Goal: Task Accomplishment & Management: Manage account settings

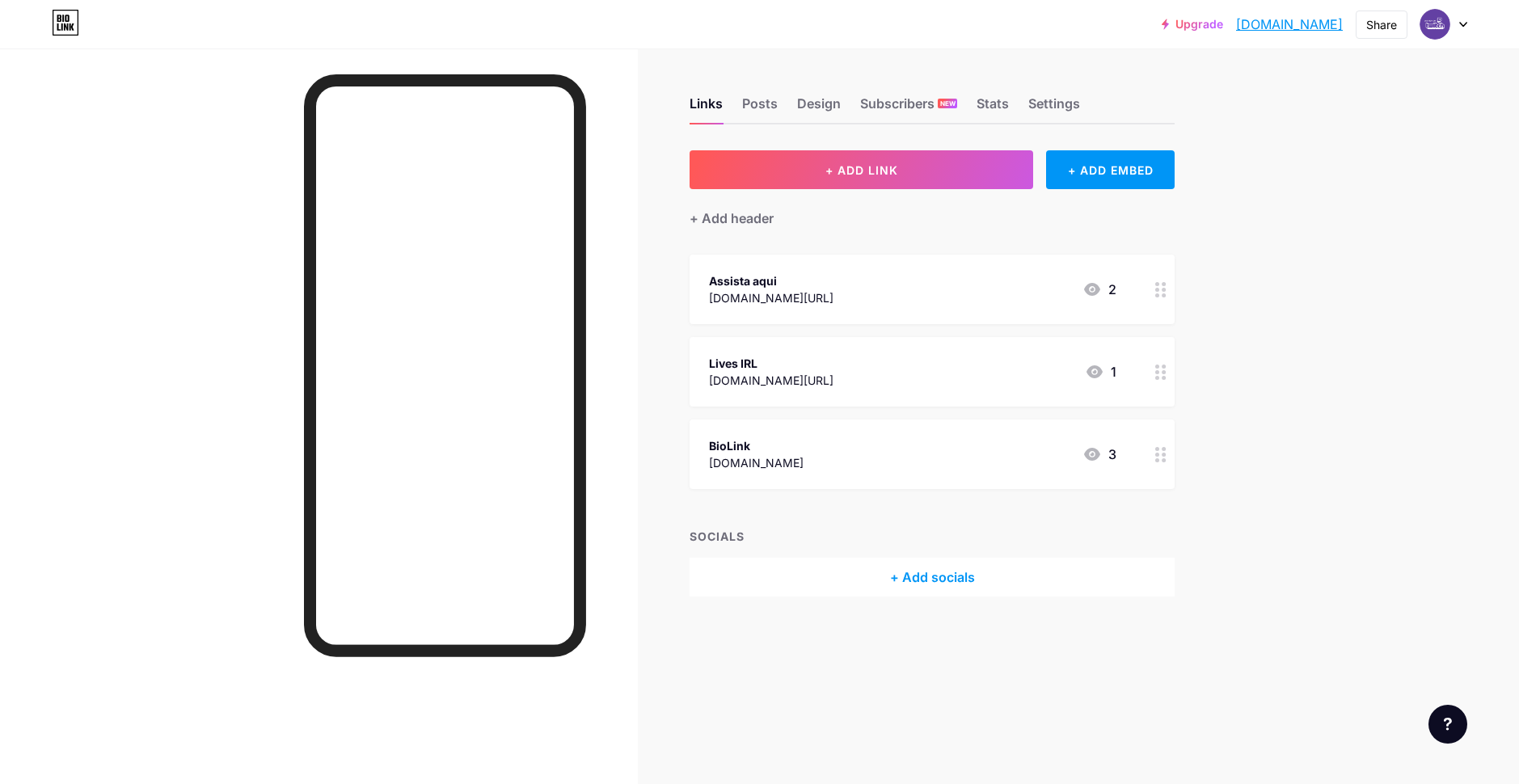
click at [1466, 28] on div at bounding box center [1443, 24] width 47 height 29
click at [1313, 219] on li "Logout" at bounding box center [1366, 227] width 201 height 44
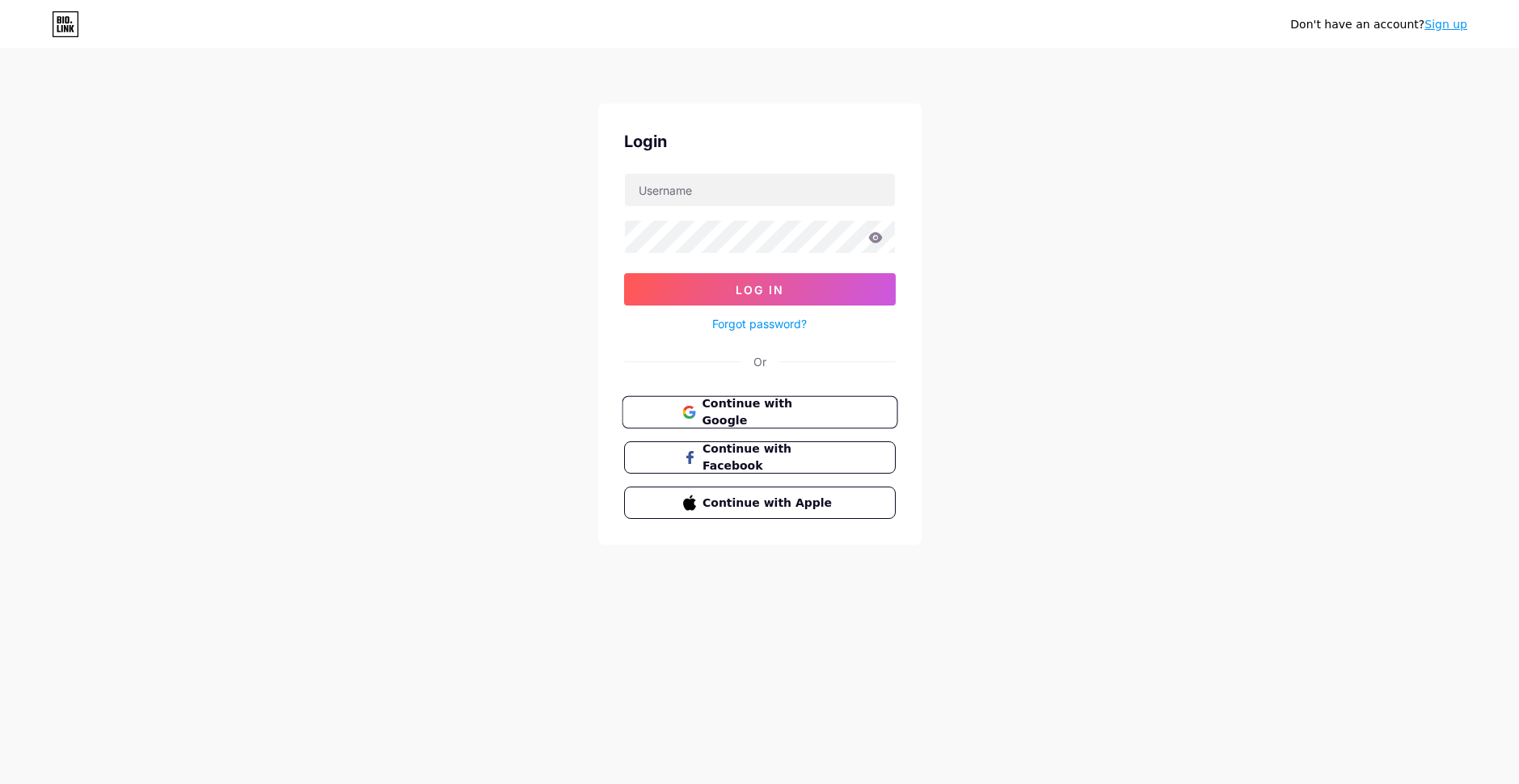
click at [786, 412] on span "Continue with Google" at bounding box center [769, 413] width 135 height 35
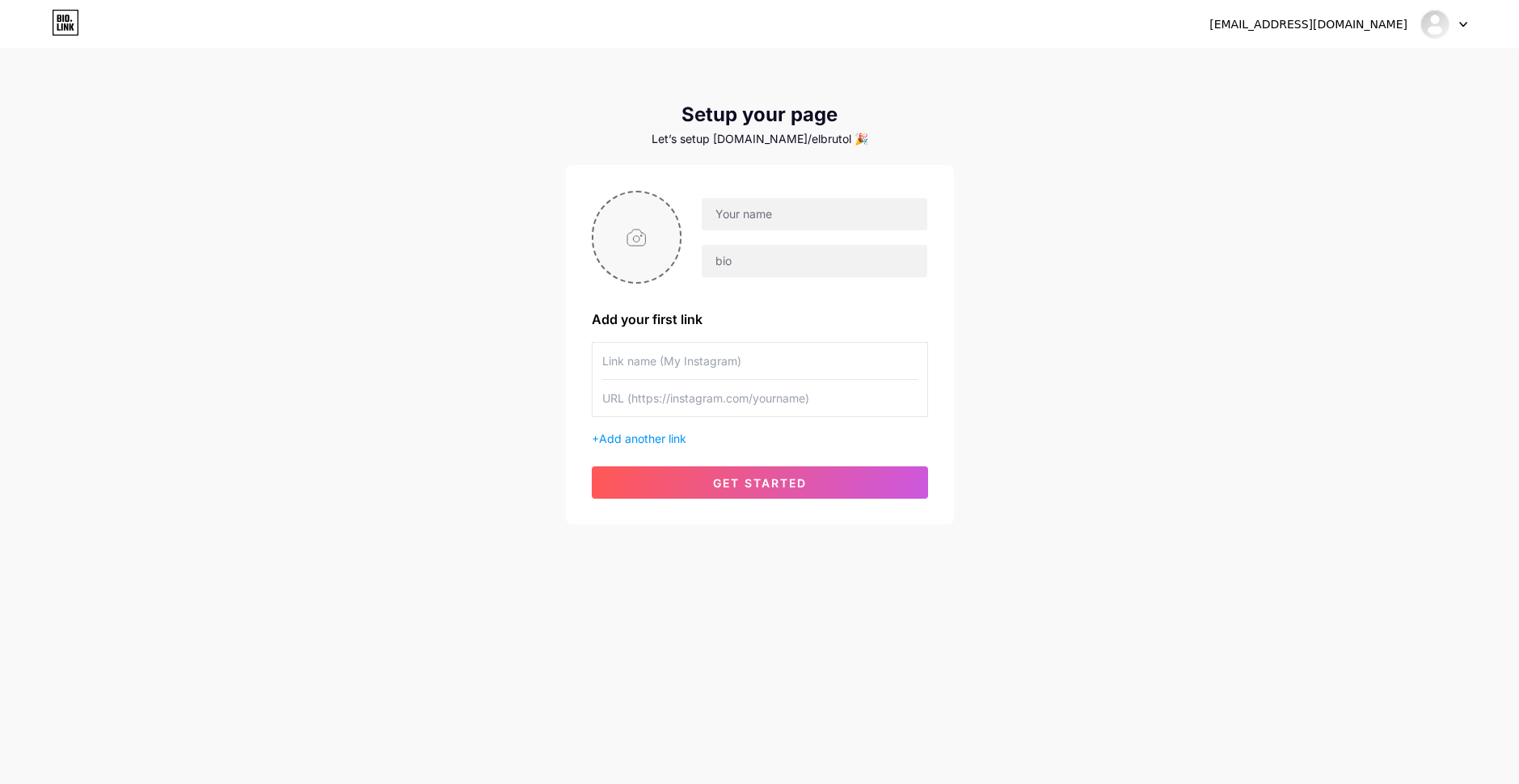
click at [640, 226] on input "file" at bounding box center [637, 236] width 87 height 90
type input "C:\fakepath\Opera Instantâneo_2025-06-18_203850_www.instagram.com.png"
click at [758, 208] on input "text" at bounding box center [814, 213] width 225 height 32
type input "elbrutolibre"
click at [790, 260] on input "text" at bounding box center [814, 261] width 225 height 32
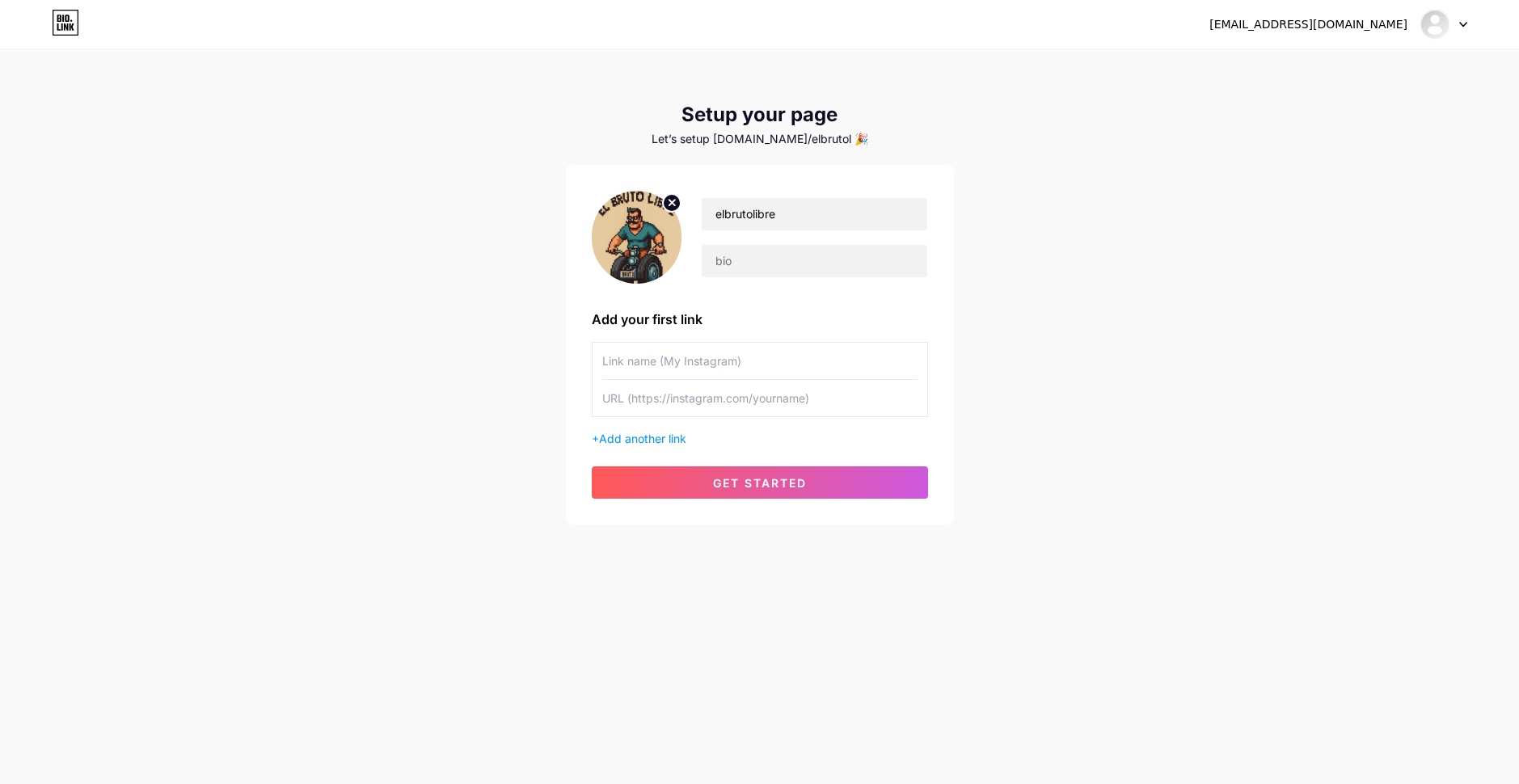
click at [694, 358] on input "text" at bounding box center [759, 361] width 315 height 37
type input "elbrutolibre"
click at [718, 401] on input "text" at bounding box center [759, 398] width 315 height 37
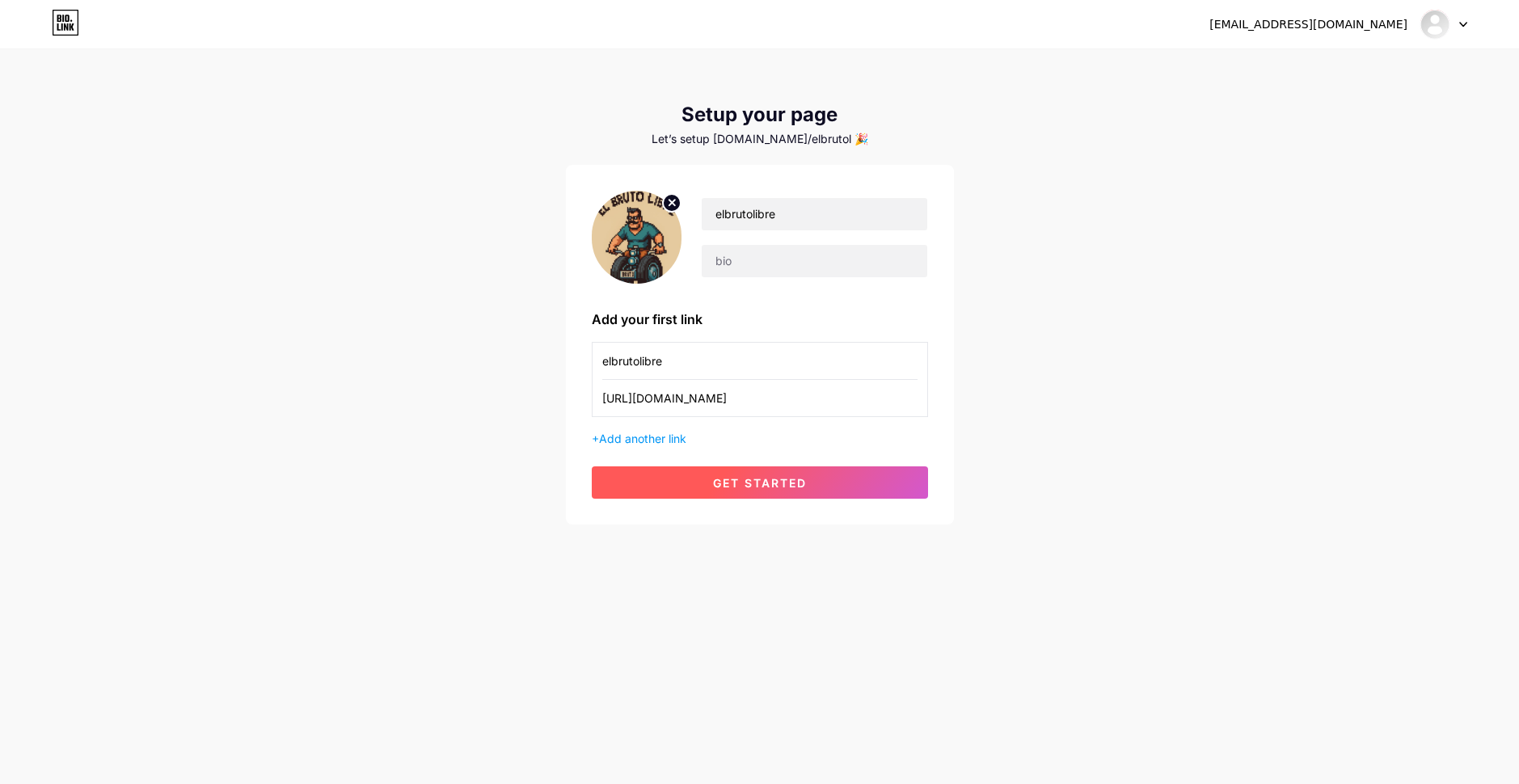
type input "[URL][DOMAIN_NAME]"
click at [805, 486] on span "get started" at bounding box center [759, 483] width 94 height 14
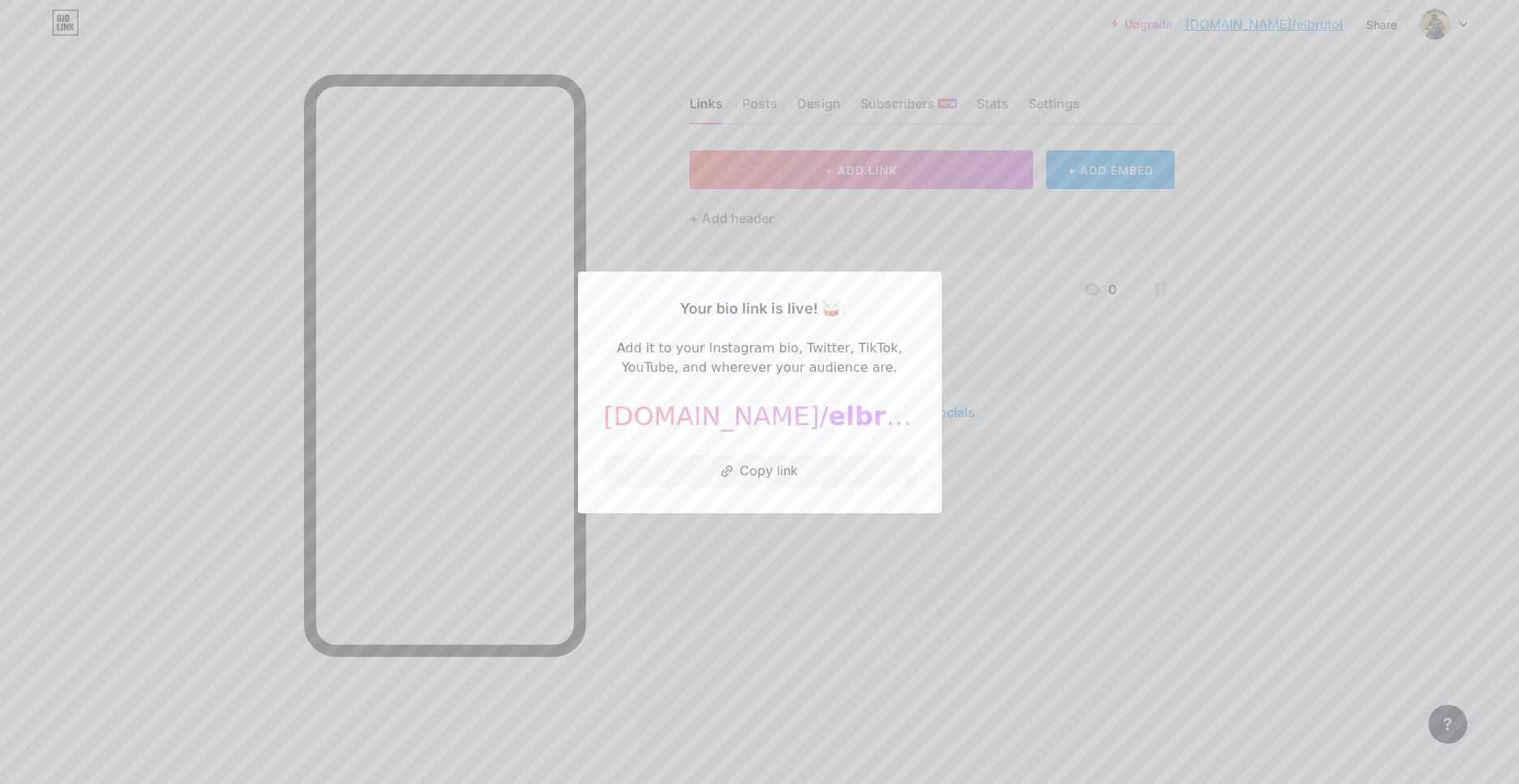
click at [959, 557] on div at bounding box center [759, 392] width 1519 height 784
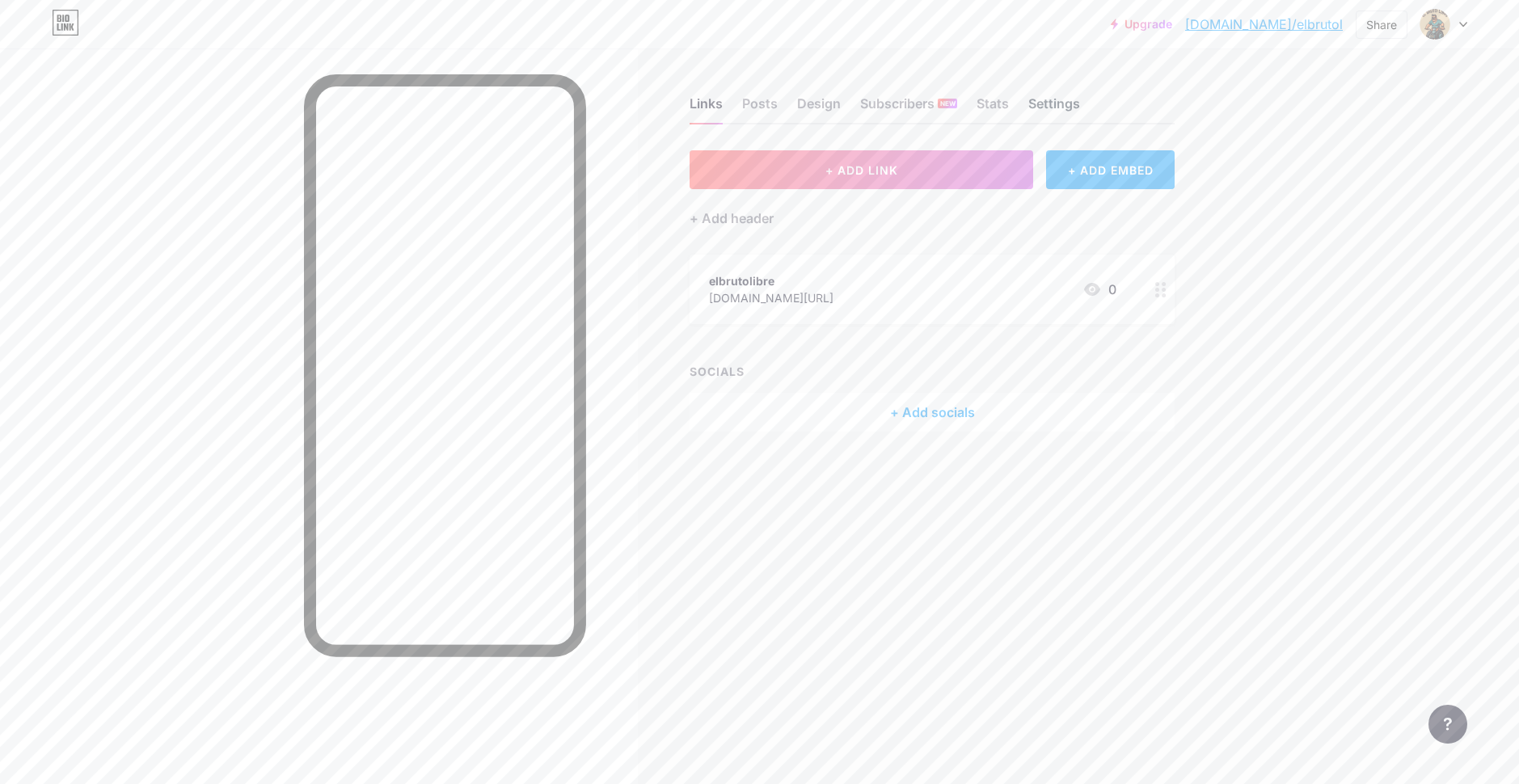
click at [1051, 106] on div "Settings" at bounding box center [1054, 109] width 51 height 29
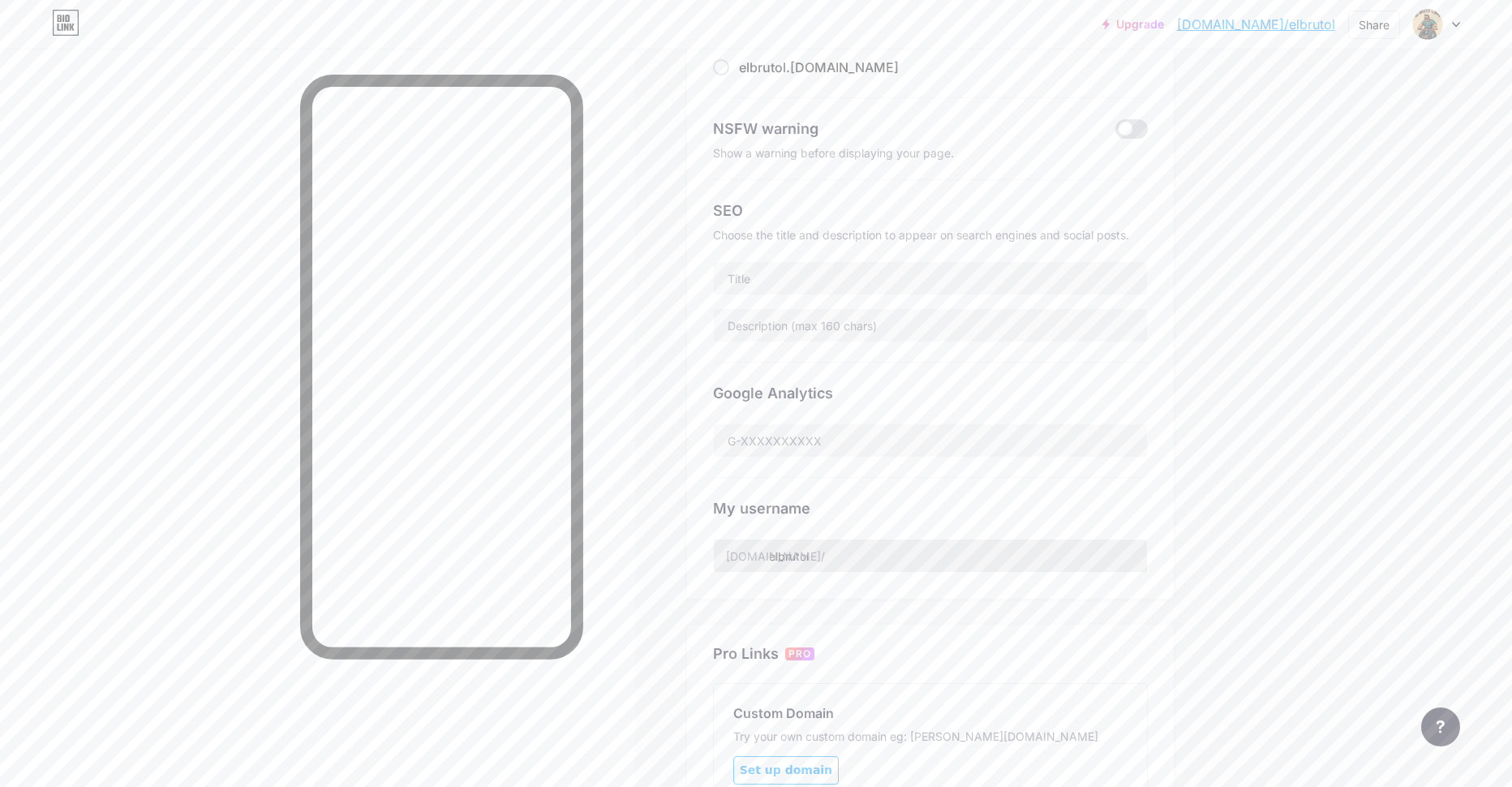
scroll to position [243, 0]
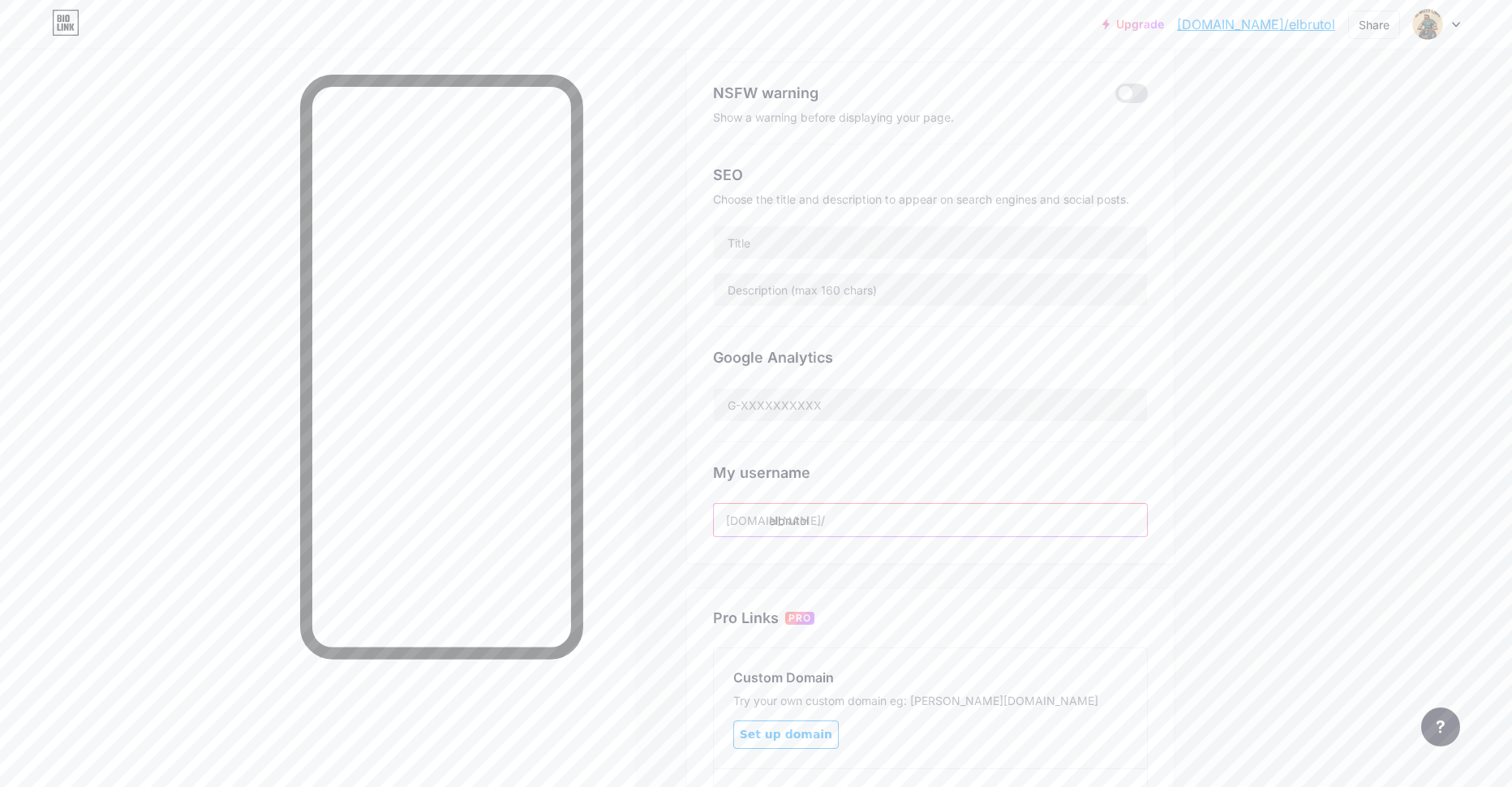
click at [840, 533] on input "elbrutol" at bounding box center [930, 519] width 433 height 32
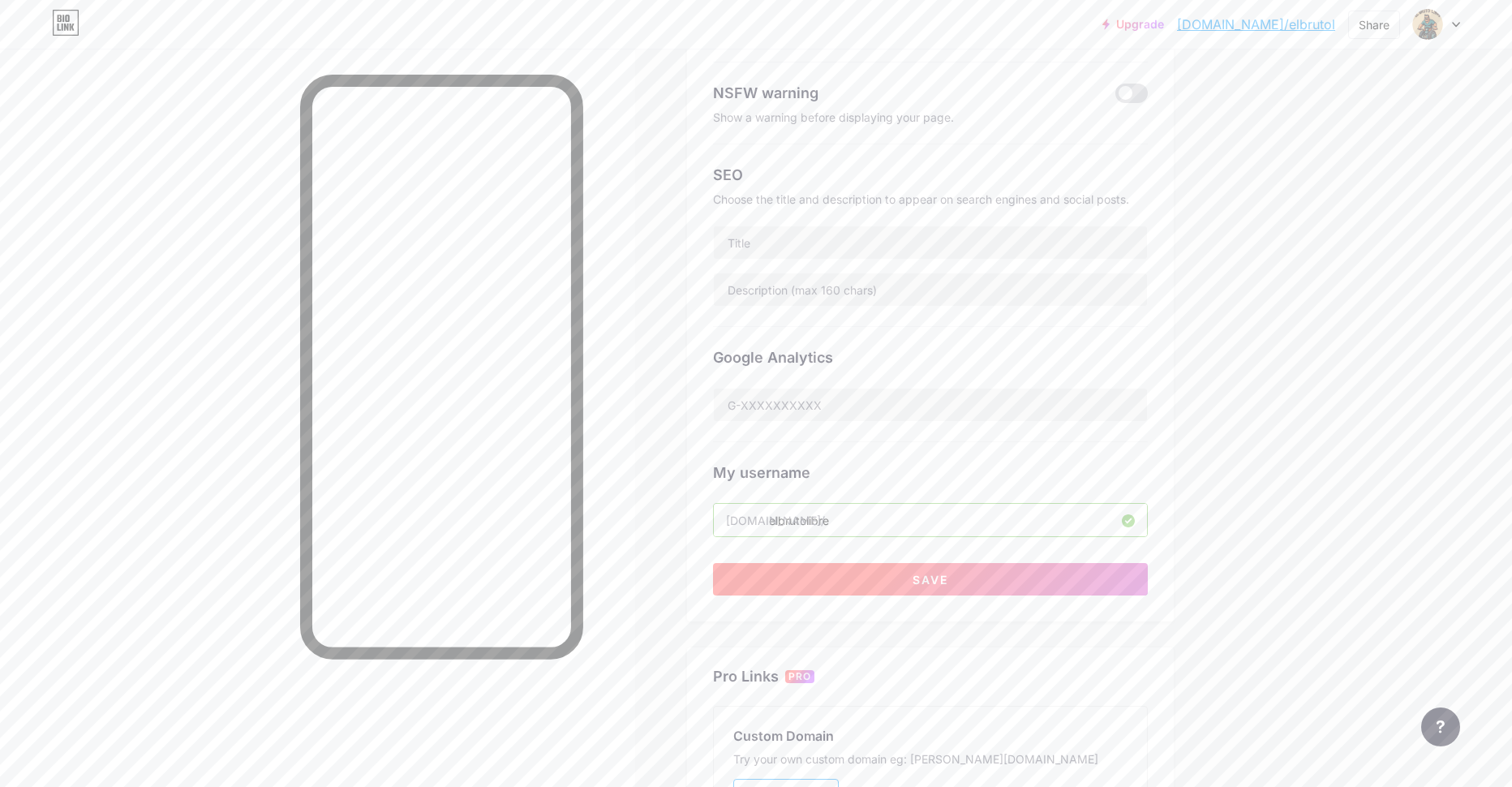
type input "elbrutolibre"
click at [937, 583] on span "Save" at bounding box center [930, 580] width 36 height 14
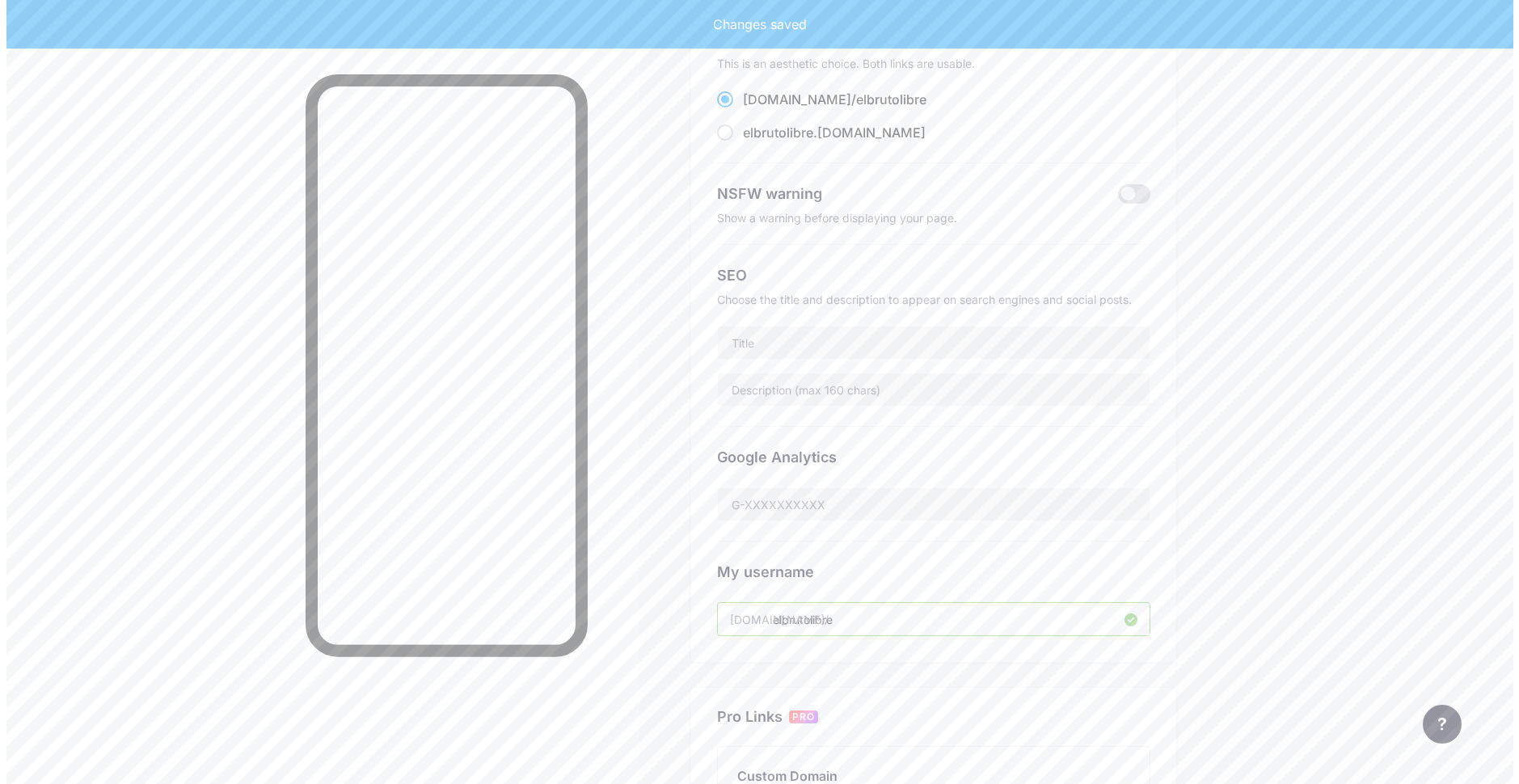
scroll to position [0, 0]
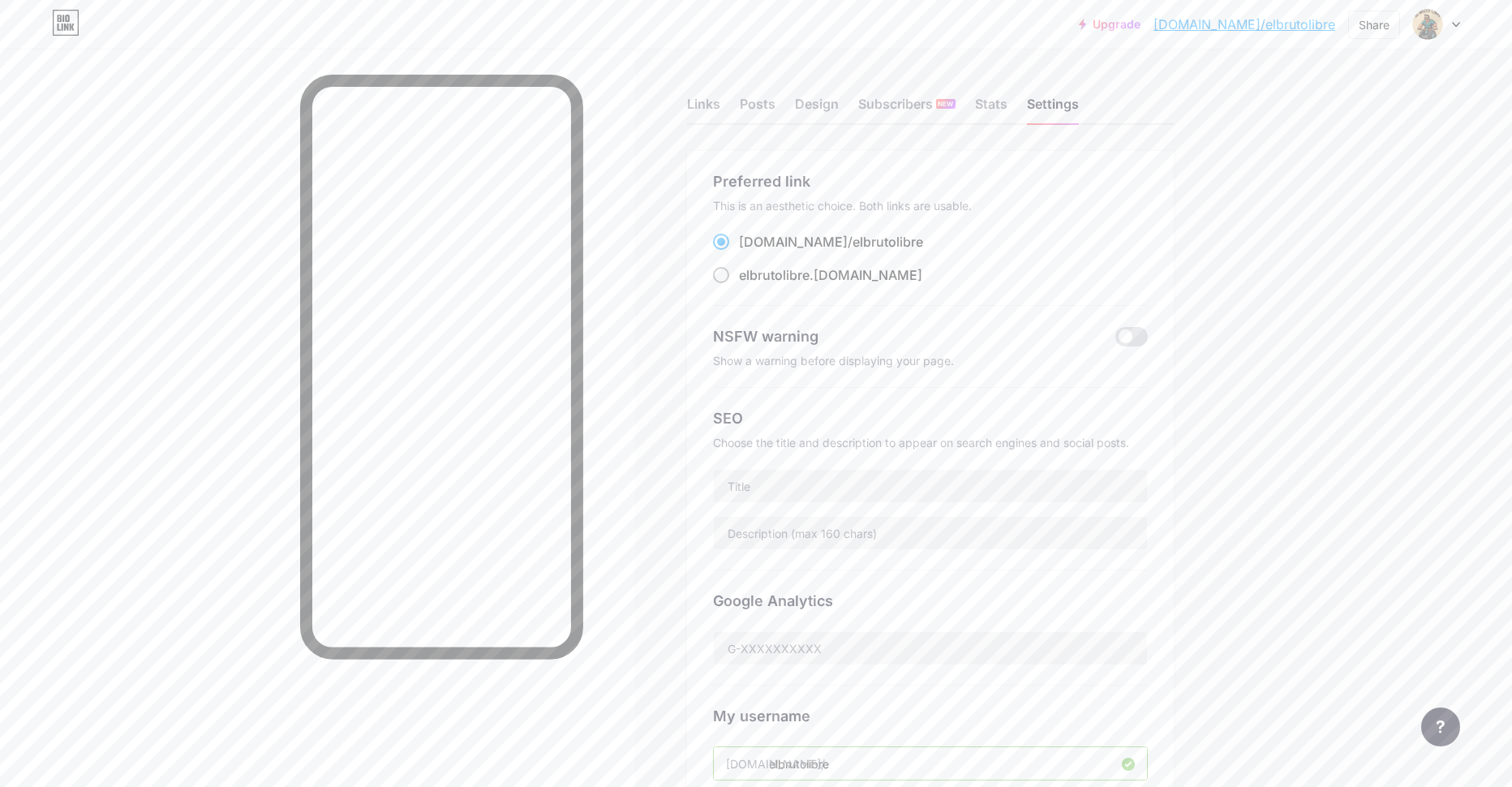
click at [725, 275] on span at bounding box center [721, 274] width 17 height 17
click at [739, 285] on input "elbrutolibre .[DOMAIN_NAME]" at bounding box center [744, 290] width 11 height 11
radio input "true"
click at [710, 99] on div "Links" at bounding box center [703, 109] width 33 height 29
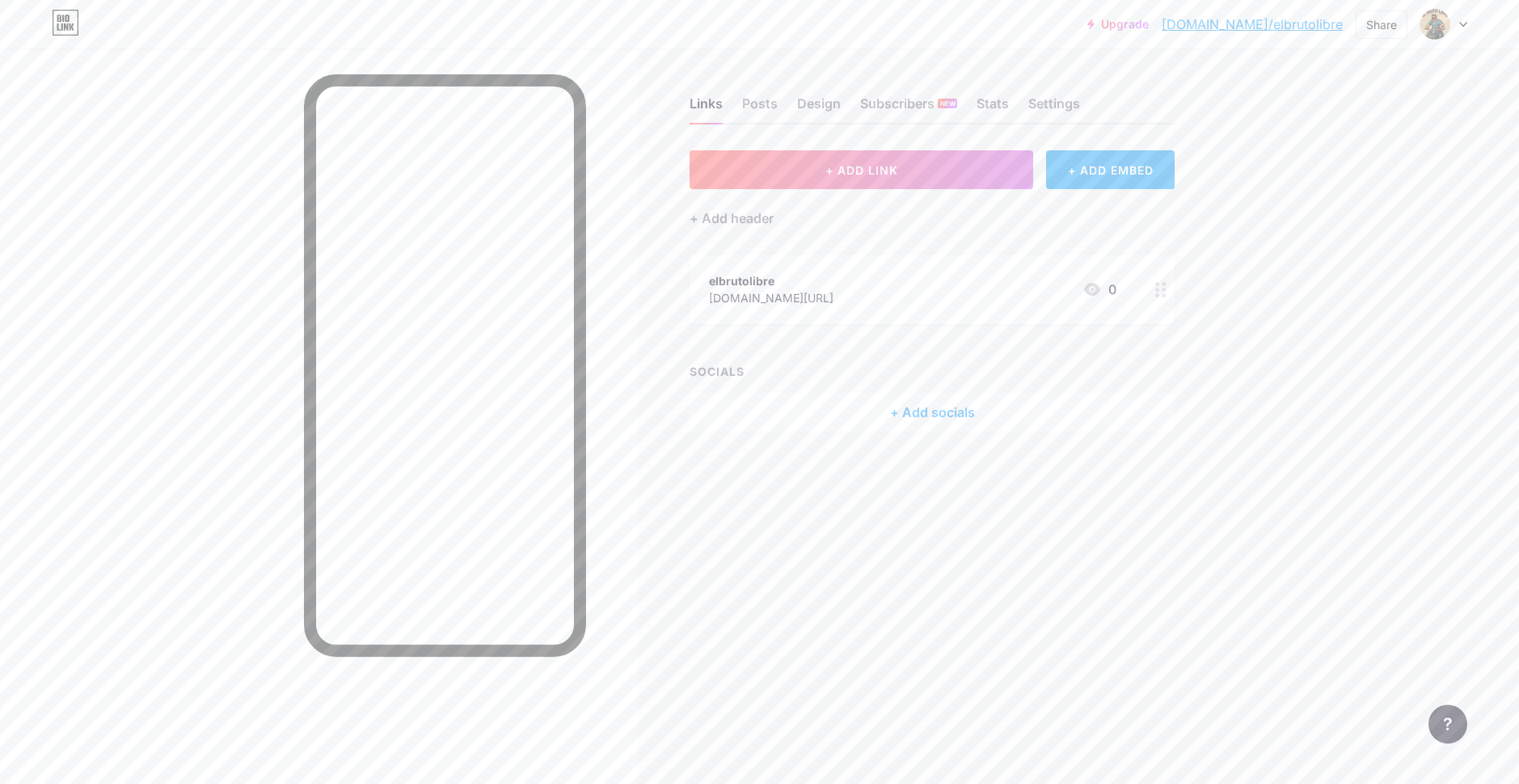
click at [928, 429] on div "+ Add socials" at bounding box center [932, 412] width 485 height 39
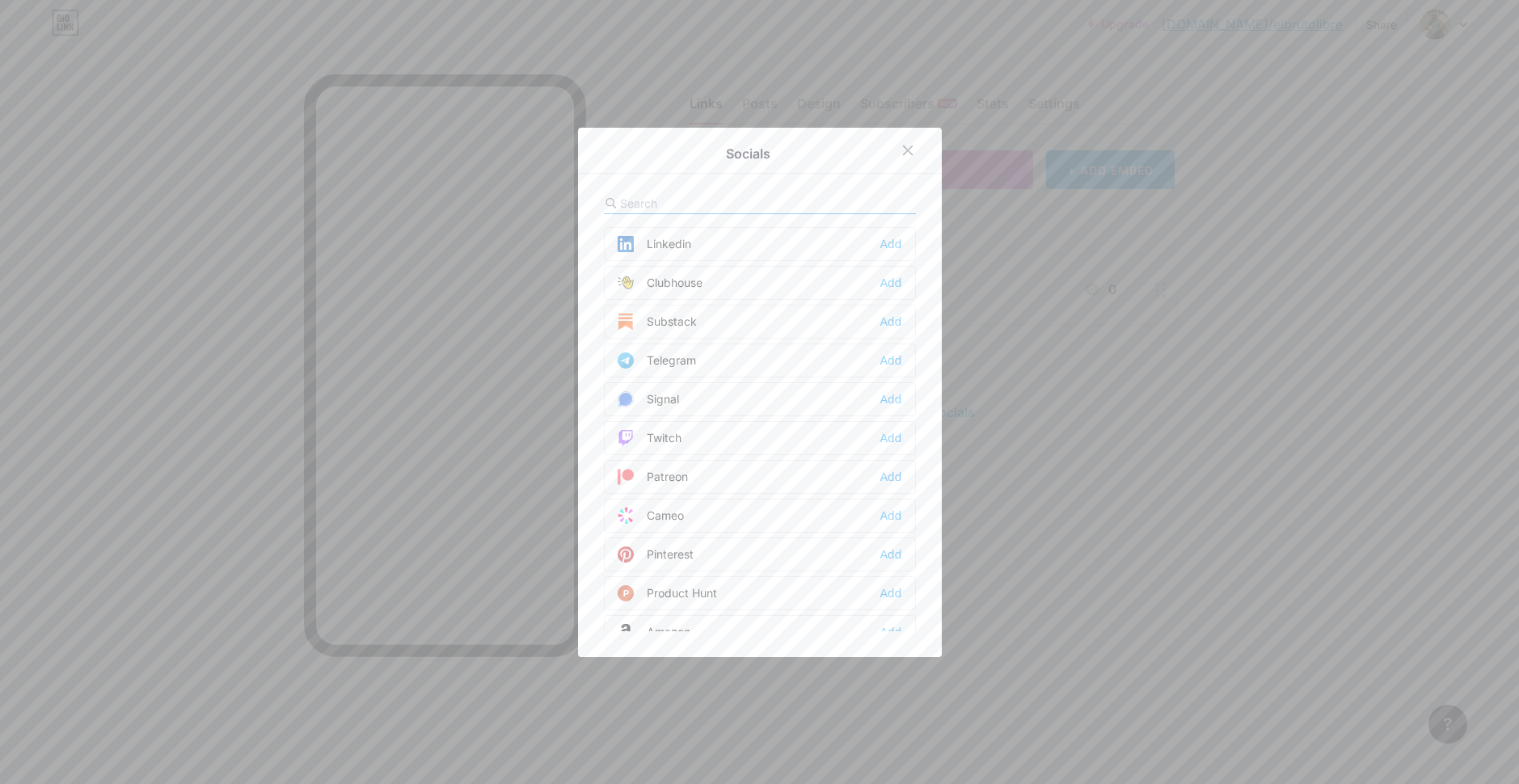
scroll to position [727, 0]
click at [883, 411] on div "Add" at bounding box center [890, 409] width 22 height 16
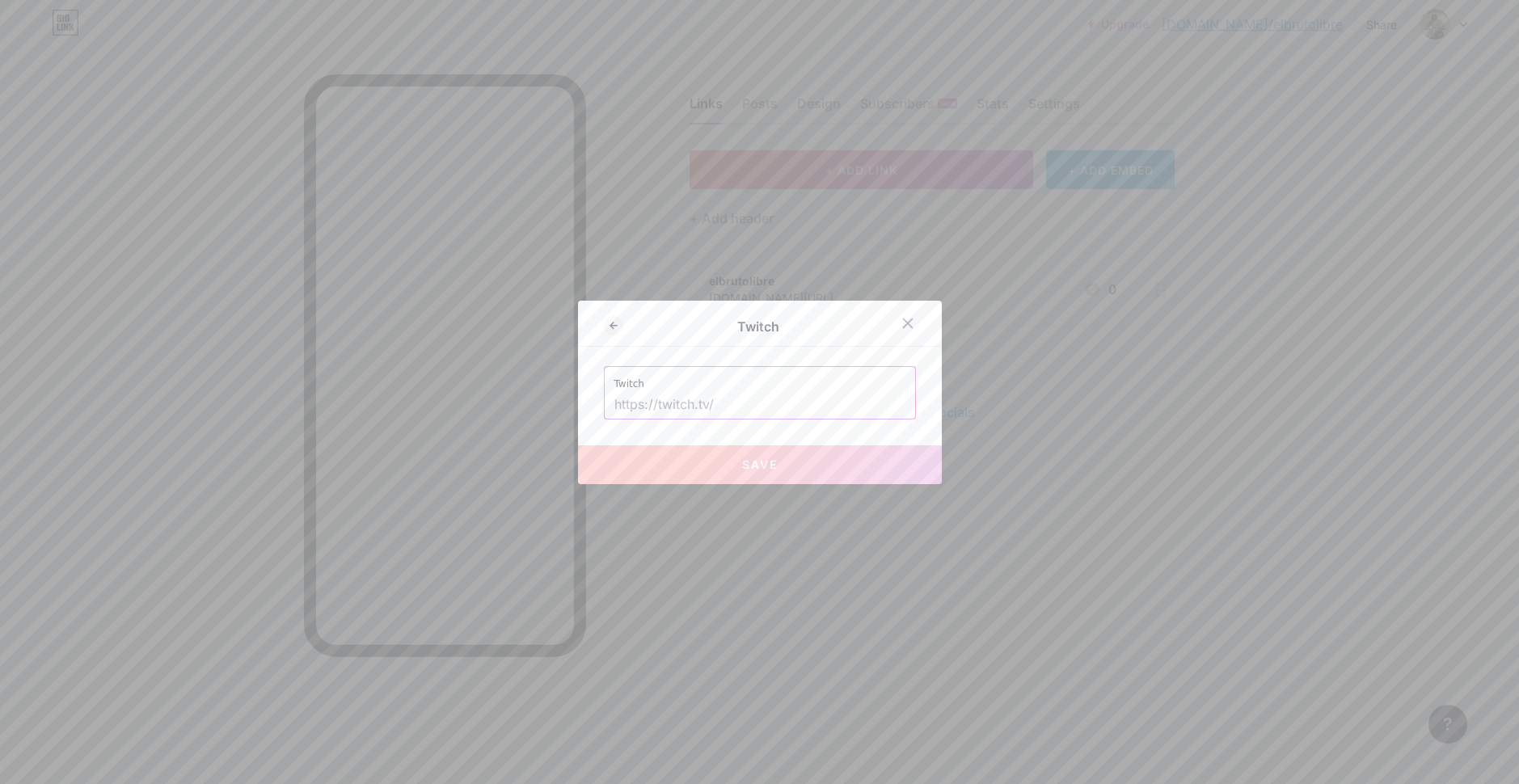
click at [749, 394] on input "text" at bounding box center [760, 405] width 291 height 27
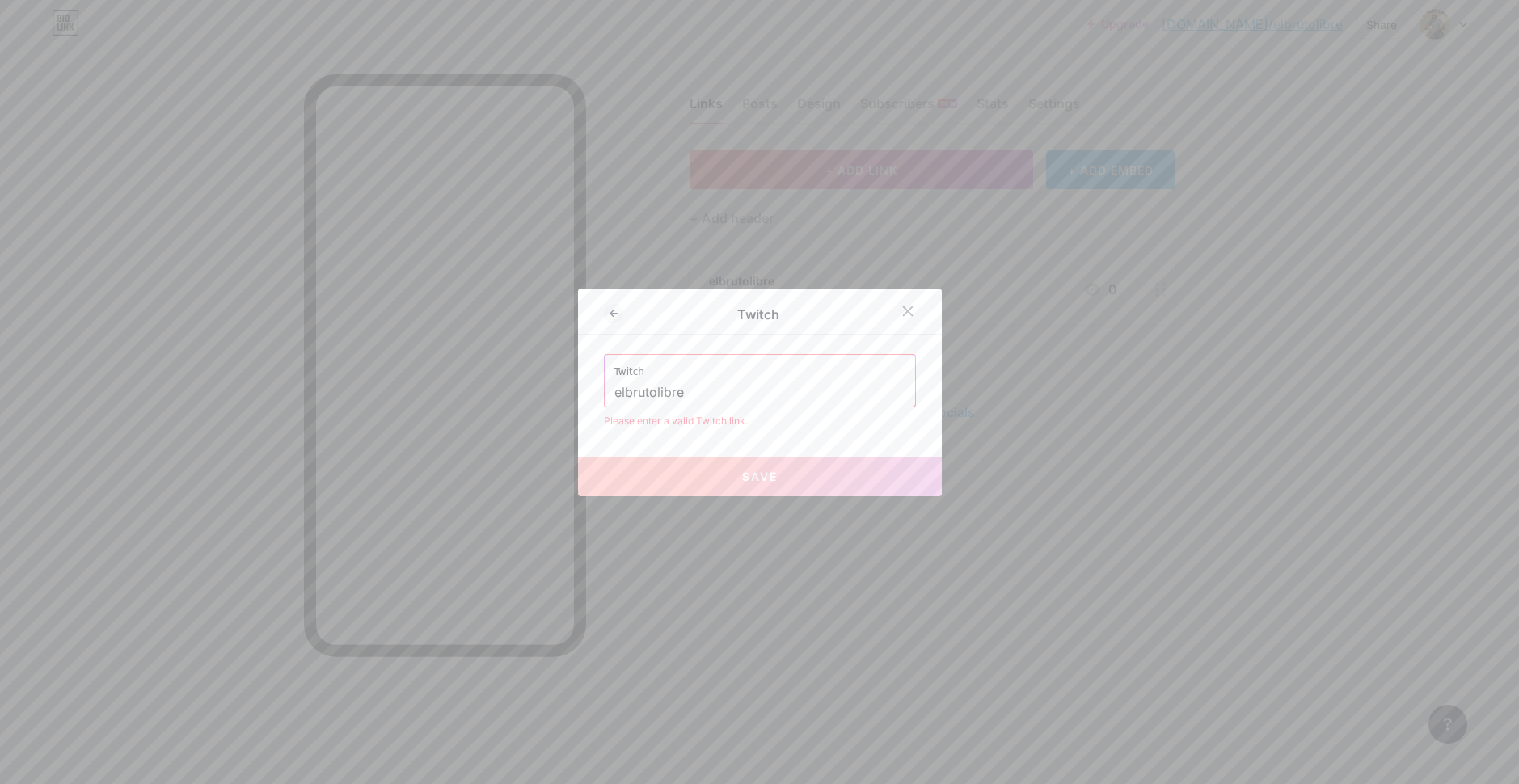
click at [615, 392] on input "elbrutolibre" at bounding box center [760, 392] width 291 height 27
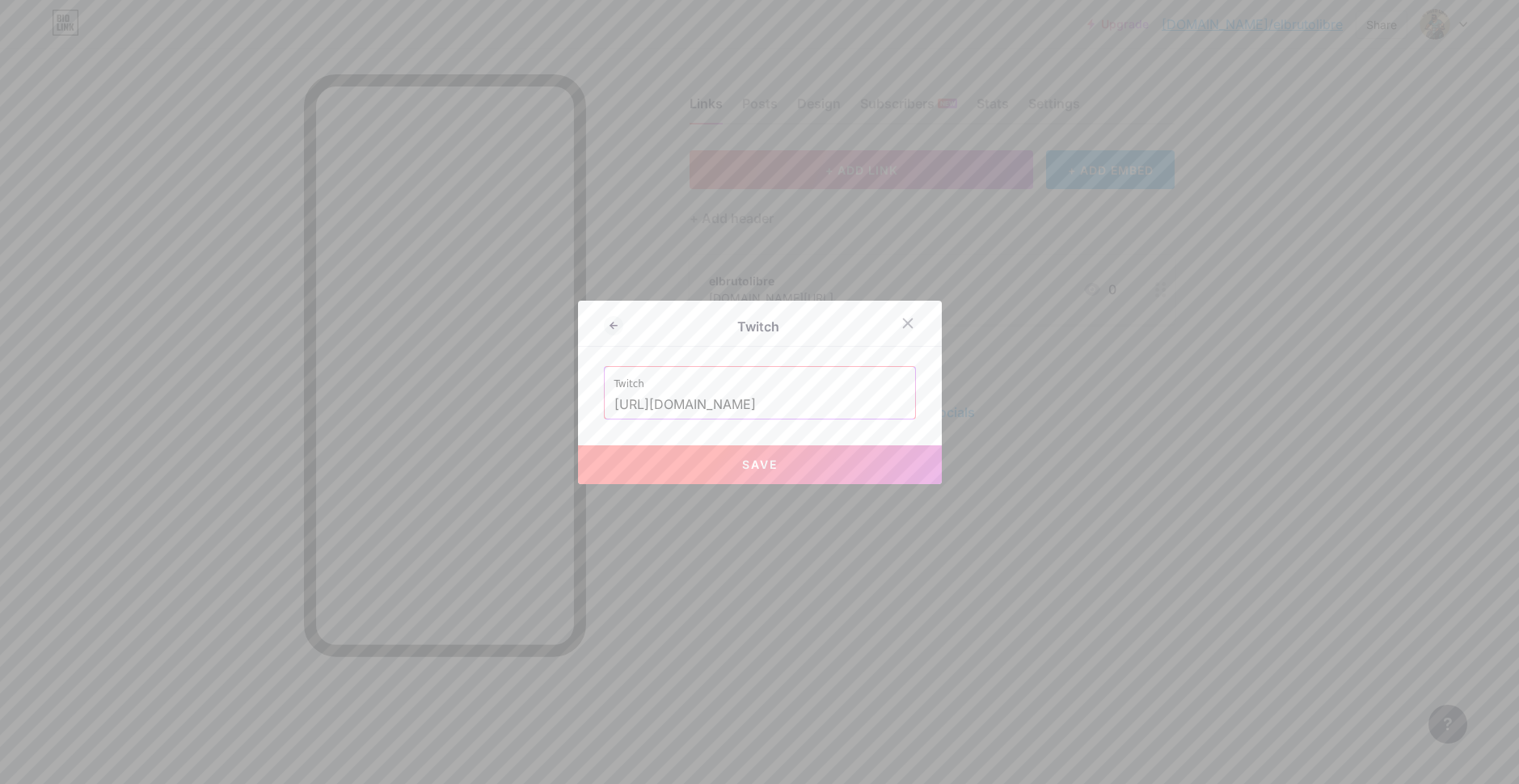
type input "[URL][DOMAIN_NAME]"
click at [697, 459] on button "Save" at bounding box center [759, 464] width 364 height 39
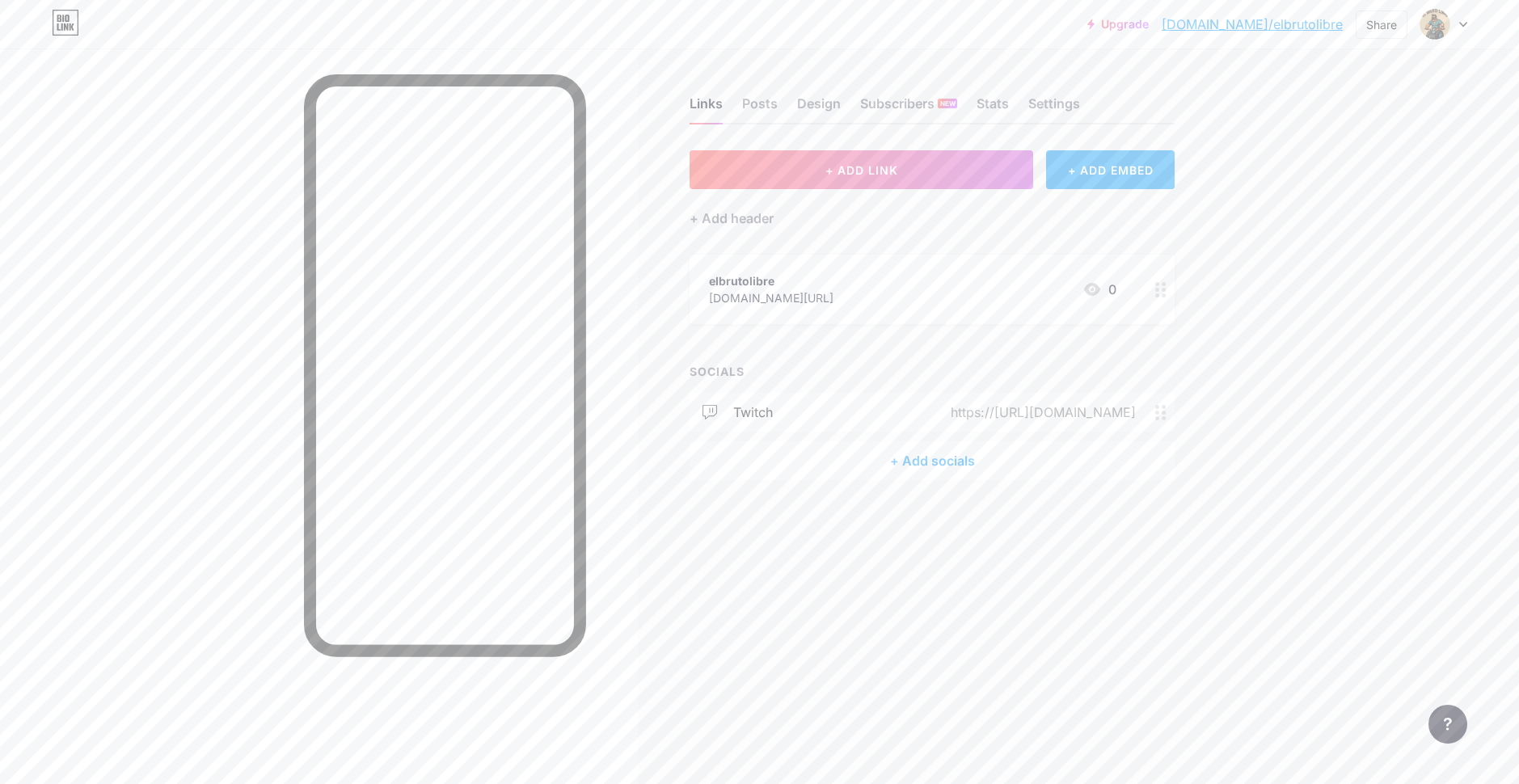
click at [902, 459] on div "+ Add socials" at bounding box center [932, 460] width 485 height 39
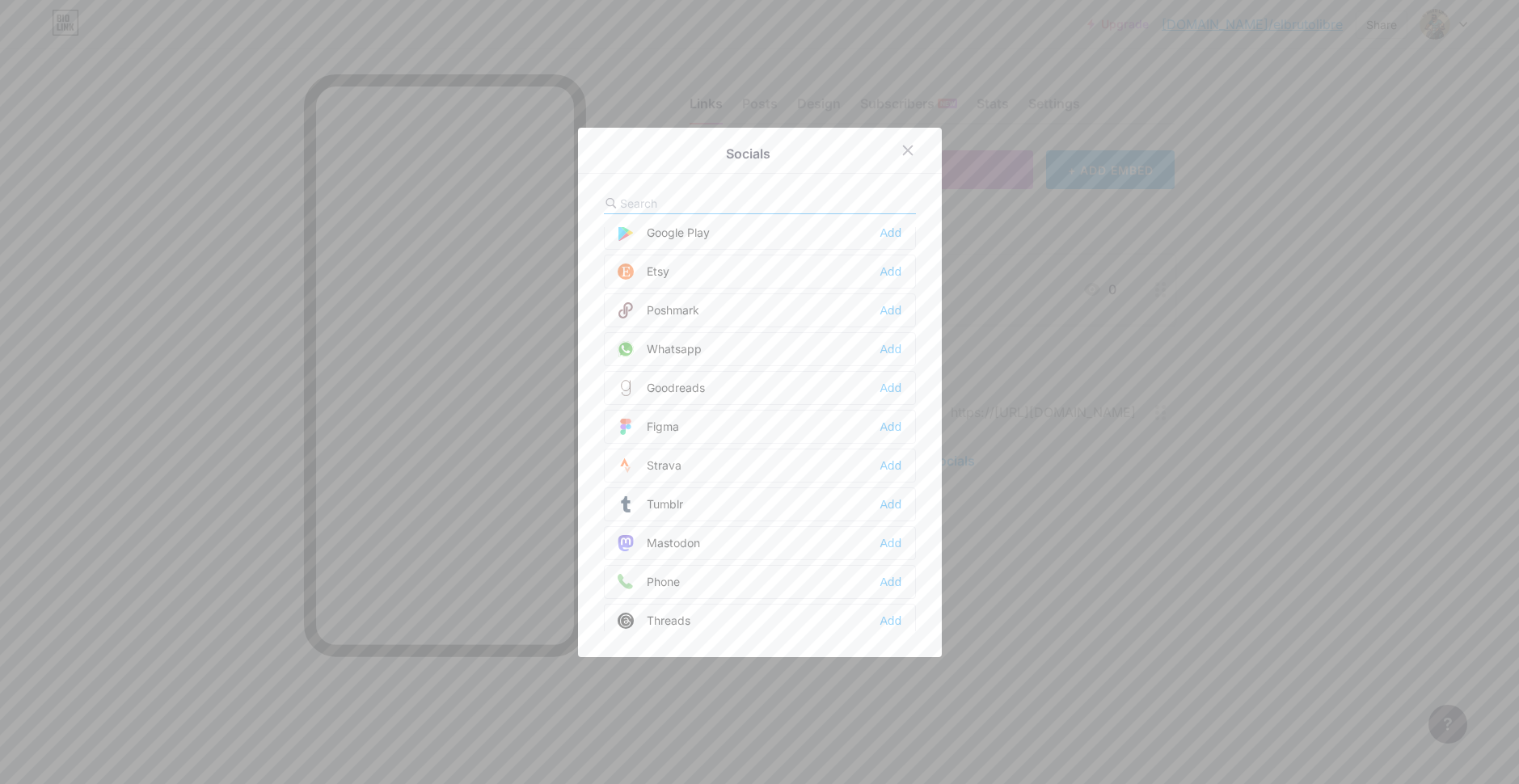
scroll to position [1293, 0]
click at [744, 191] on div "Socials Email Add Facebook Add Twitter Add Instagram Add Youtube Add Buy Me a C…" at bounding box center [759, 392] width 364 height 529
click at [747, 197] on input "text" at bounding box center [709, 204] width 177 height 17
type input "kick"
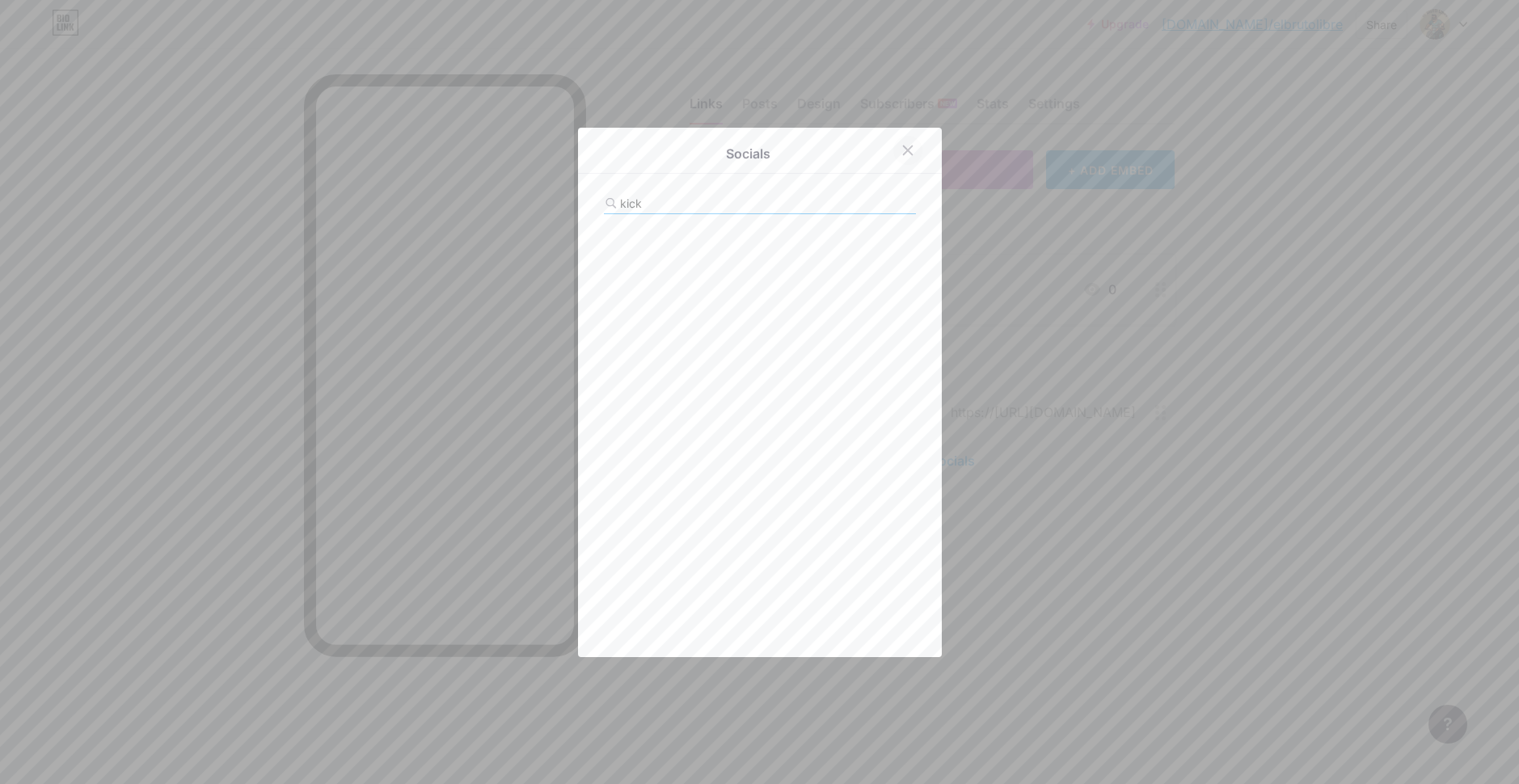
click at [902, 151] on icon at bounding box center [907, 149] width 13 height 13
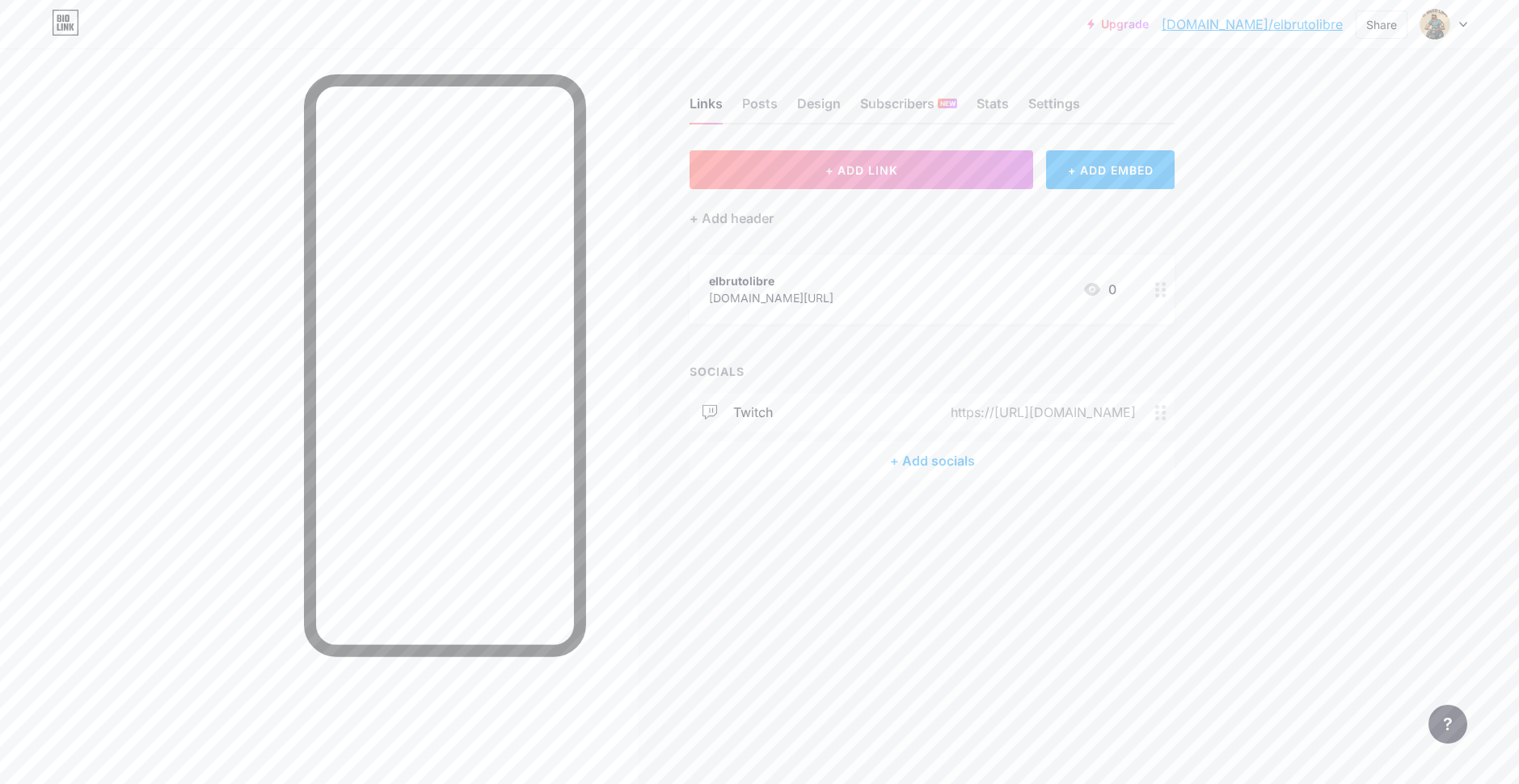
click at [948, 301] on div "elbrutolibre [DOMAIN_NAME][URL] 0" at bounding box center [912, 289] width 407 height 37
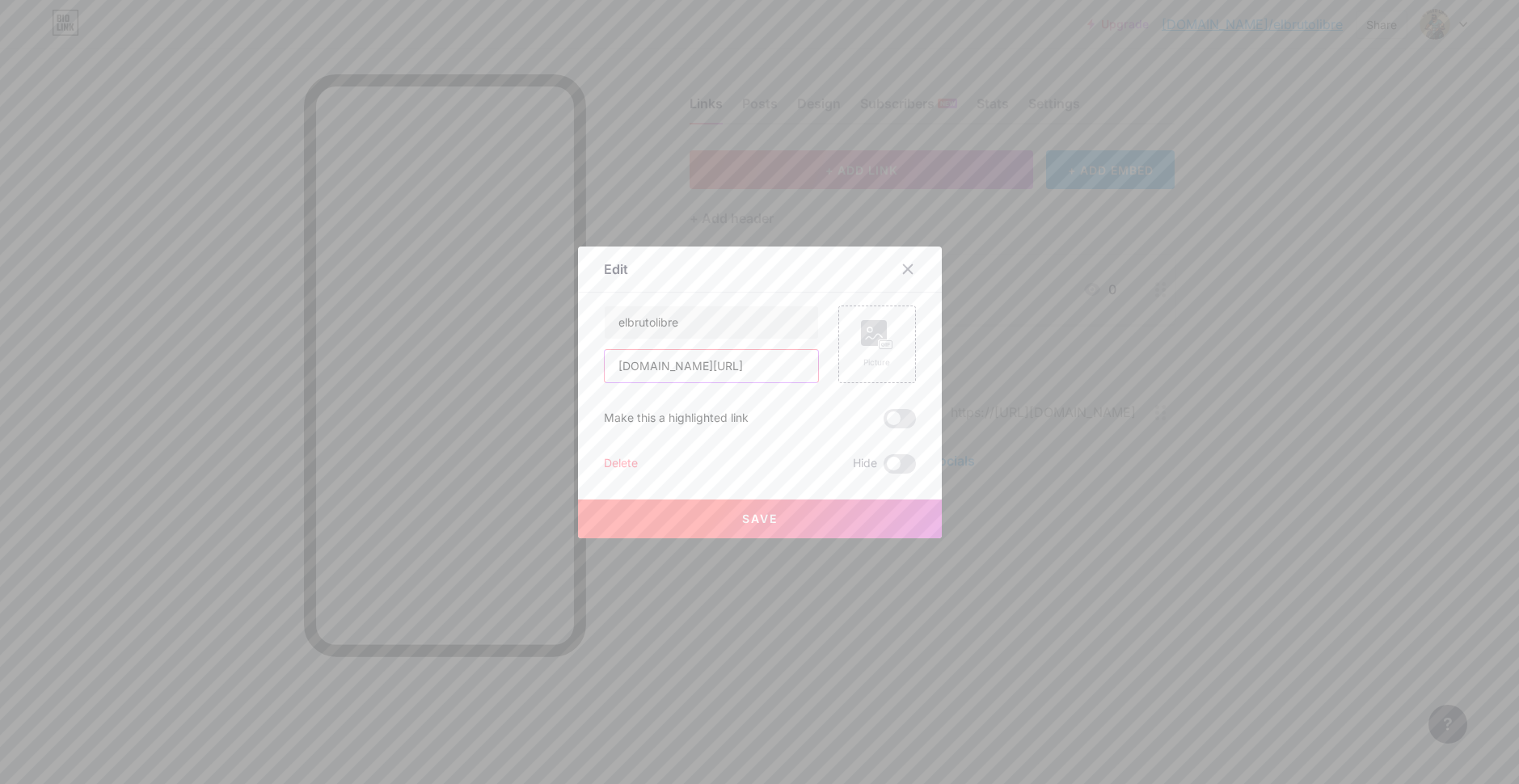
drag, startPoint x: 691, startPoint y: 369, endPoint x: 551, endPoint y: 370, distance: 140.0
click at [553, 370] on div "Edit Content YouTube Play YouTube video without leaving your page. ADD Vimeo Pl…" at bounding box center [759, 392] width 1519 height 784
click at [608, 367] on input "[DOMAIN_NAME][URL]" at bounding box center [712, 365] width 213 height 32
type input "[DOMAIN_NAME][URL]"
click at [743, 521] on span "Save" at bounding box center [759, 518] width 36 height 14
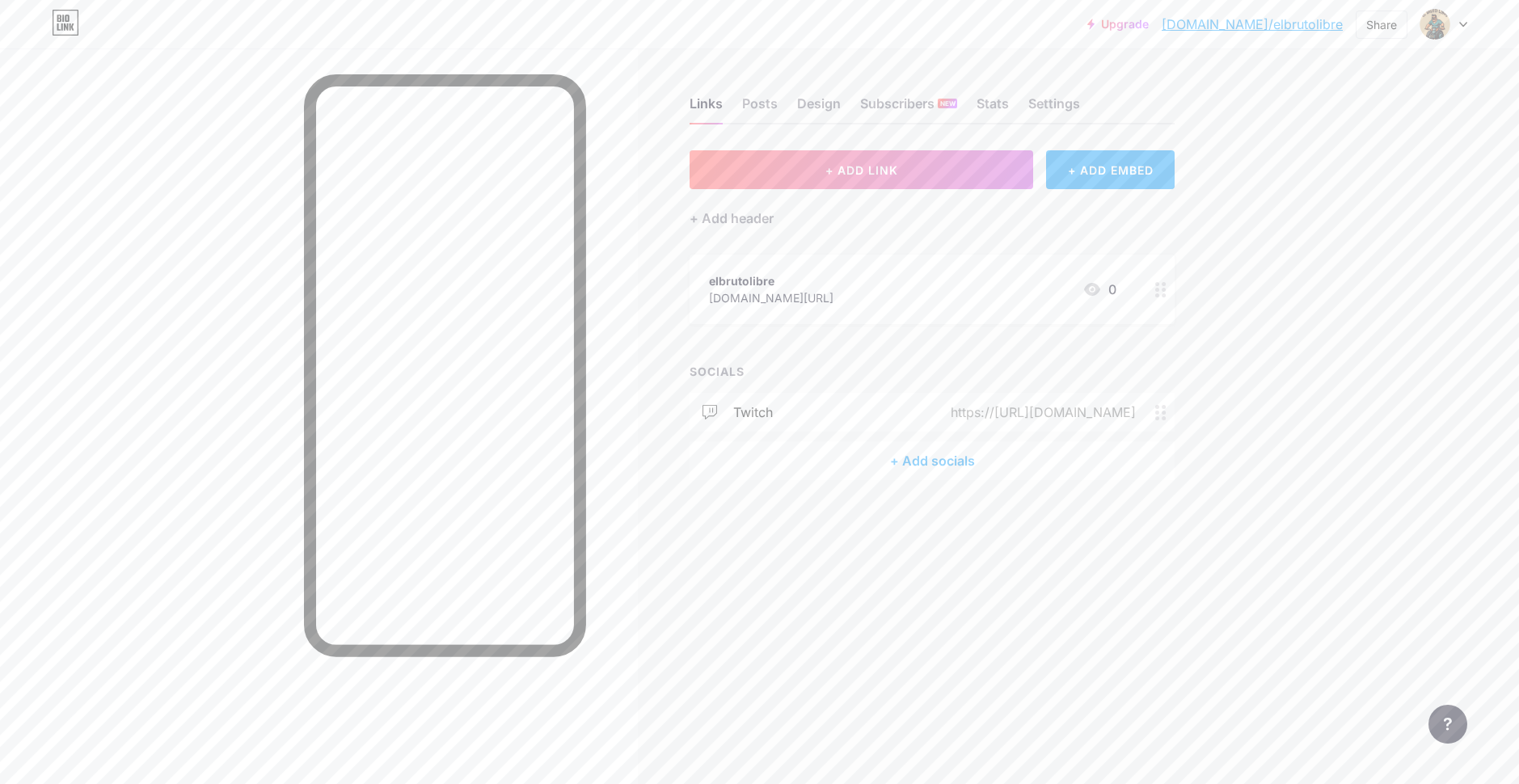
click at [915, 280] on div "elbrutolibre [DOMAIN_NAME][URL] 0" at bounding box center [912, 289] width 407 height 37
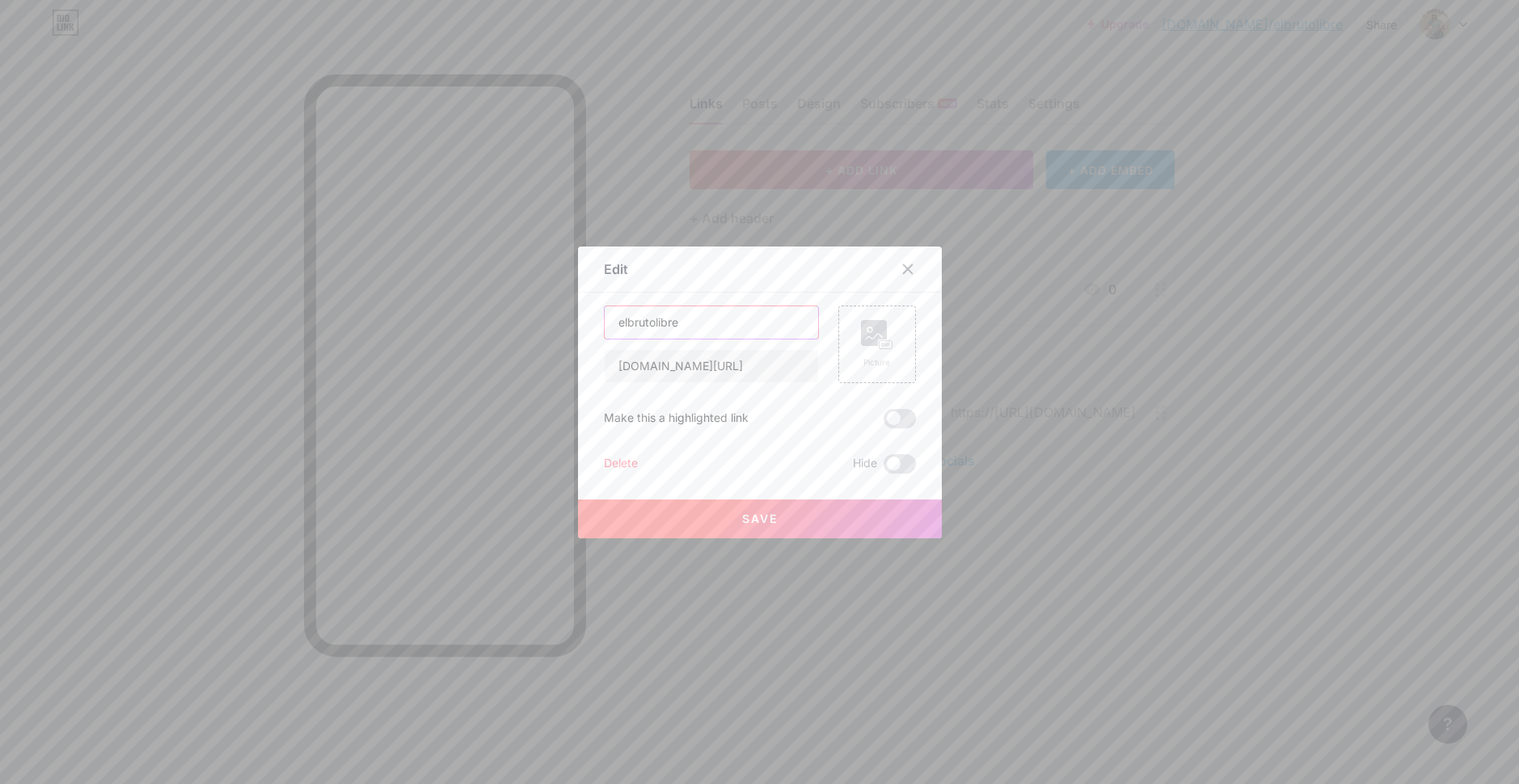
drag, startPoint x: 687, startPoint y: 319, endPoint x: 352, endPoint y: 293, distance: 336.0
click at [393, 300] on div "Edit Content YouTube Play YouTube video without leaving your page. ADD Vimeo Pl…" at bounding box center [759, 392] width 1519 height 784
click at [610, 323] on input "elbrutolibre" at bounding box center [712, 322] width 213 height 32
click at [614, 323] on input "elbrutolibre" at bounding box center [712, 322] width 213 height 32
drag, startPoint x: 757, startPoint y: 331, endPoint x: 301, endPoint y: 298, distance: 457.2
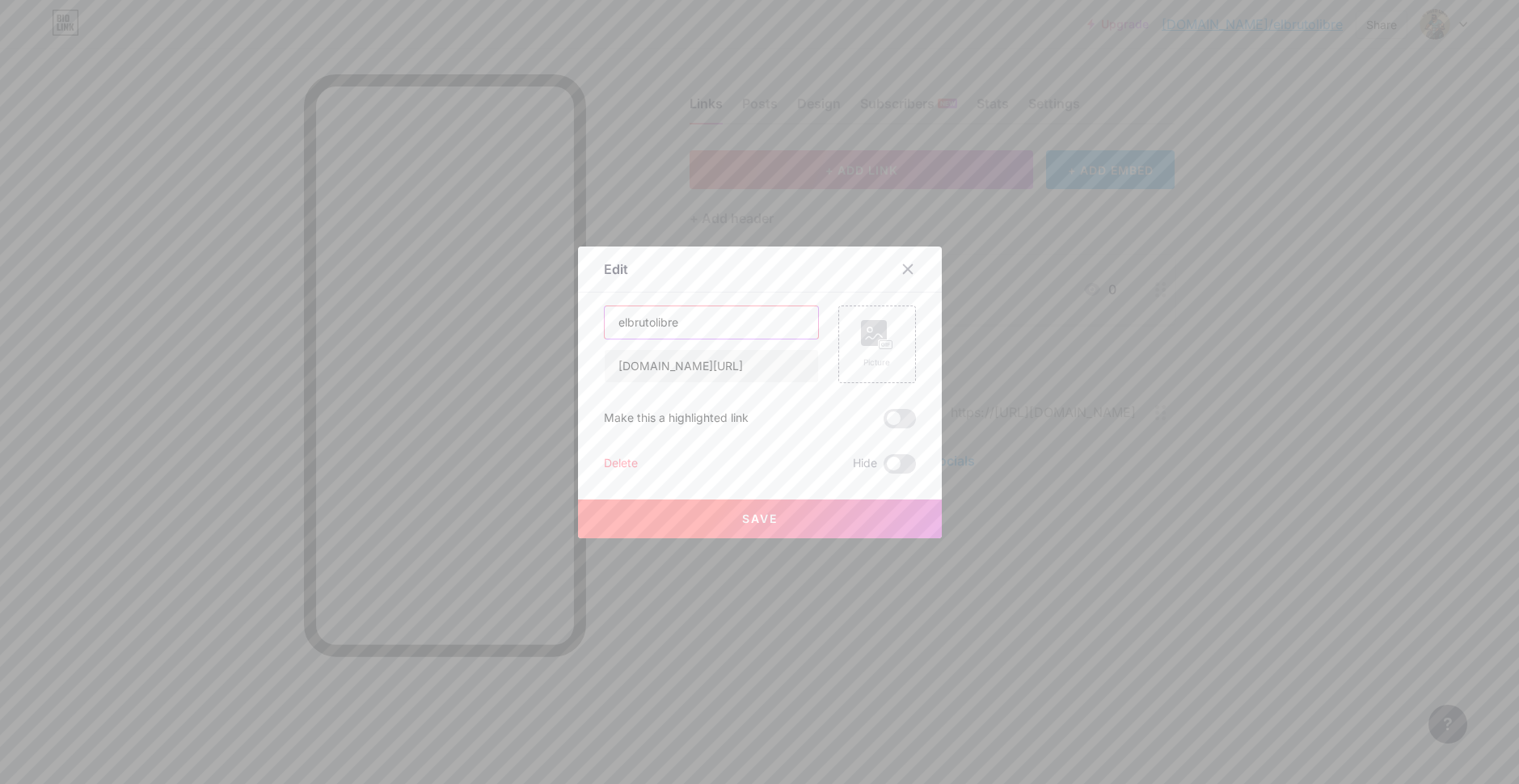
click at [307, 298] on div "Edit Content YouTube Play YouTube video without leaving your page. ADD Vimeo Pl…" at bounding box center [759, 392] width 1519 height 784
type input "Kick Live"
click at [719, 526] on button "Save" at bounding box center [759, 518] width 364 height 39
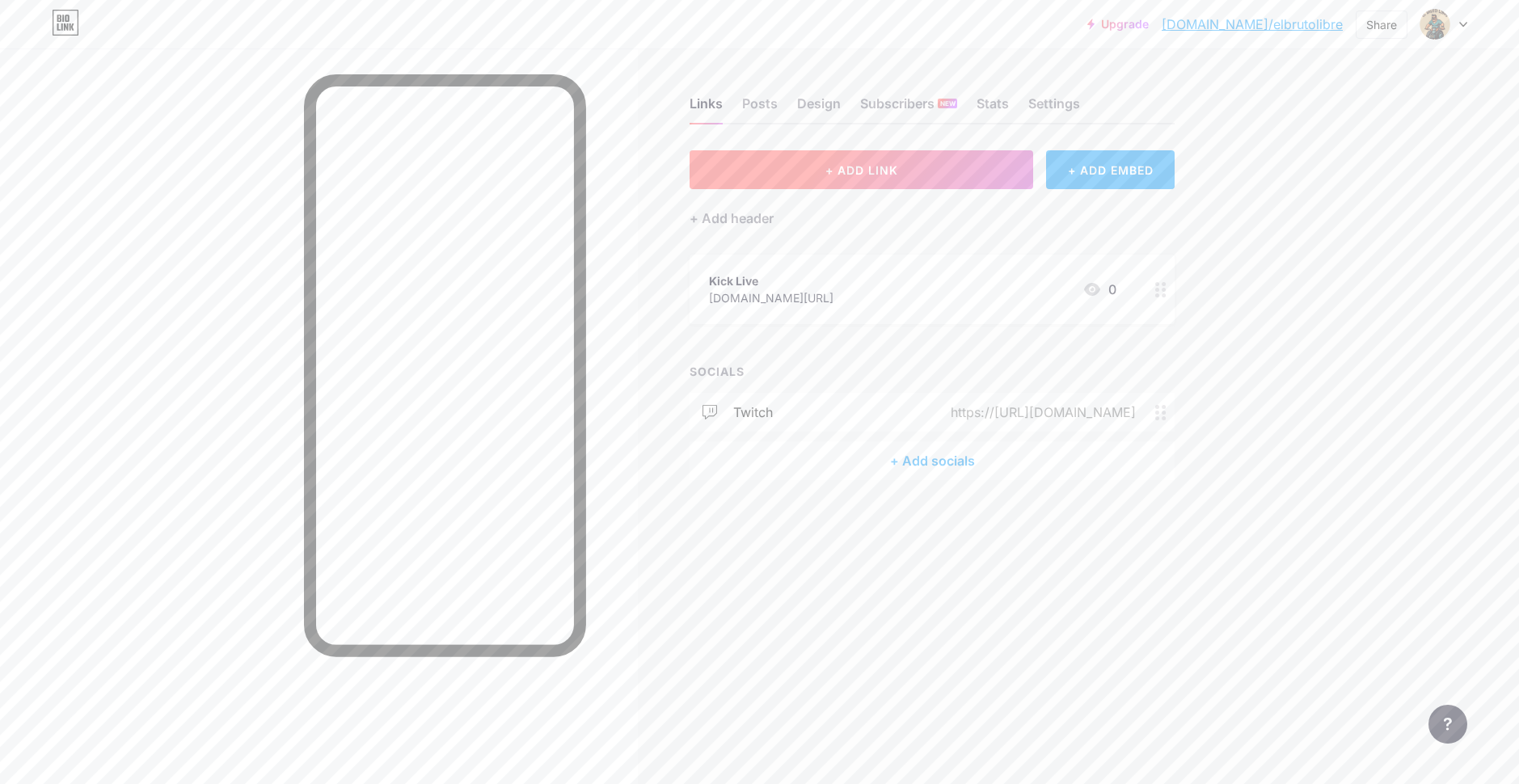
click at [910, 176] on button "+ ADD LINK" at bounding box center [861, 170] width 343 height 39
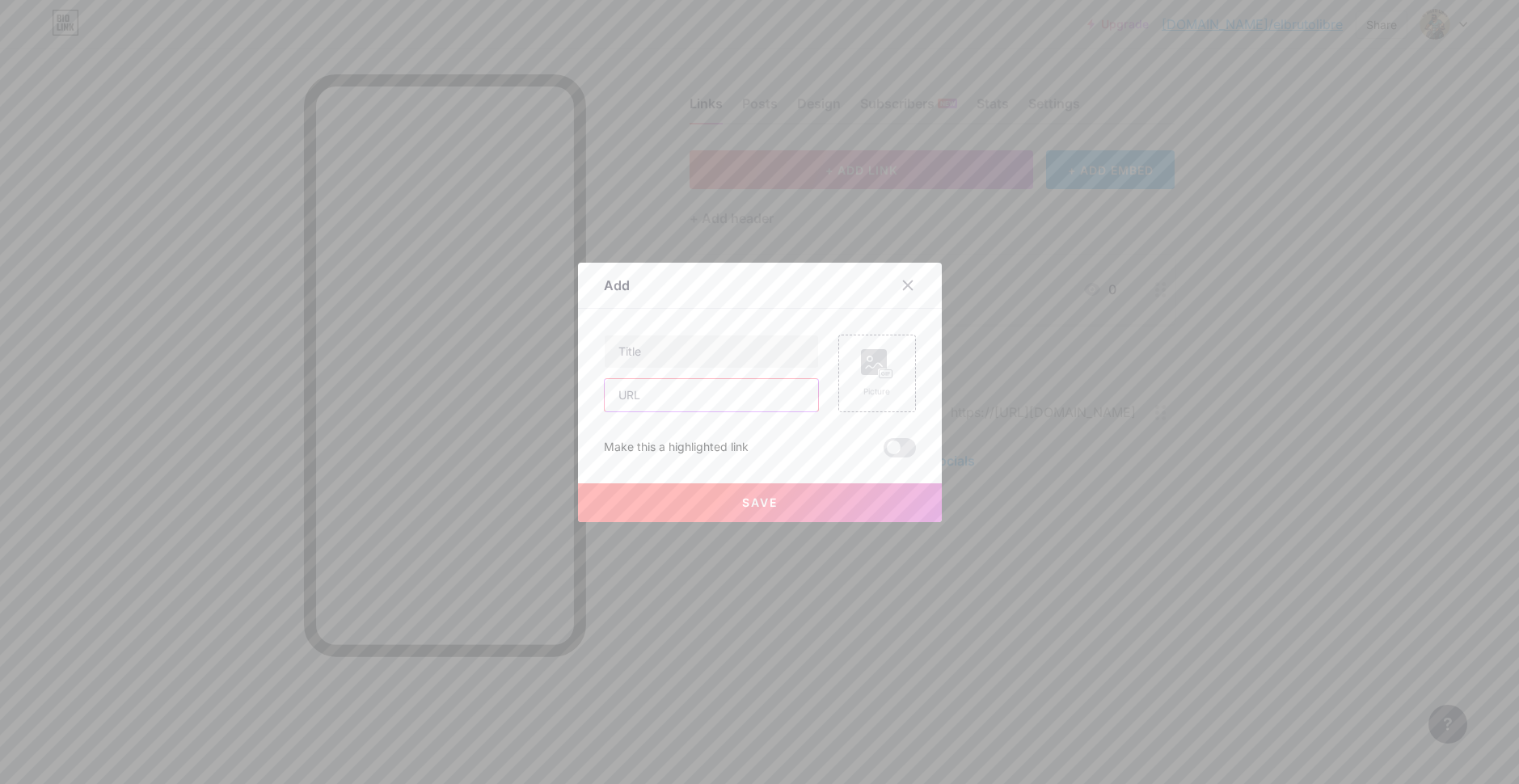
click at [695, 400] on input "text" at bounding box center [712, 394] width 213 height 32
paste input "[URL][DOMAIN_NAME]"
type input "[URL][DOMAIN_NAME]"
click at [702, 358] on input "text" at bounding box center [712, 351] width 213 height 32
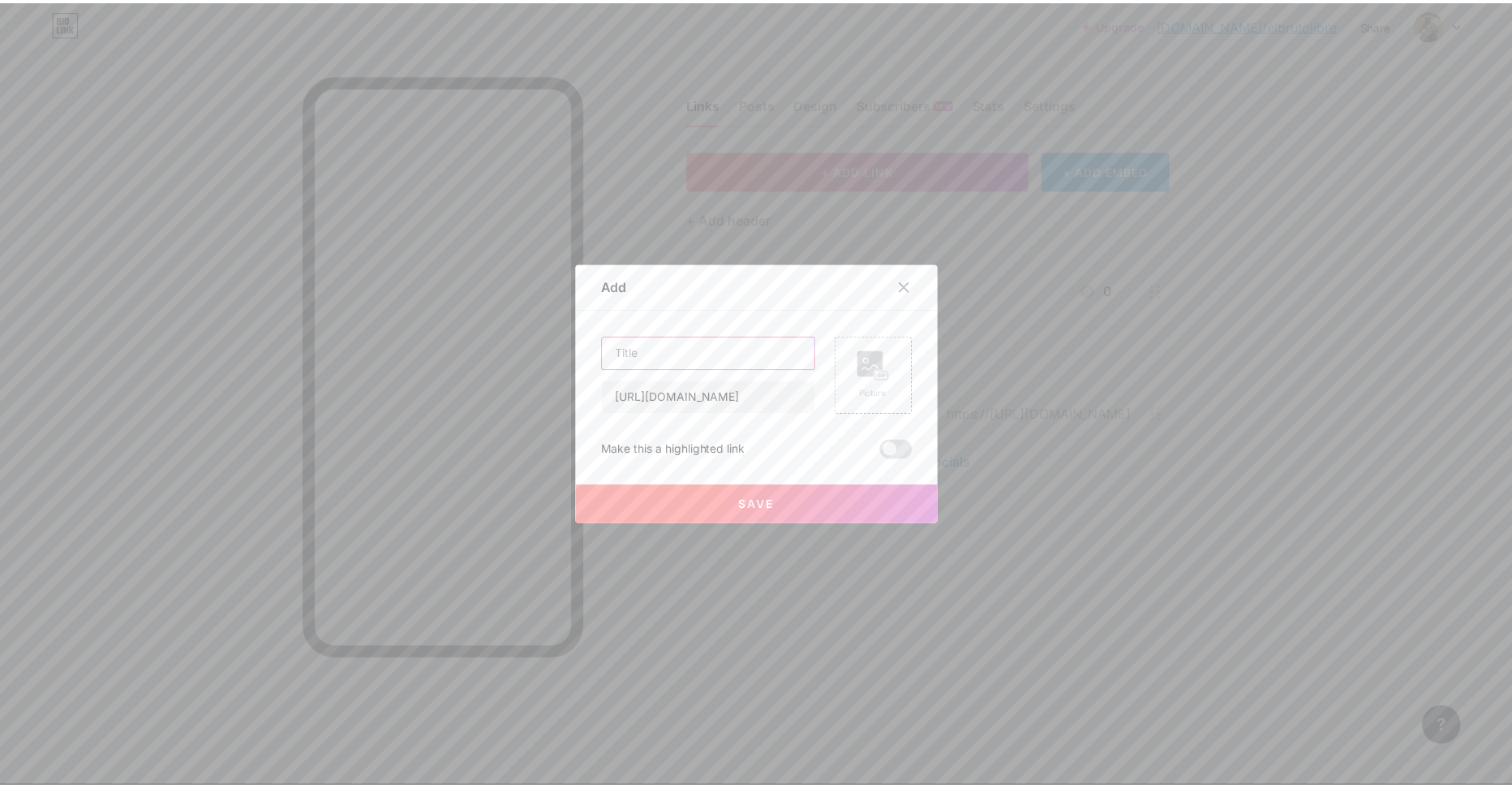
scroll to position [0, 0]
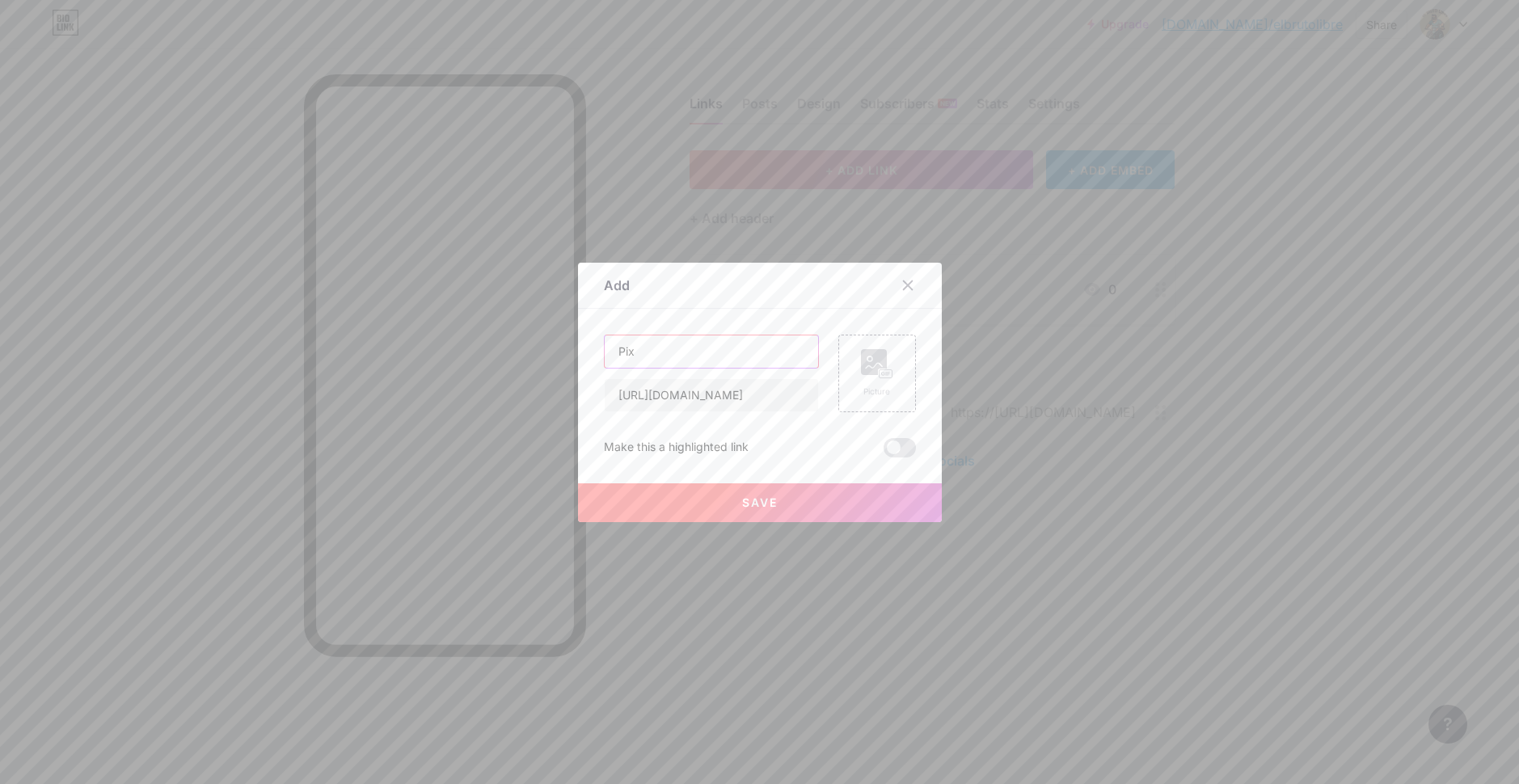
type input "Pix"
click at [787, 499] on button "Save" at bounding box center [759, 503] width 364 height 39
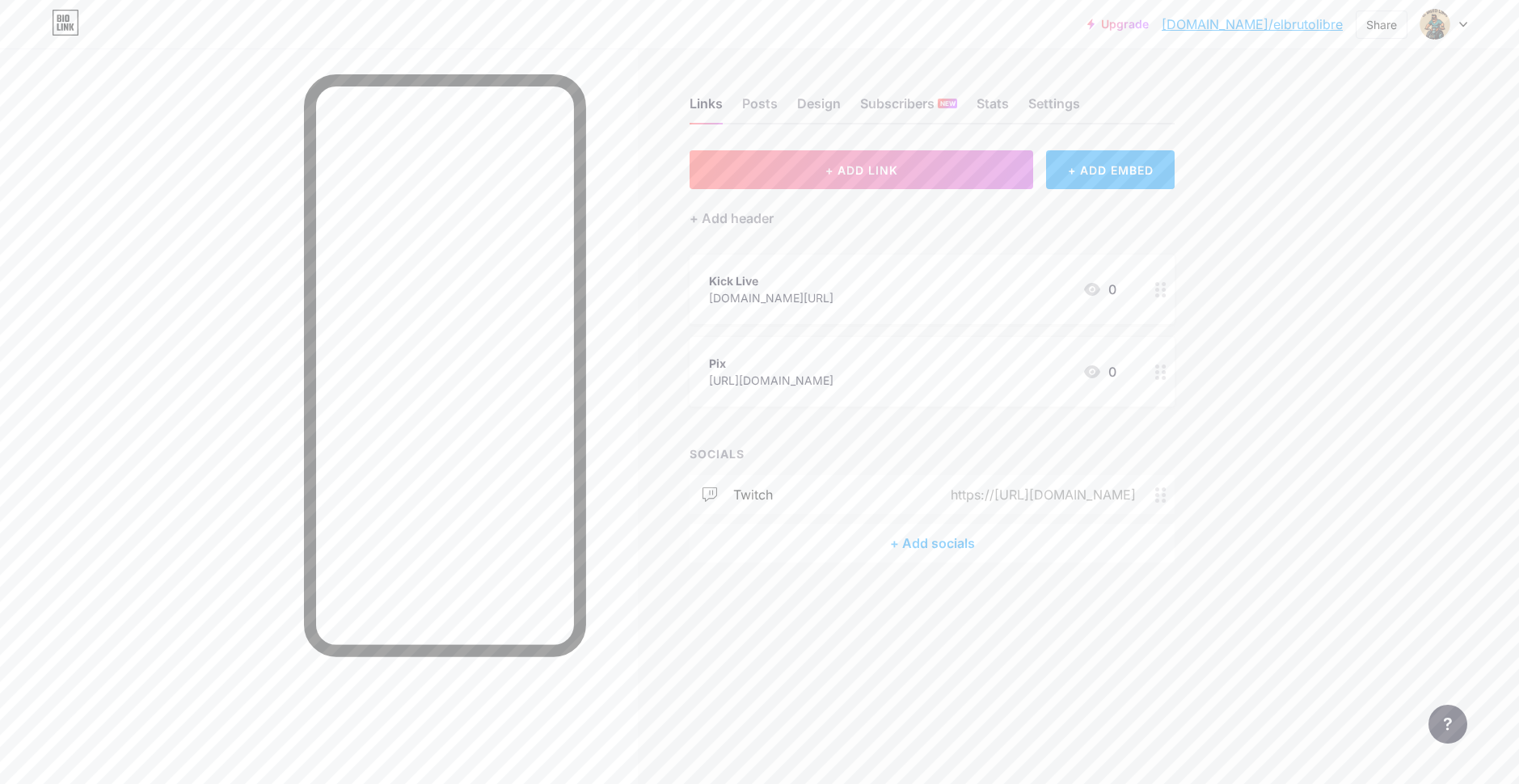
click at [911, 284] on div "Kick Live [DOMAIN_NAME][URL] 0" at bounding box center [912, 289] width 407 height 37
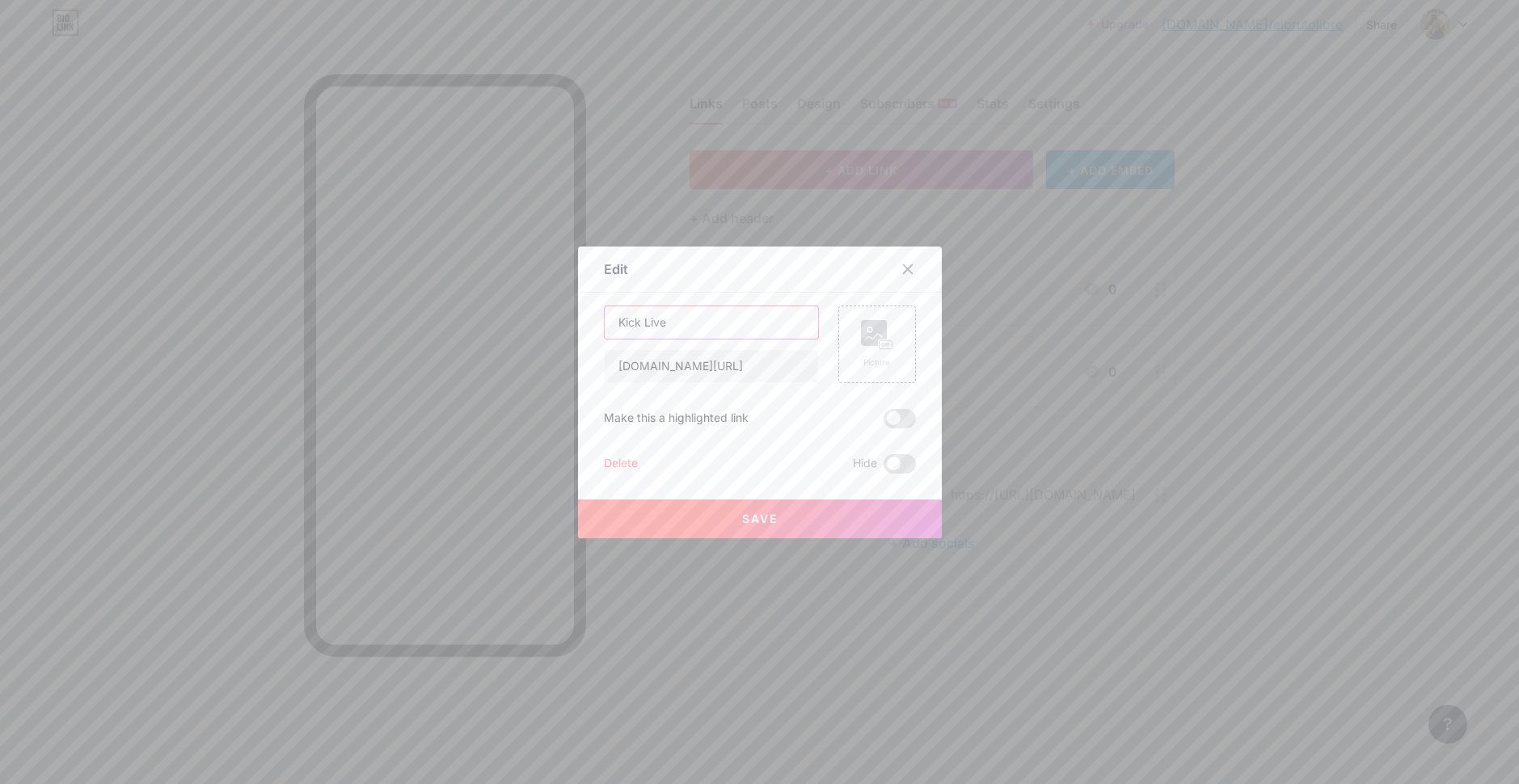
click at [684, 322] on input "Kick Live" at bounding box center [712, 322] width 213 height 32
type input "Kick"
click at [762, 517] on span "Save" at bounding box center [759, 518] width 36 height 14
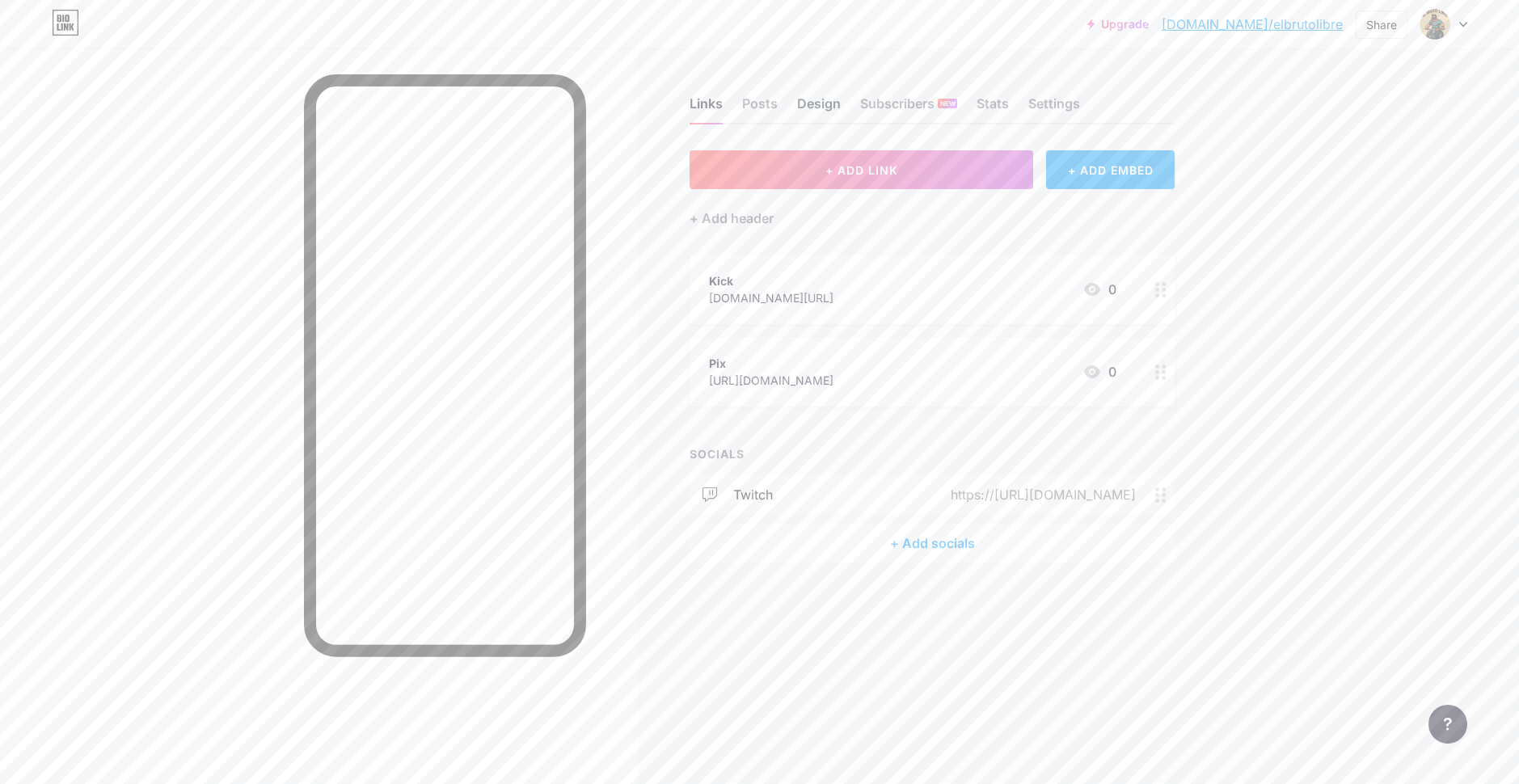
click at [806, 100] on div "Design" at bounding box center [818, 109] width 44 height 29
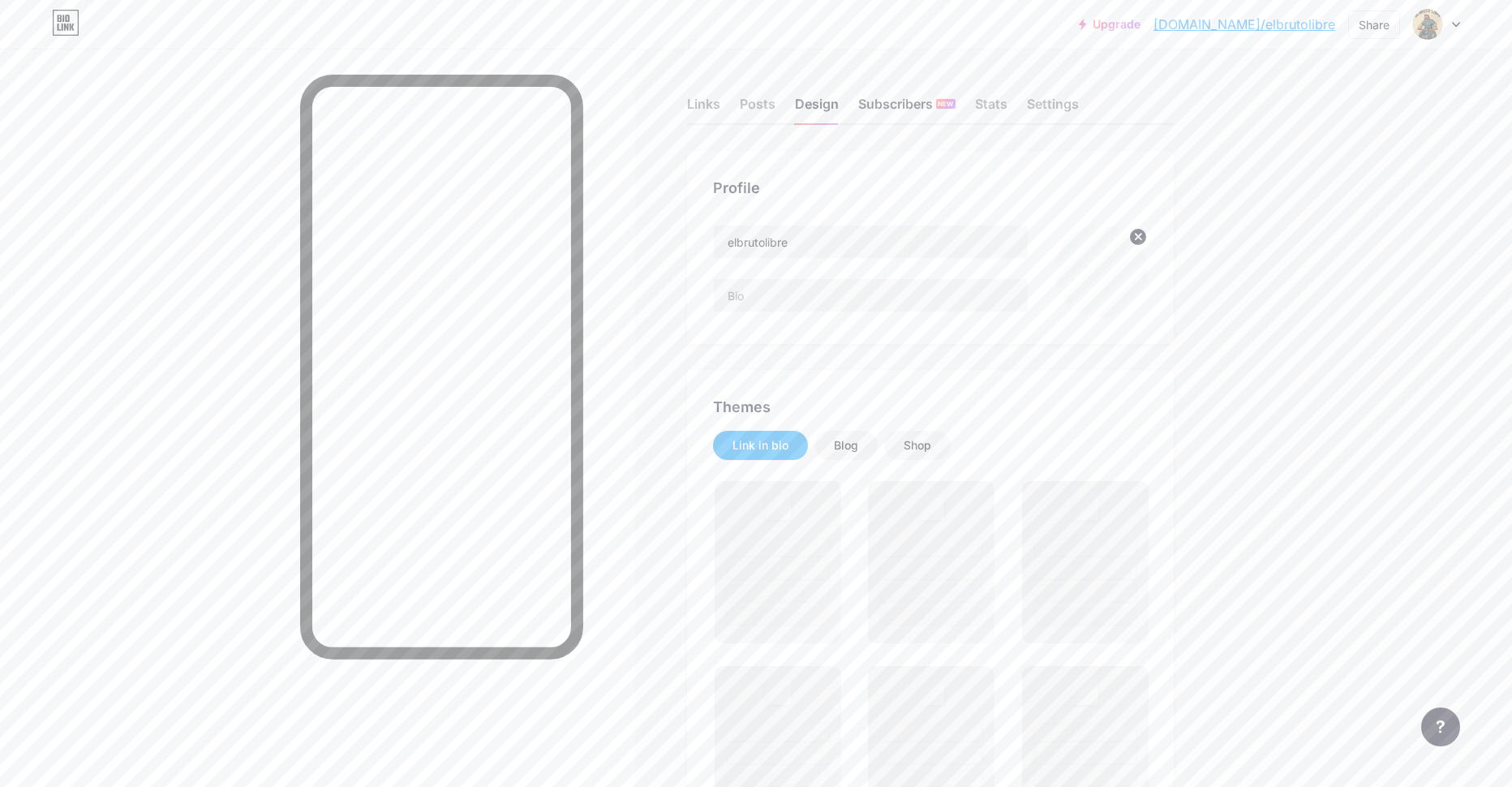
click at [883, 105] on div "Subscribers NEW" at bounding box center [907, 109] width 97 height 29
click at [831, 100] on div "Design" at bounding box center [816, 109] width 44 height 29
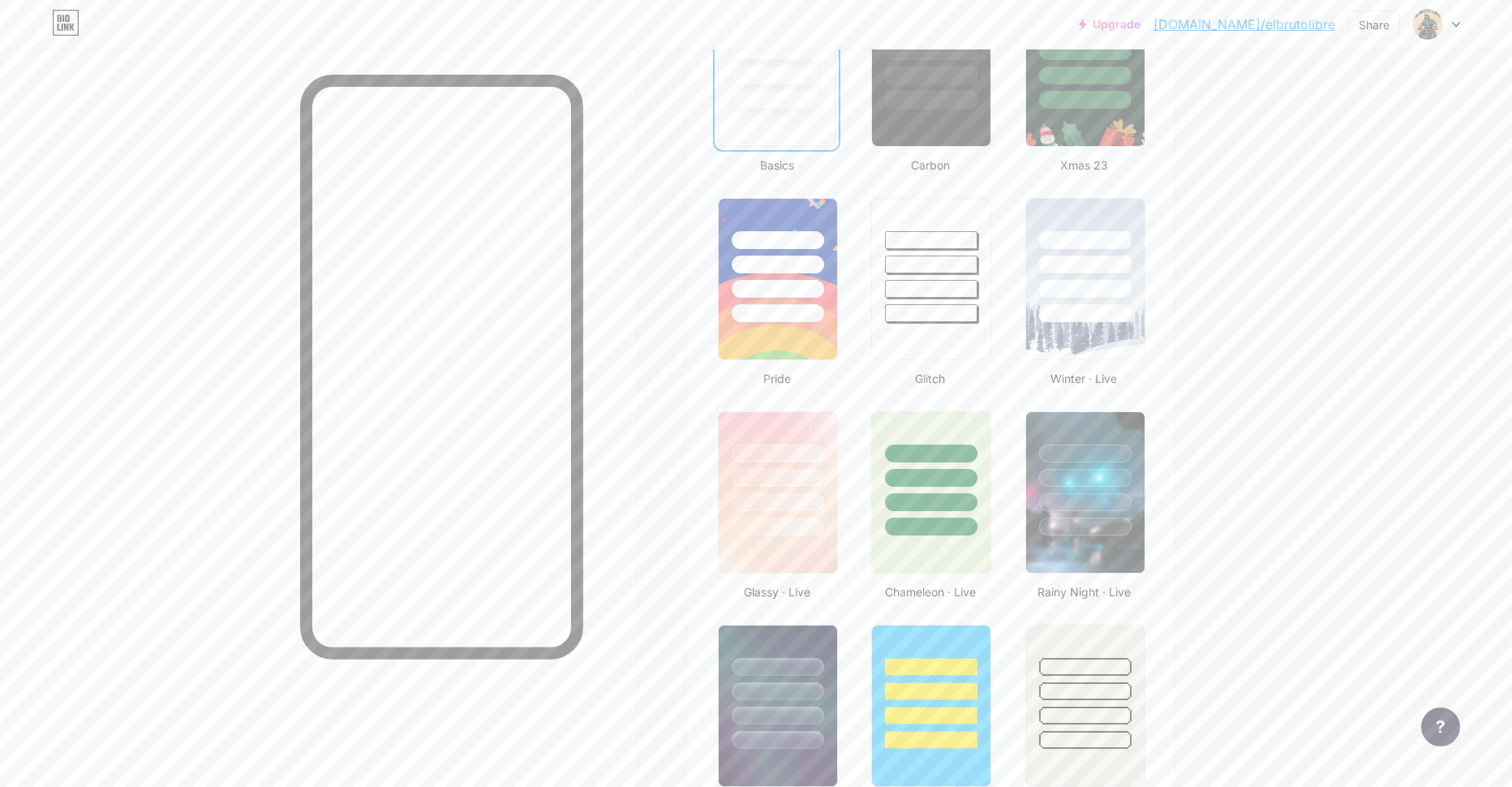
scroll to position [568, 0]
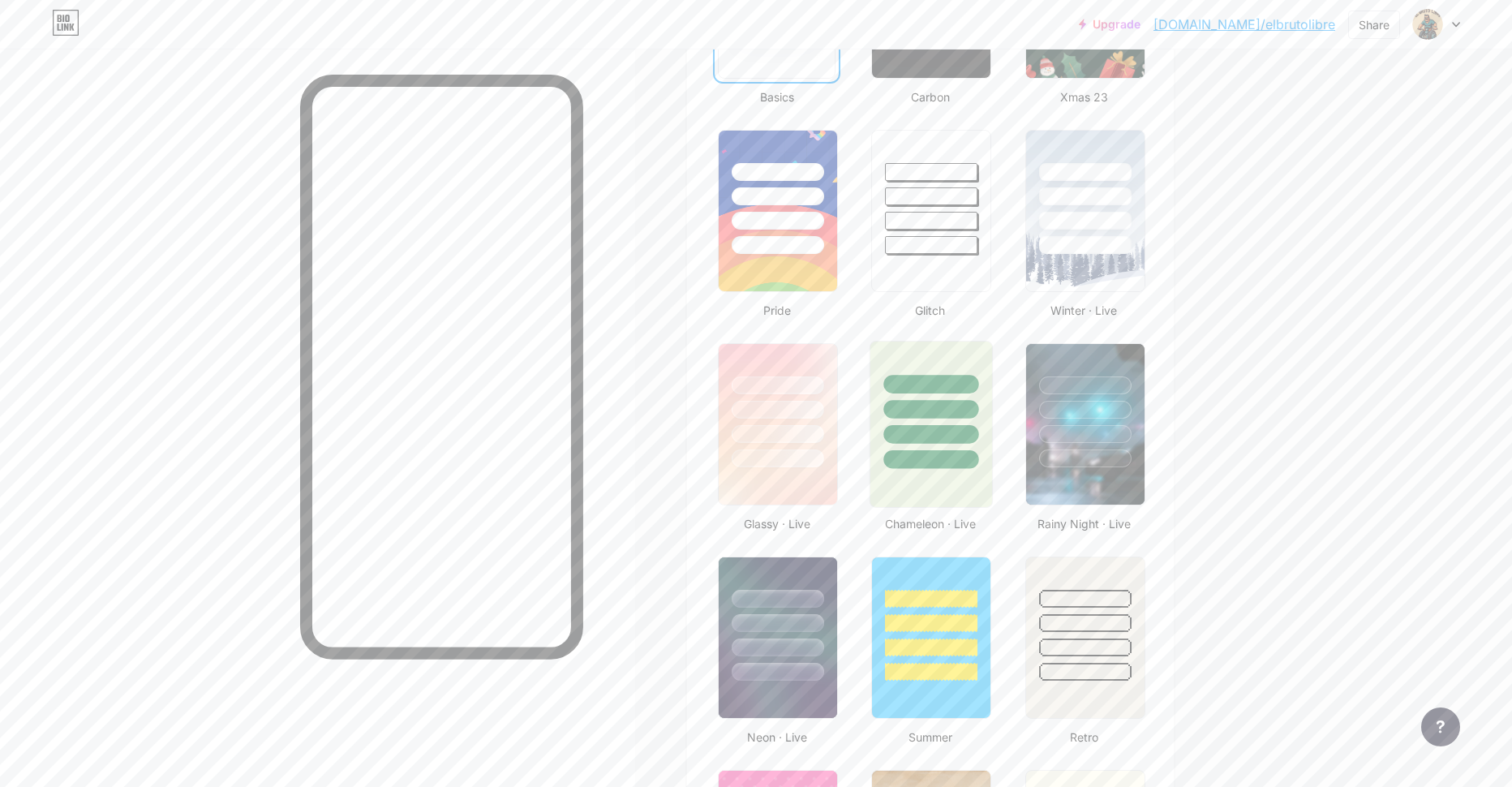
click at [887, 412] on div at bounding box center [931, 405] width 122 height 127
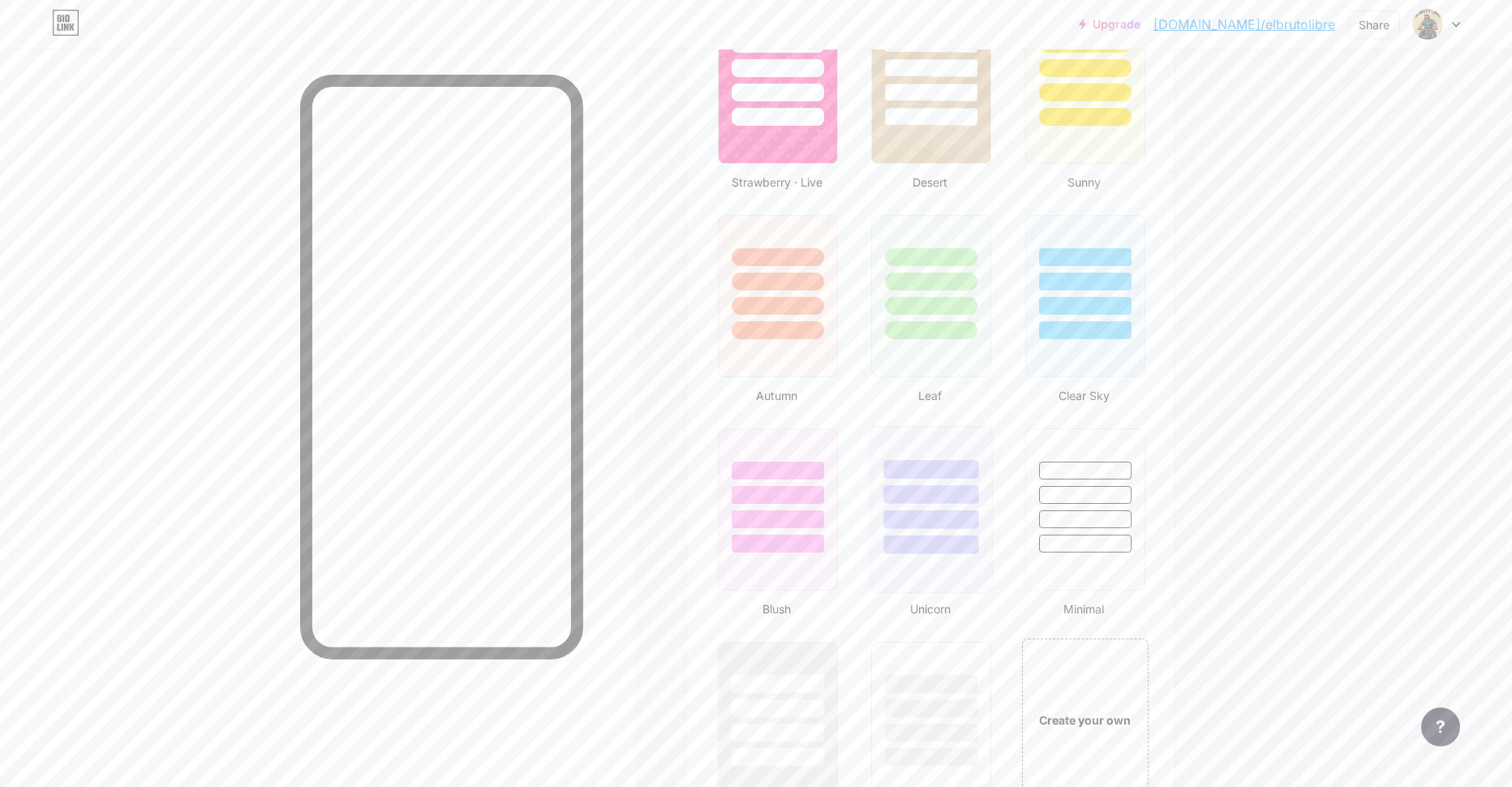
scroll to position [1320, 0]
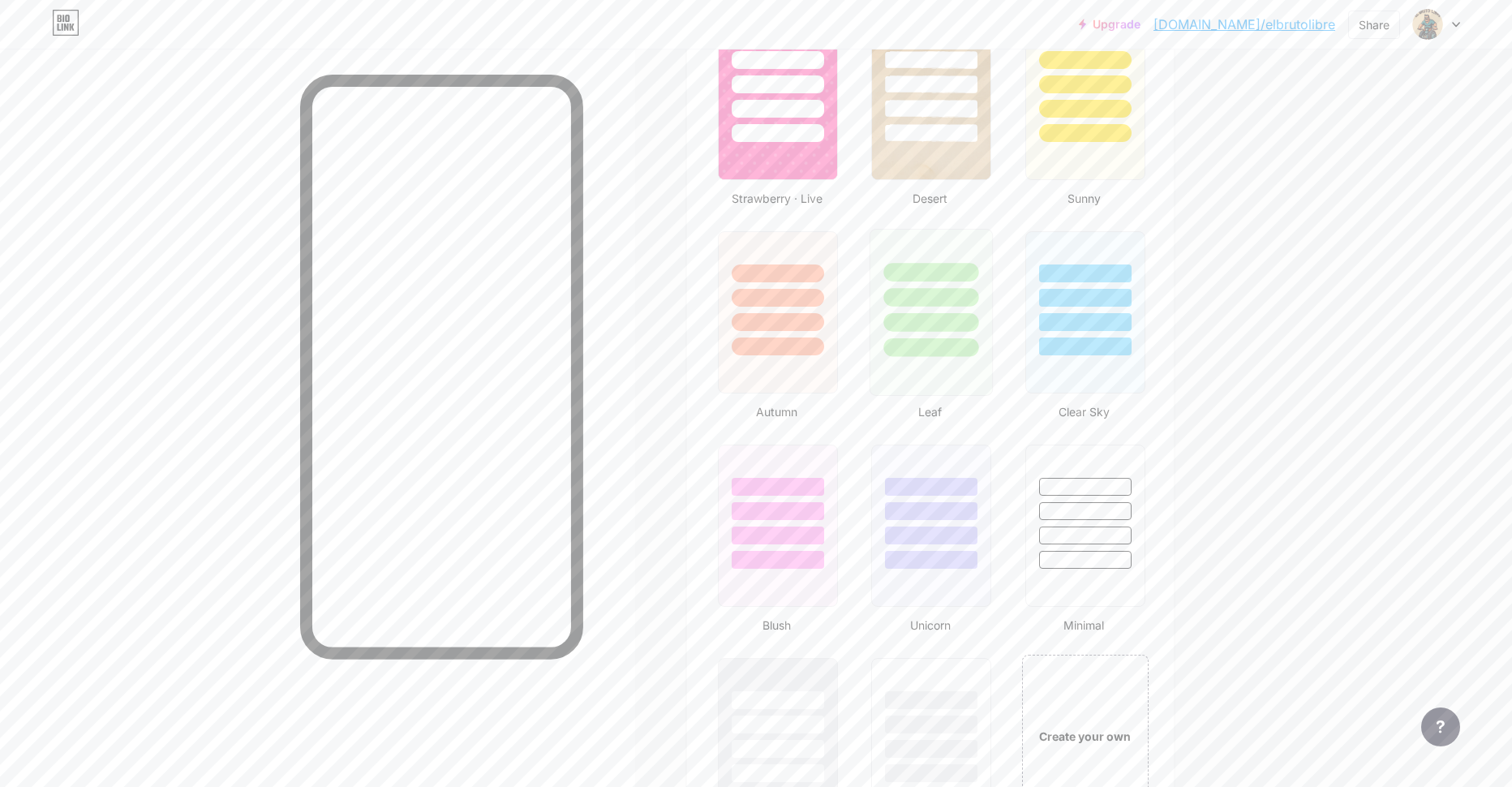
click at [929, 347] on div at bounding box center [931, 347] width 95 height 18
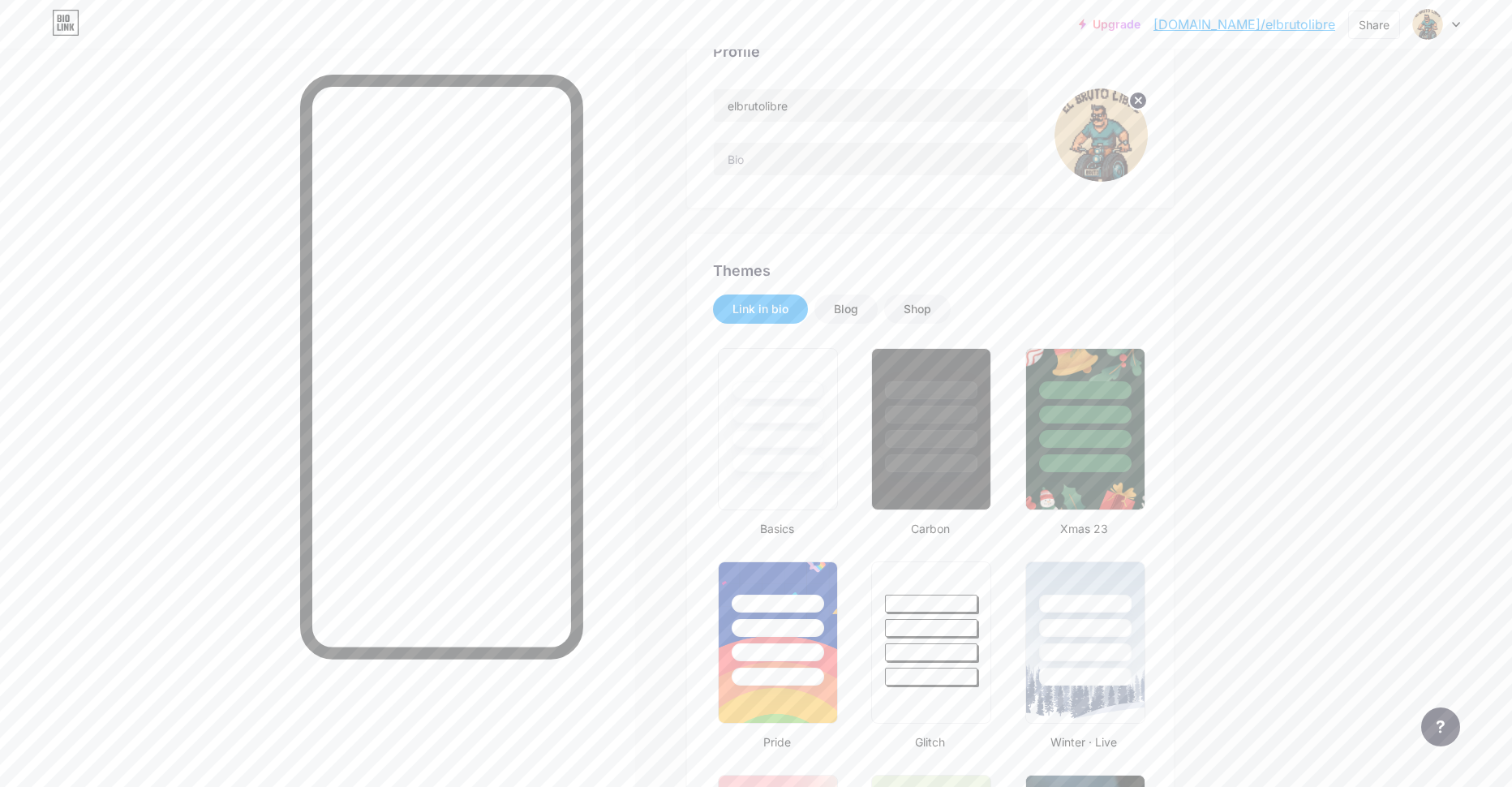
scroll to position [103, 0]
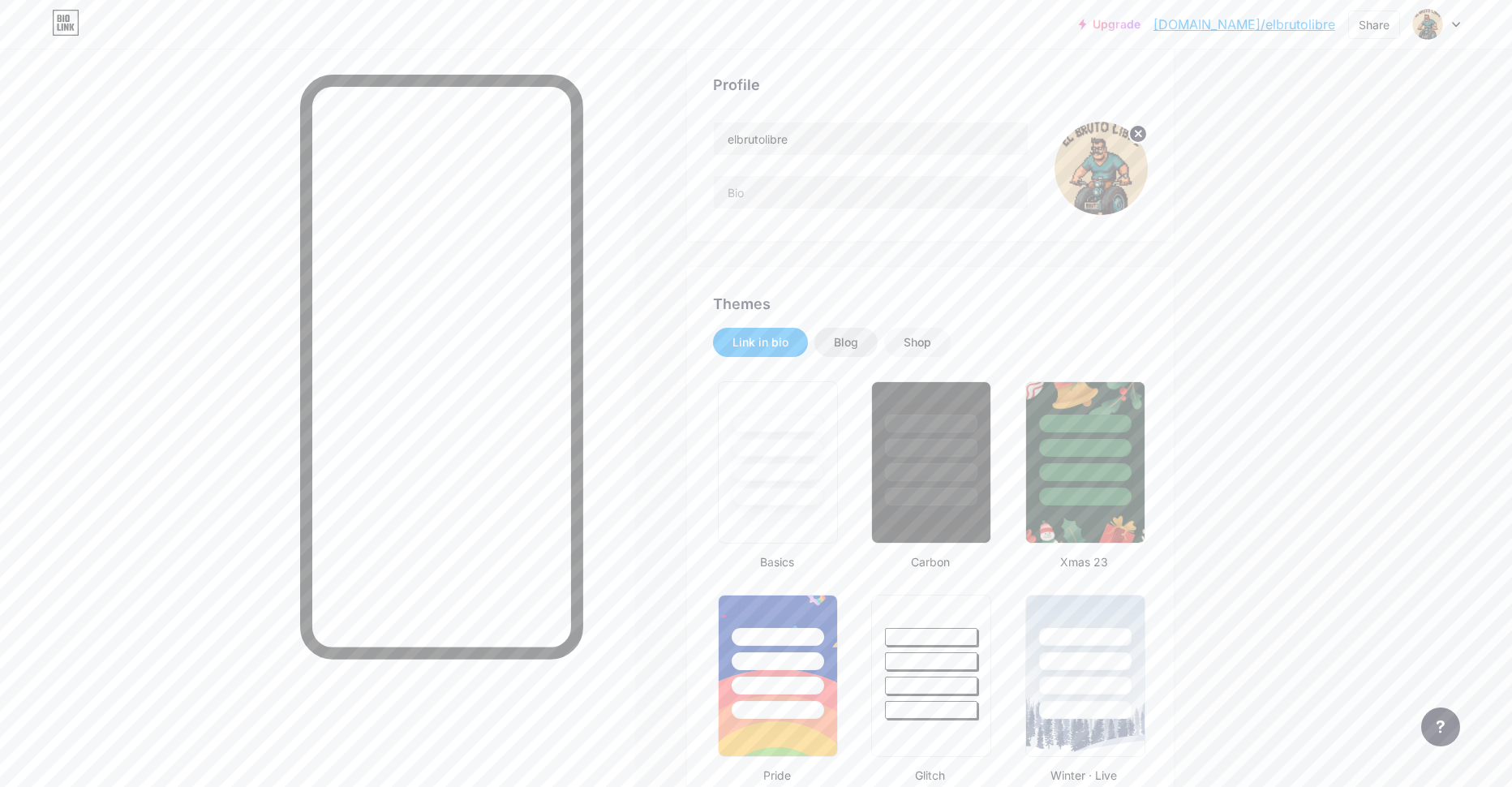
click at [863, 333] on div "Blog" at bounding box center [846, 342] width 63 height 29
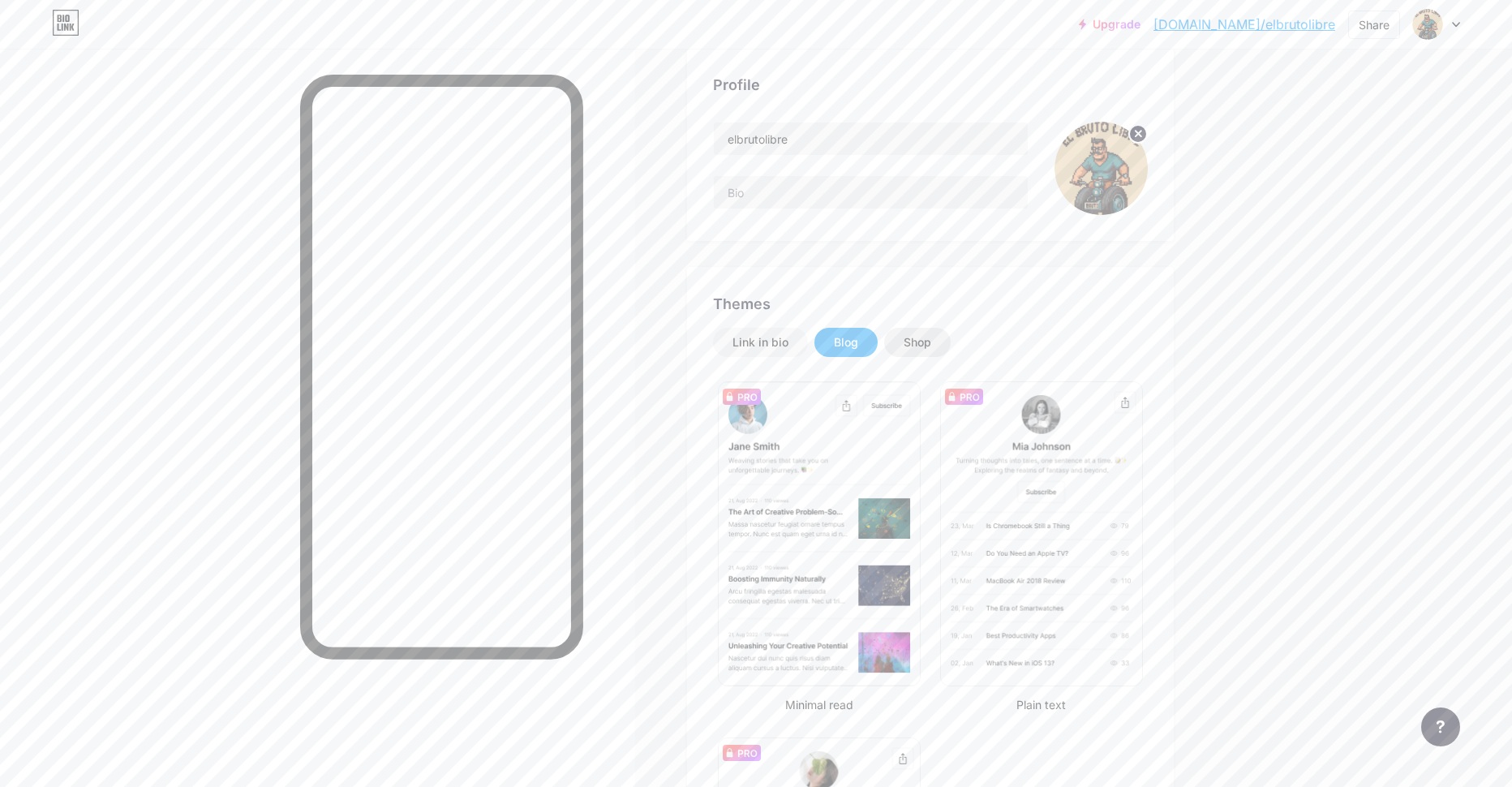
click at [918, 339] on div "Shop" at bounding box center [918, 342] width 27 height 17
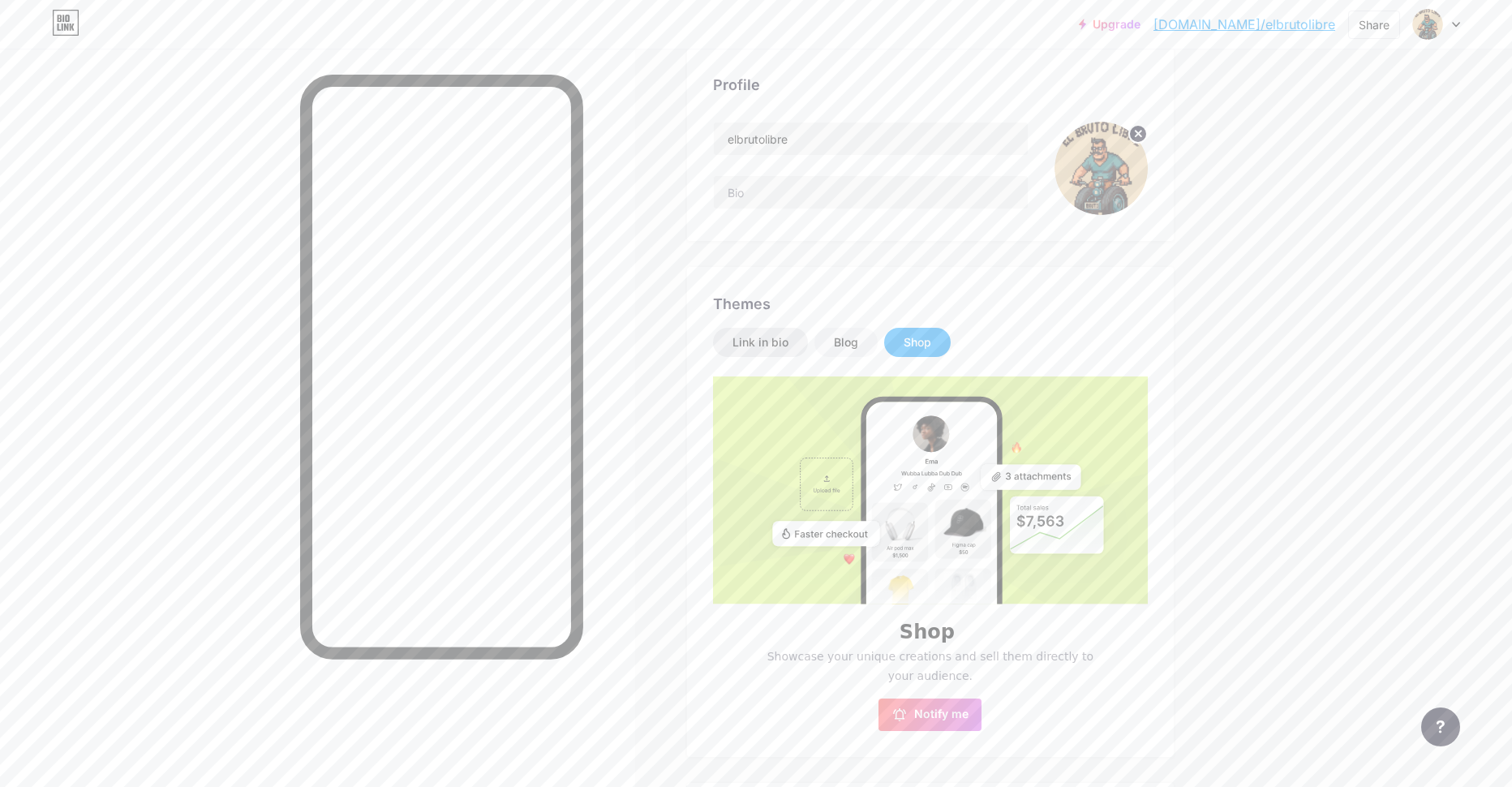
click at [779, 340] on div "Link in bio" at bounding box center [761, 342] width 56 height 17
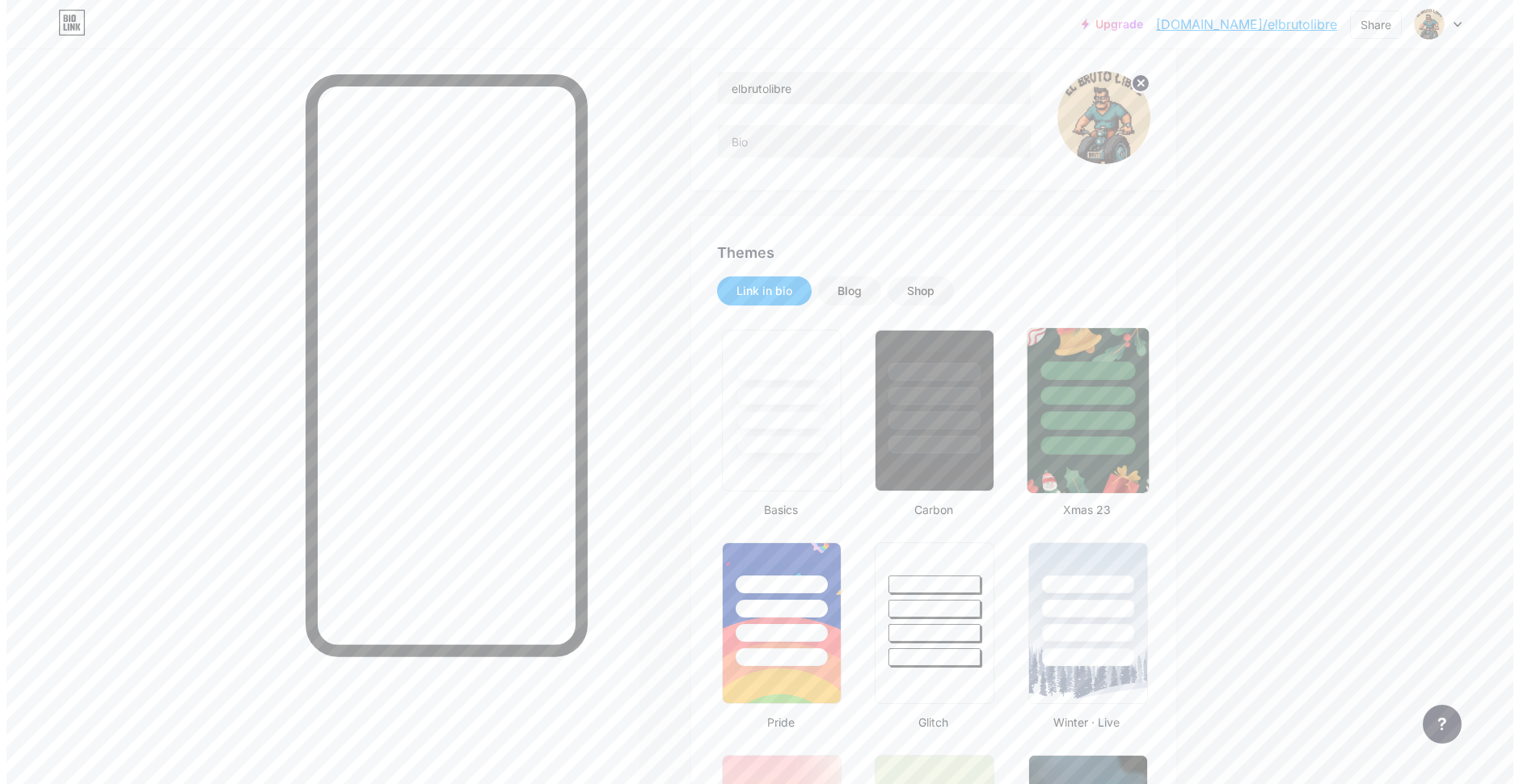
scroll to position [0, 0]
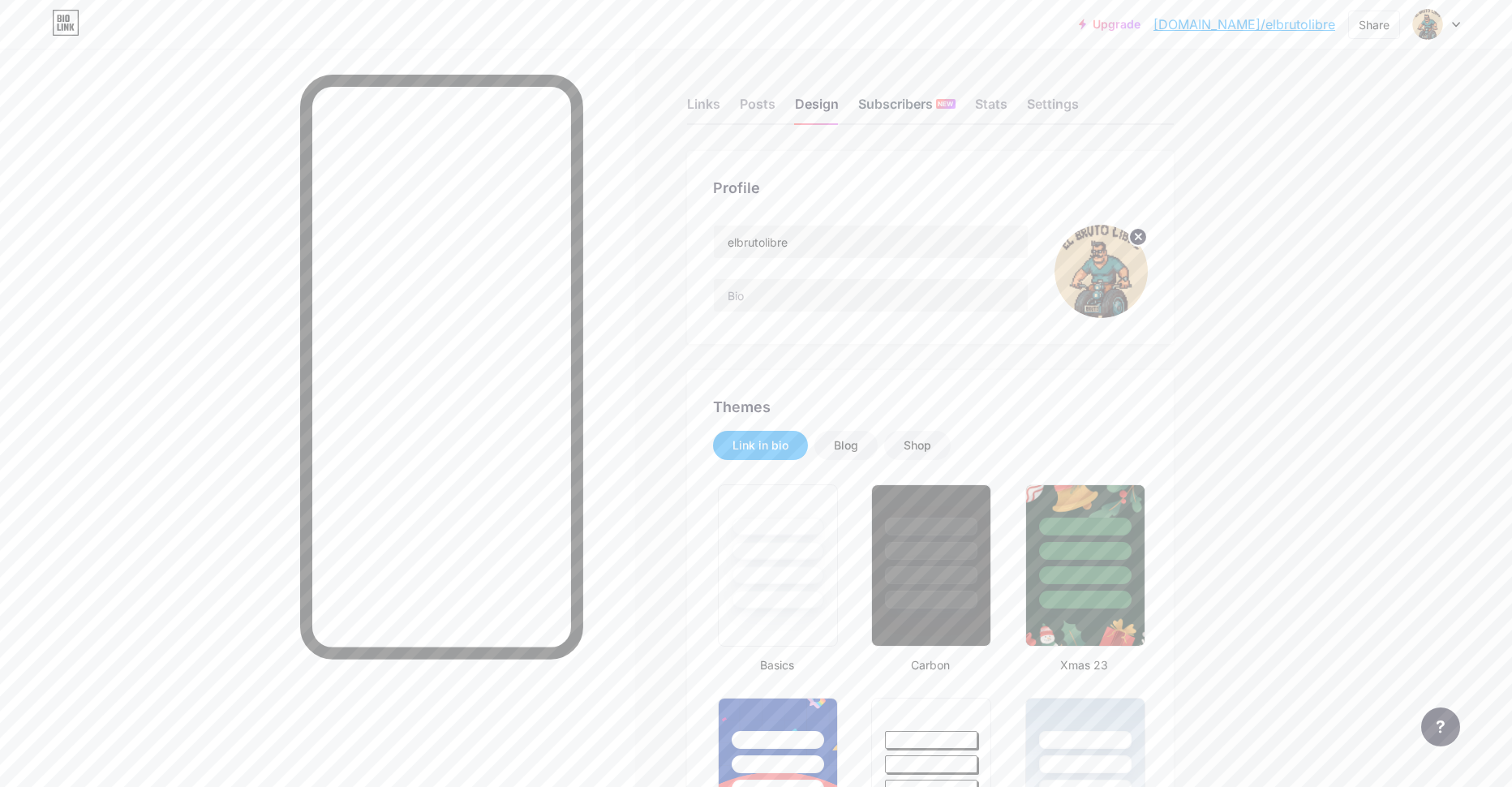
click at [901, 98] on div "Subscribers NEW" at bounding box center [907, 109] width 97 height 29
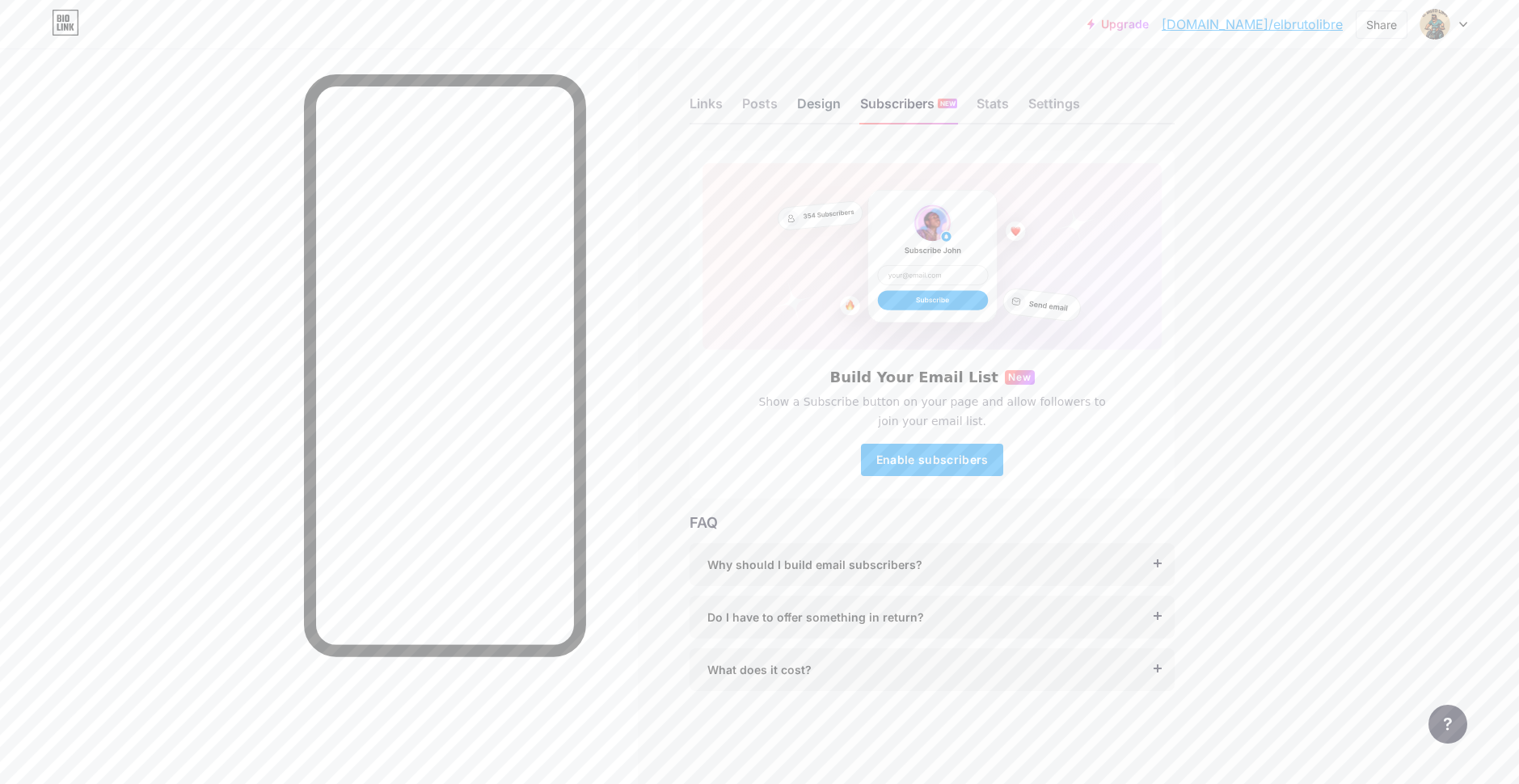
click at [810, 102] on div "Design" at bounding box center [818, 109] width 44 height 29
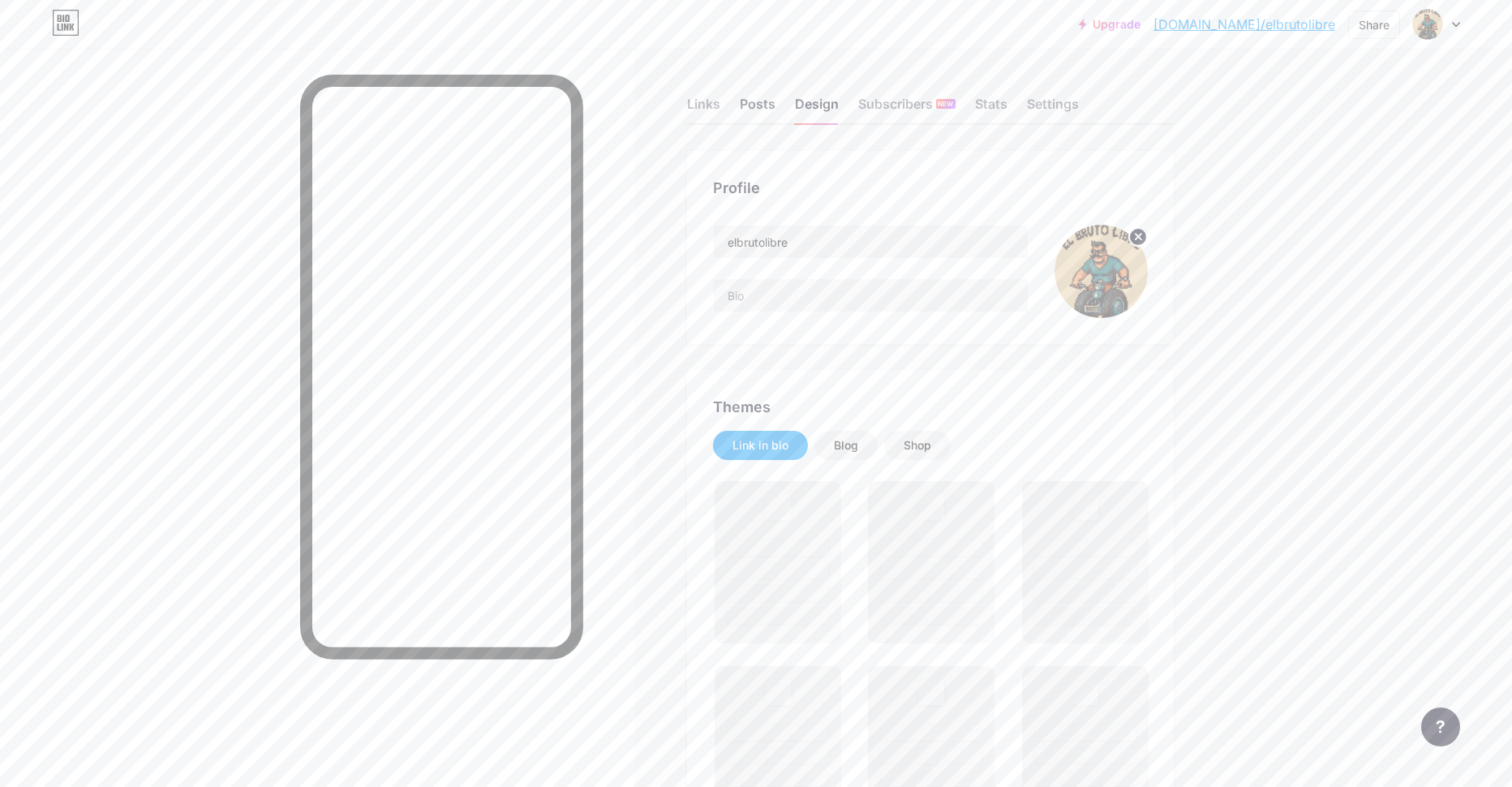
click at [775, 110] on div "Posts" at bounding box center [757, 109] width 36 height 29
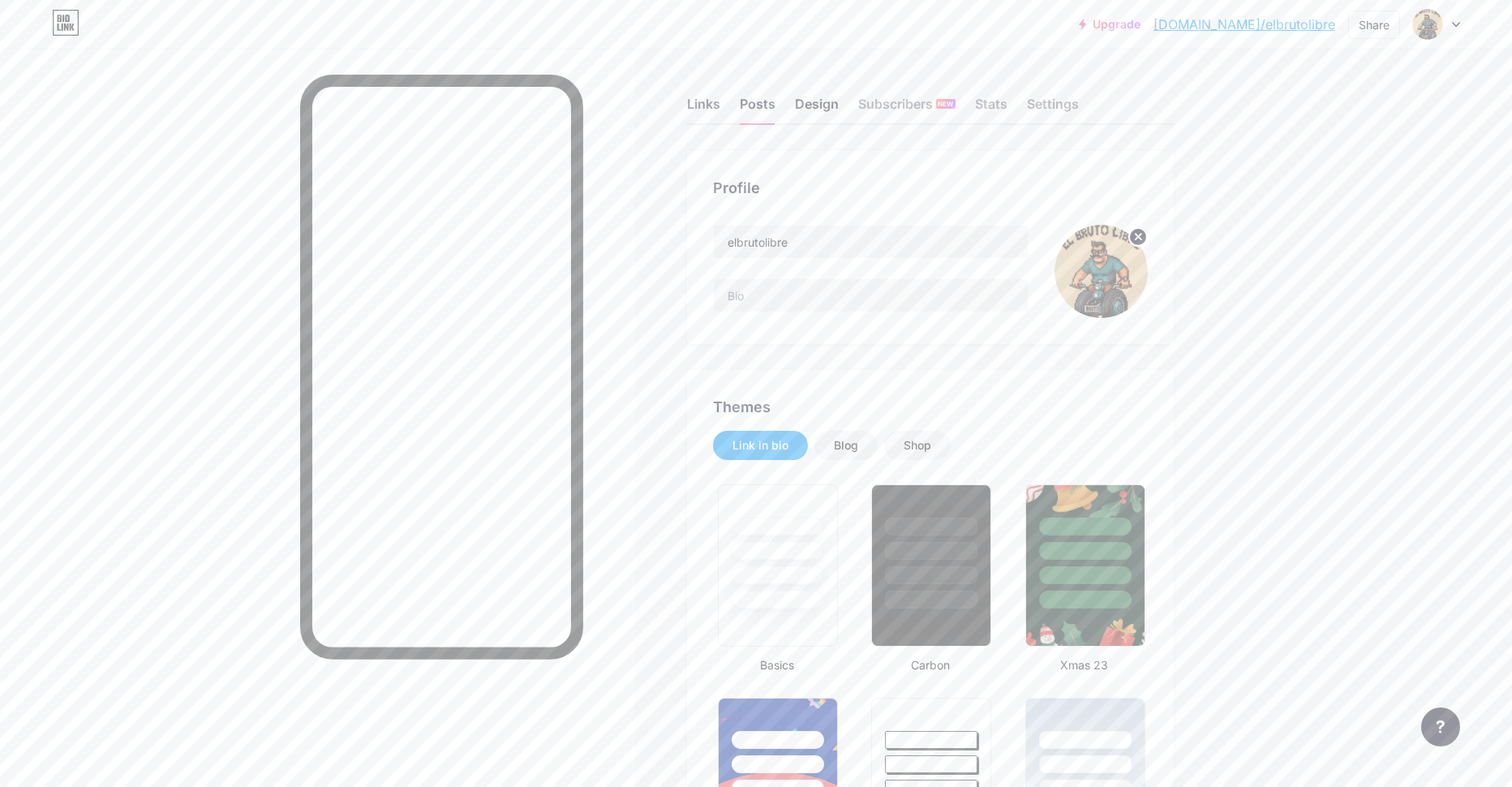
click at [703, 101] on div "Links" at bounding box center [703, 109] width 33 height 29
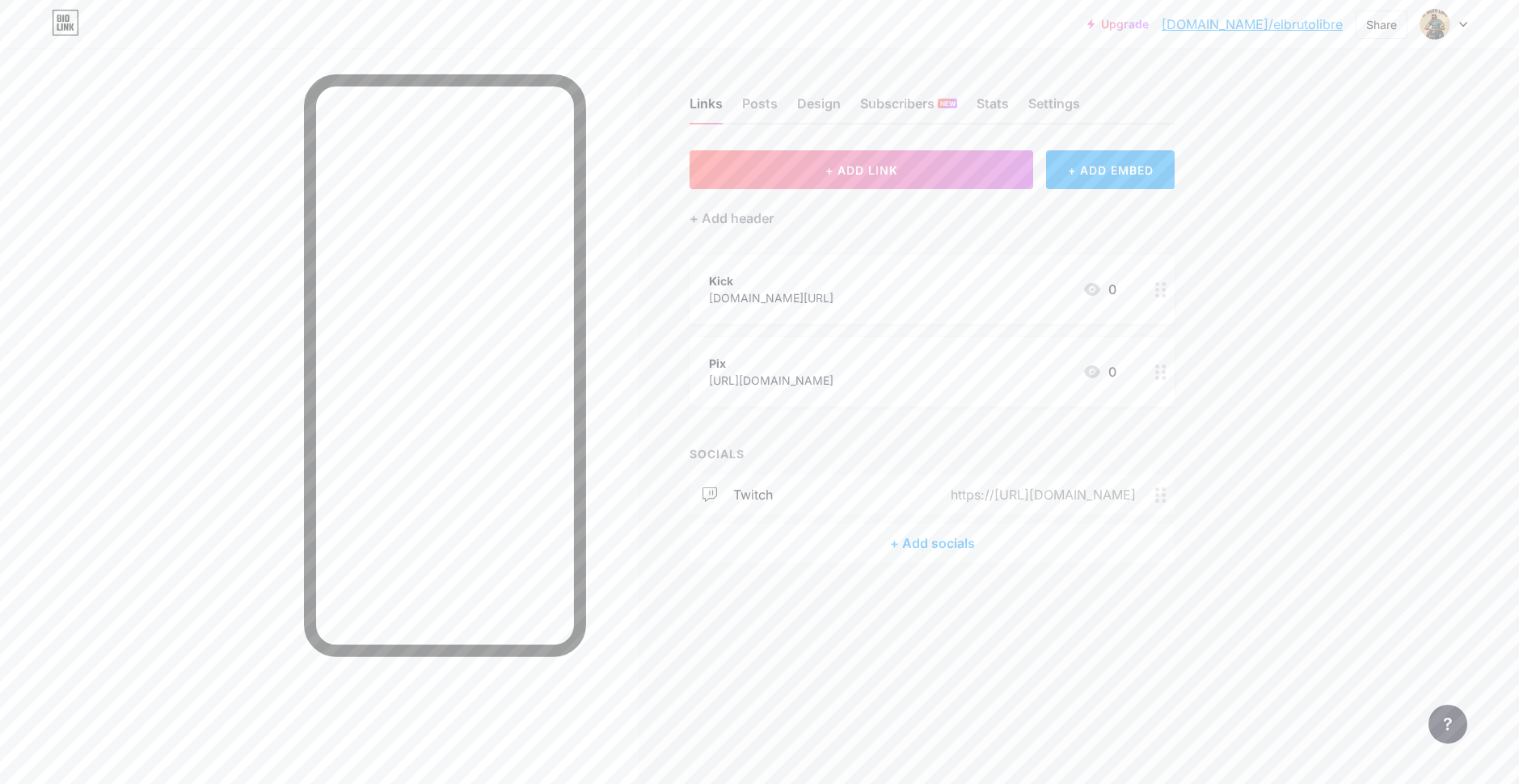
click at [932, 542] on div "+ Add socials" at bounding box center [932, 543] width 485 height 39
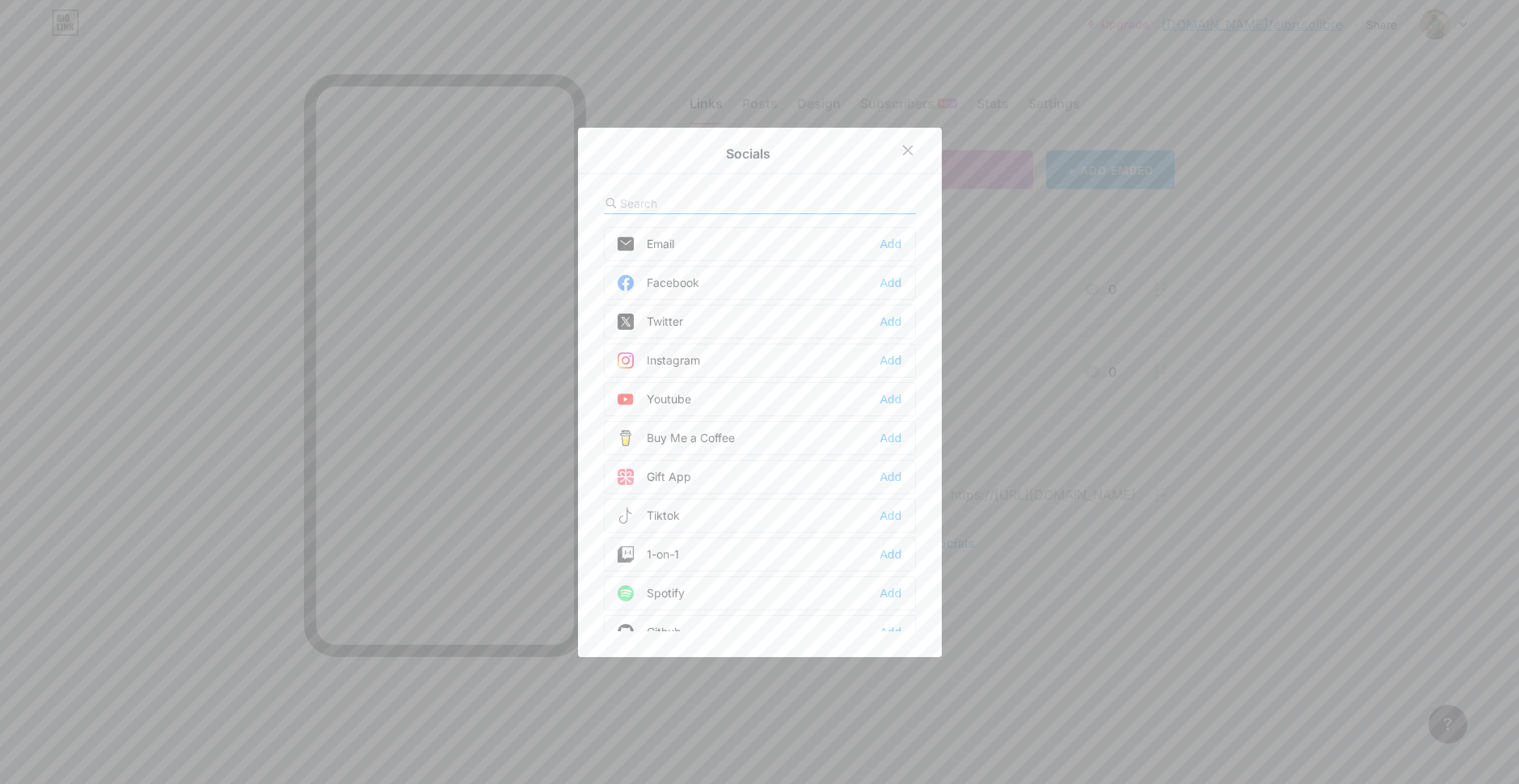
click at [902, 358] on div "Instagram Add" at bounding box center [760, 360] width 312 height 34
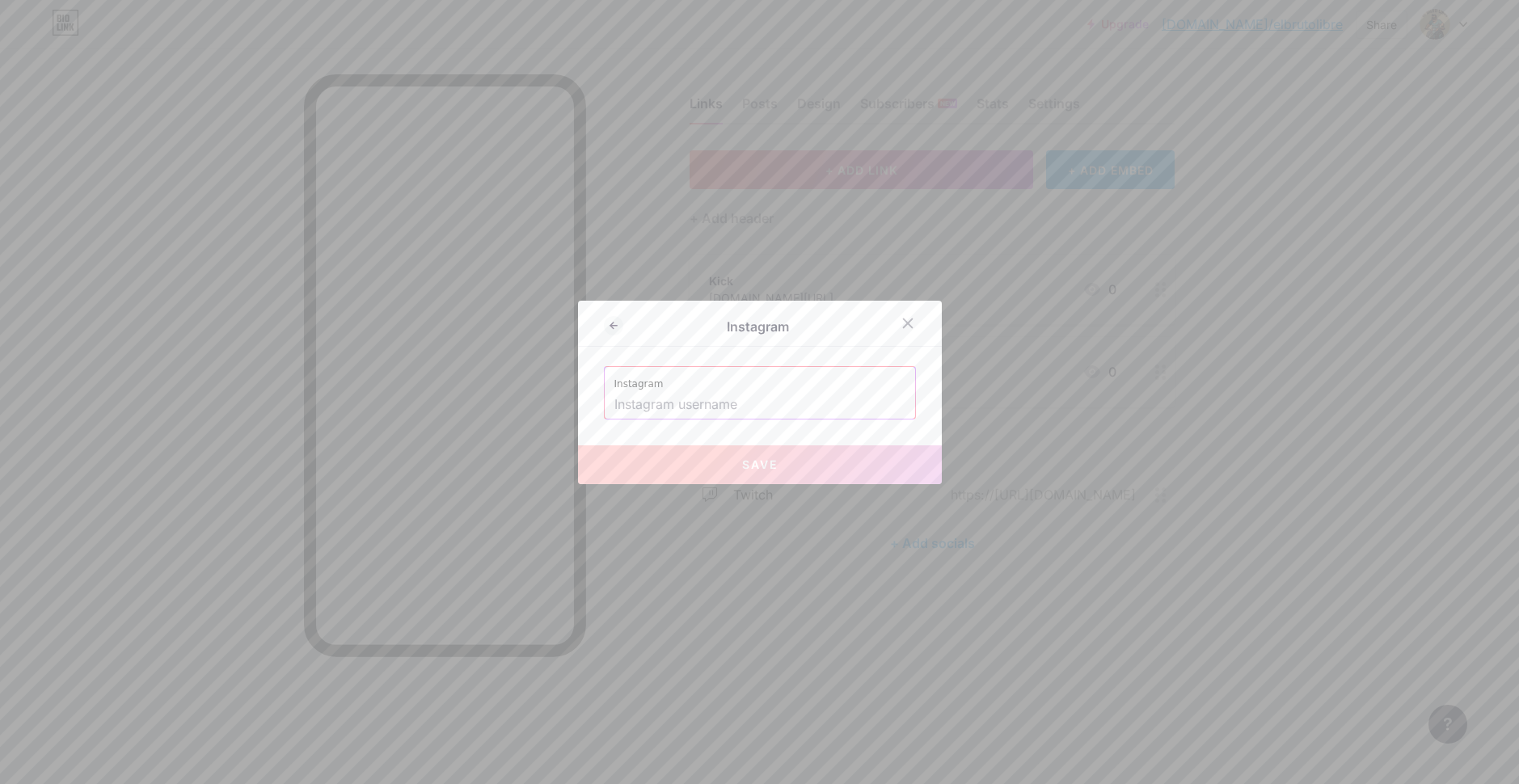
click at [745, 400] on input "text" at bounding box center [760, 405] width 291 height 27
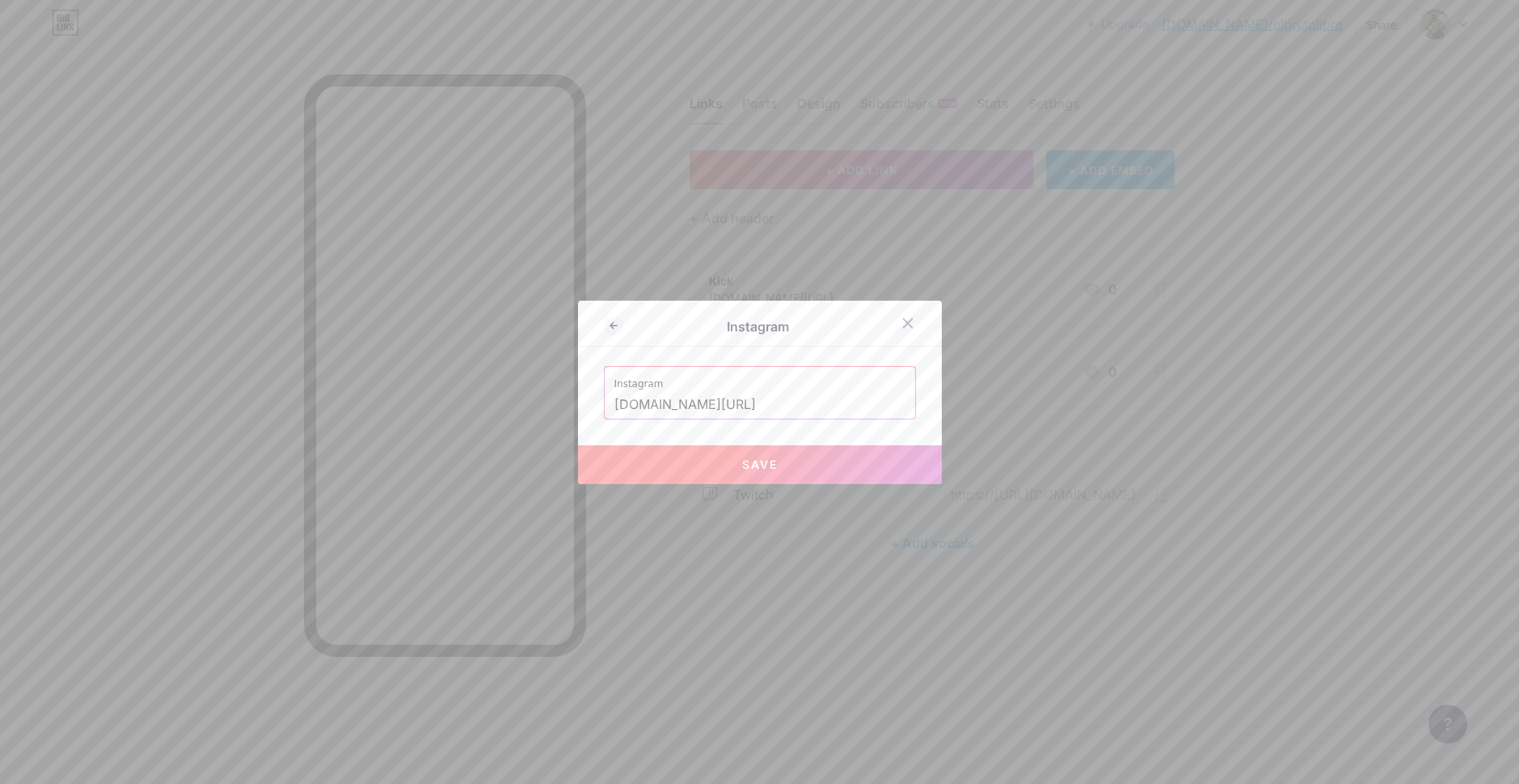
click at [791, 466] on button "Save" at bounding box center [759, 464] width 364 height 39
type input "[URL][DOMAIN_NAME][DOMAIN_NAME]"
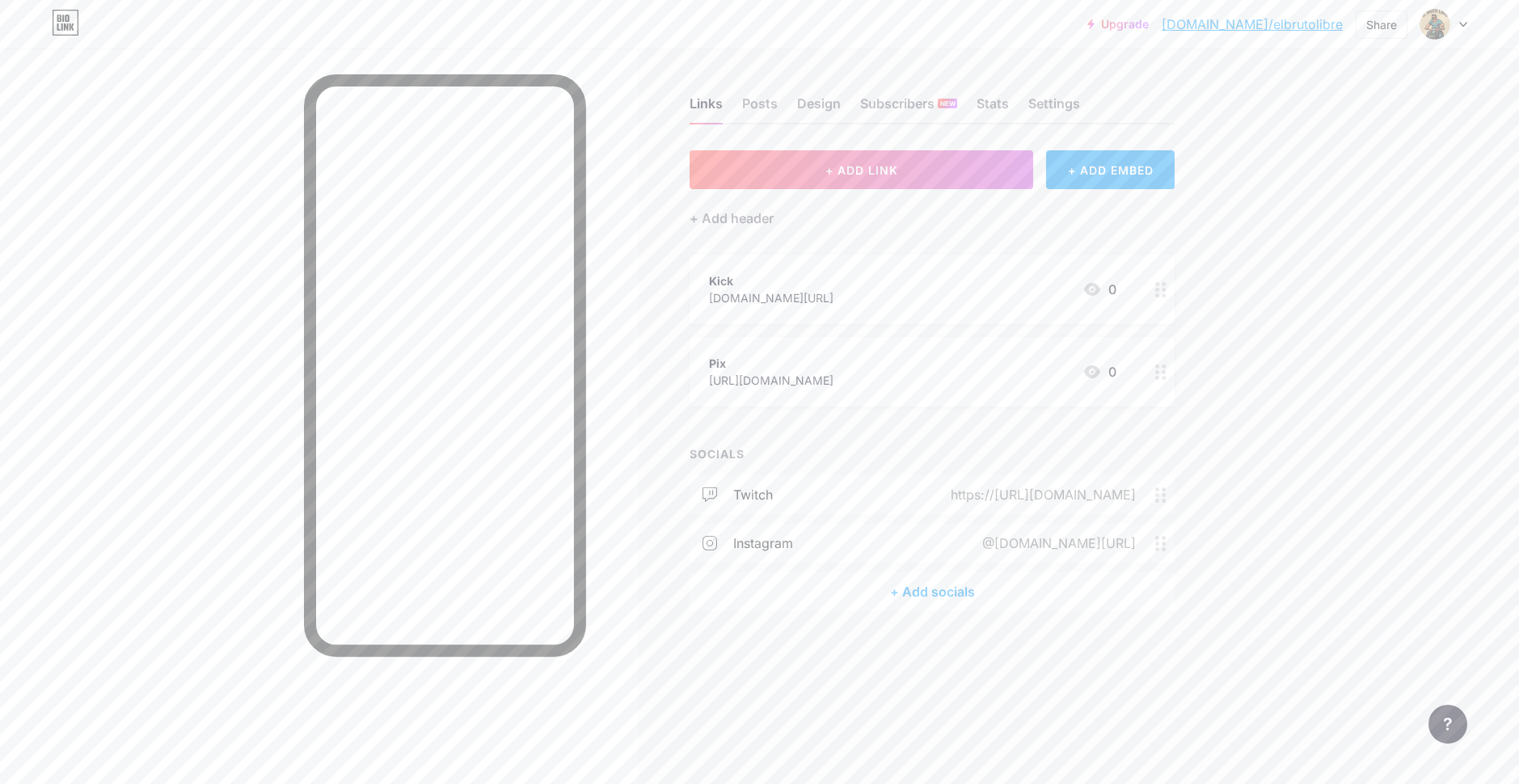
click at [1064, 499] on div "https://[URL][DOMAIN_NAME]" at bounding box center [1040, 494] width 231 height 19
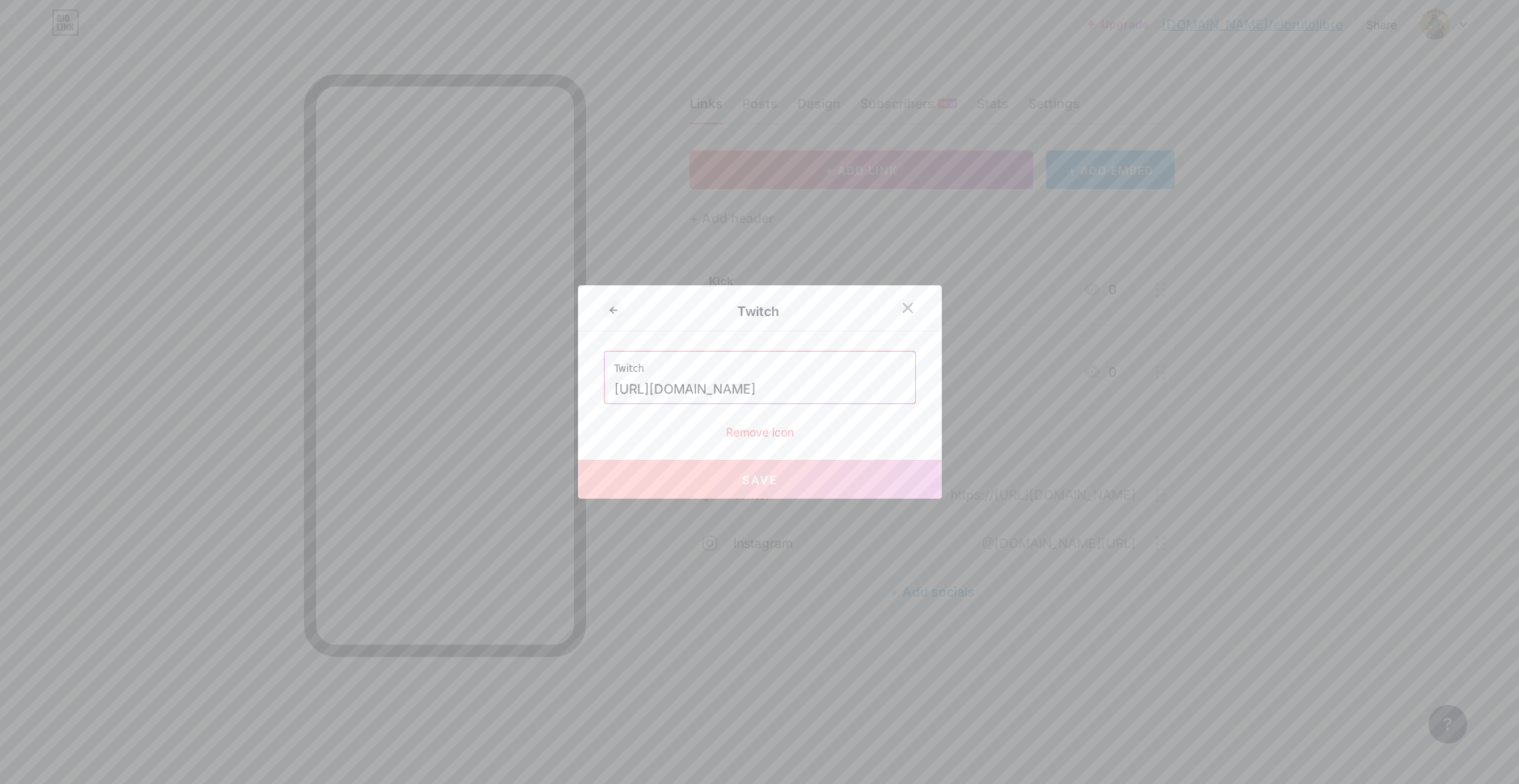
drag, startPoint x: 701, startPoint y: 392, endPoint x: 470, endPoint y: 374, distance: 231.7
click at [470, 374] on div "Twitch Twitch [URL][DOMAIN_NAME] Remove icon Save" at bounding box center [759, 392] width 1519 height 784
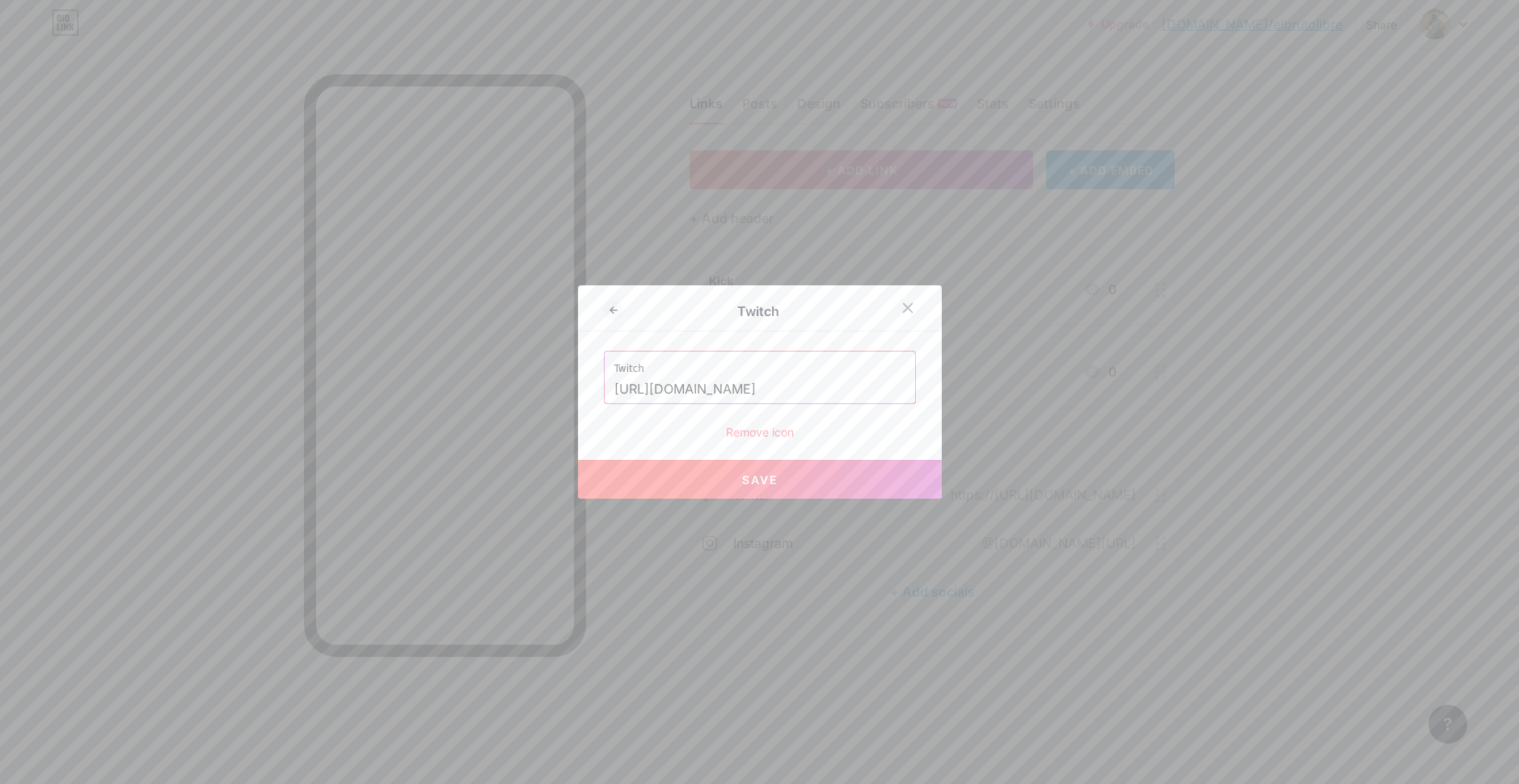
click at [654, 388] on input "[URL][DOMAIN_NAME]" at bounding box center [760, 390] width 291 height 27
drag, startPoint x: 646, startPoint y: 386, endPoint x: 527, endPoint y: 382, distance: 119.1
click at [527, 382] on div "Twitch Twitch [URL][DOMAIN_NAME] Remove icon Save" at bounding box center [759, 392] width 1519 height 784
click at [733, 479] on button "Save" at bounding box center [759, 479] width 364 height 39
type input "[URL][DOMAIN_NAME]"
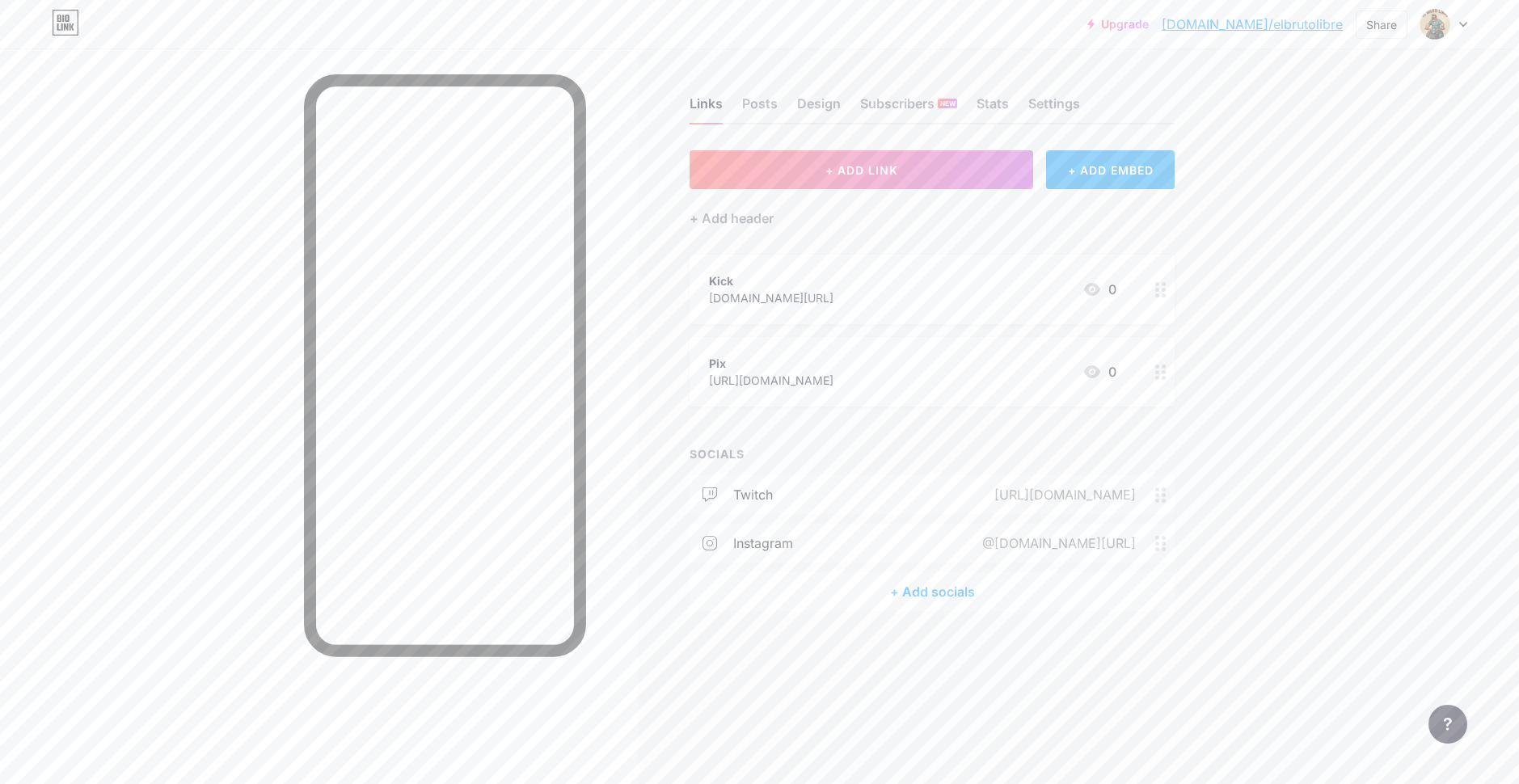
click at [1021, 542] on div "@[DOMAIN_NAME][URL]" at bounding box center [1055, 543] width 199 height 19
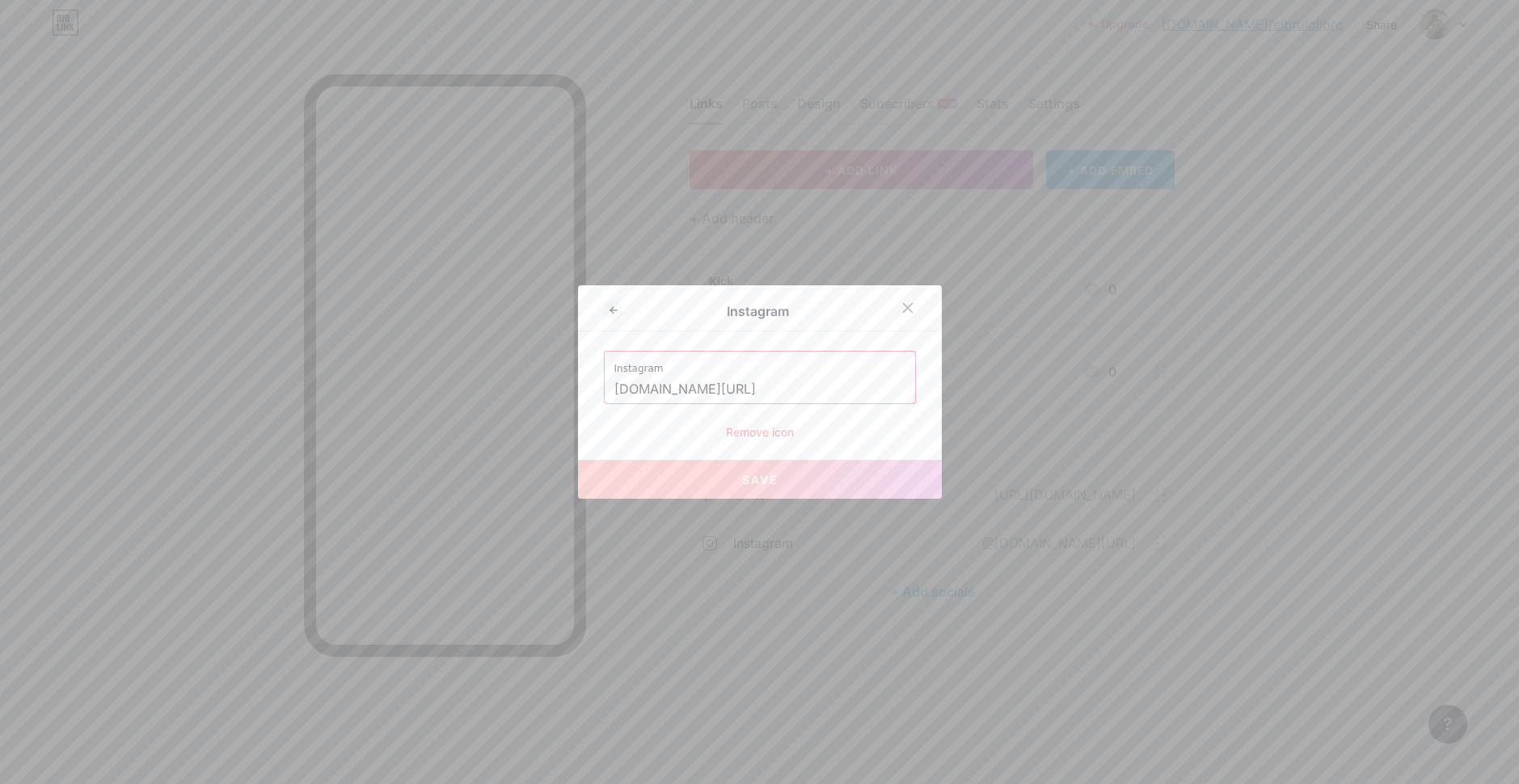
click at [765, 389] on input "[DOMAIN_NAME][URL]" at bounding box center [760, 390] width 291 height 27
click at [791, 393] on input "[DOMAIN_NAME][URL]" at bounding box center [760, 390] width 291 height 27
click at [605, 386] on div "Instagram [DOMAIN_NAME][URL]" at bounding box center [760, 377] width 310 height 51
click at [615, 389] on input "[DOMAIN_NAME][URL]" at bounding box center [760, 390] width 291 height 27
click at [904, 314] on div at bounding box center [907, 308] width 29 height 29
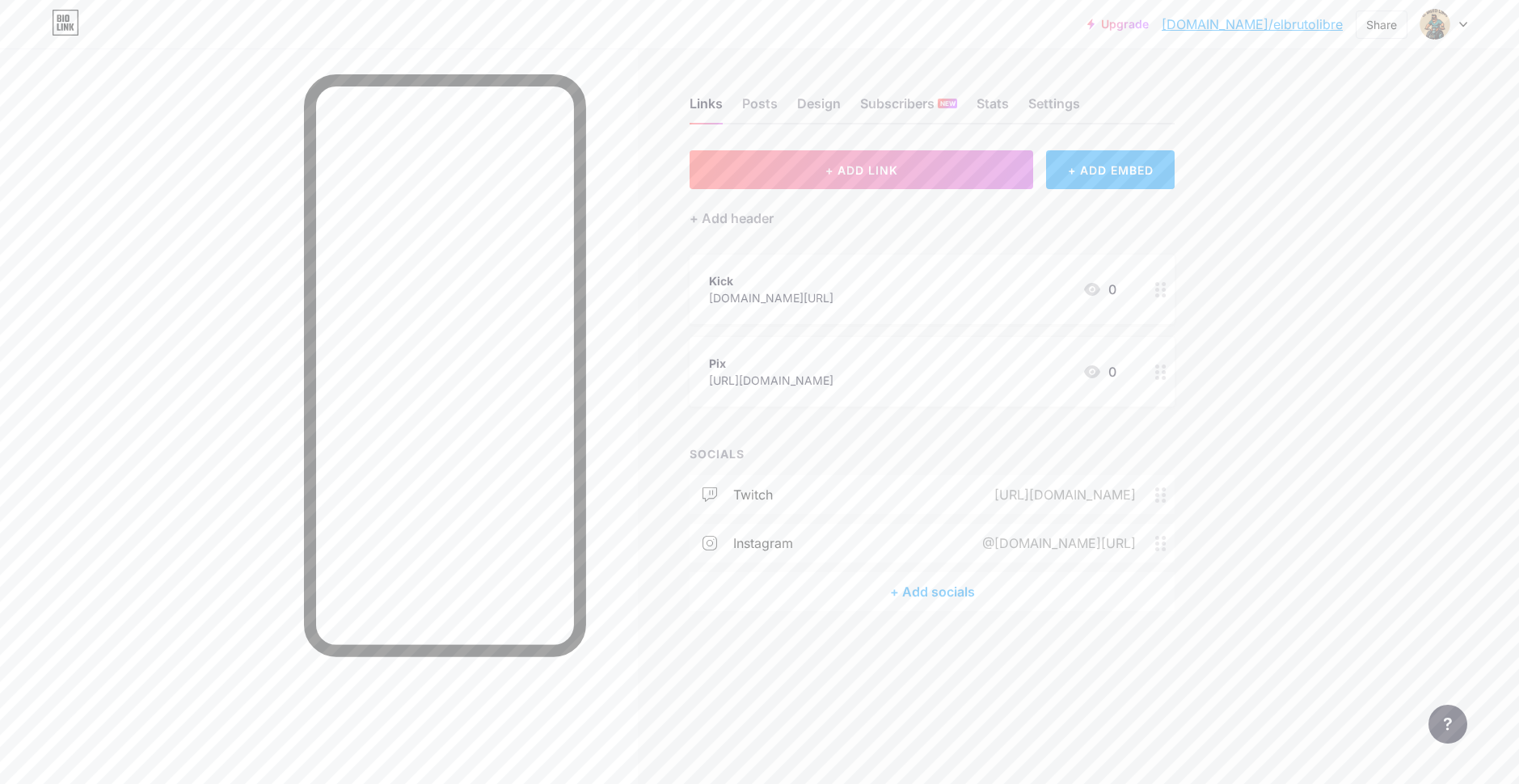
click at [1002, 539] on div "@[DOMAIN_NAME][URL]" at bounding box center [1055, 543] width 199 height 19
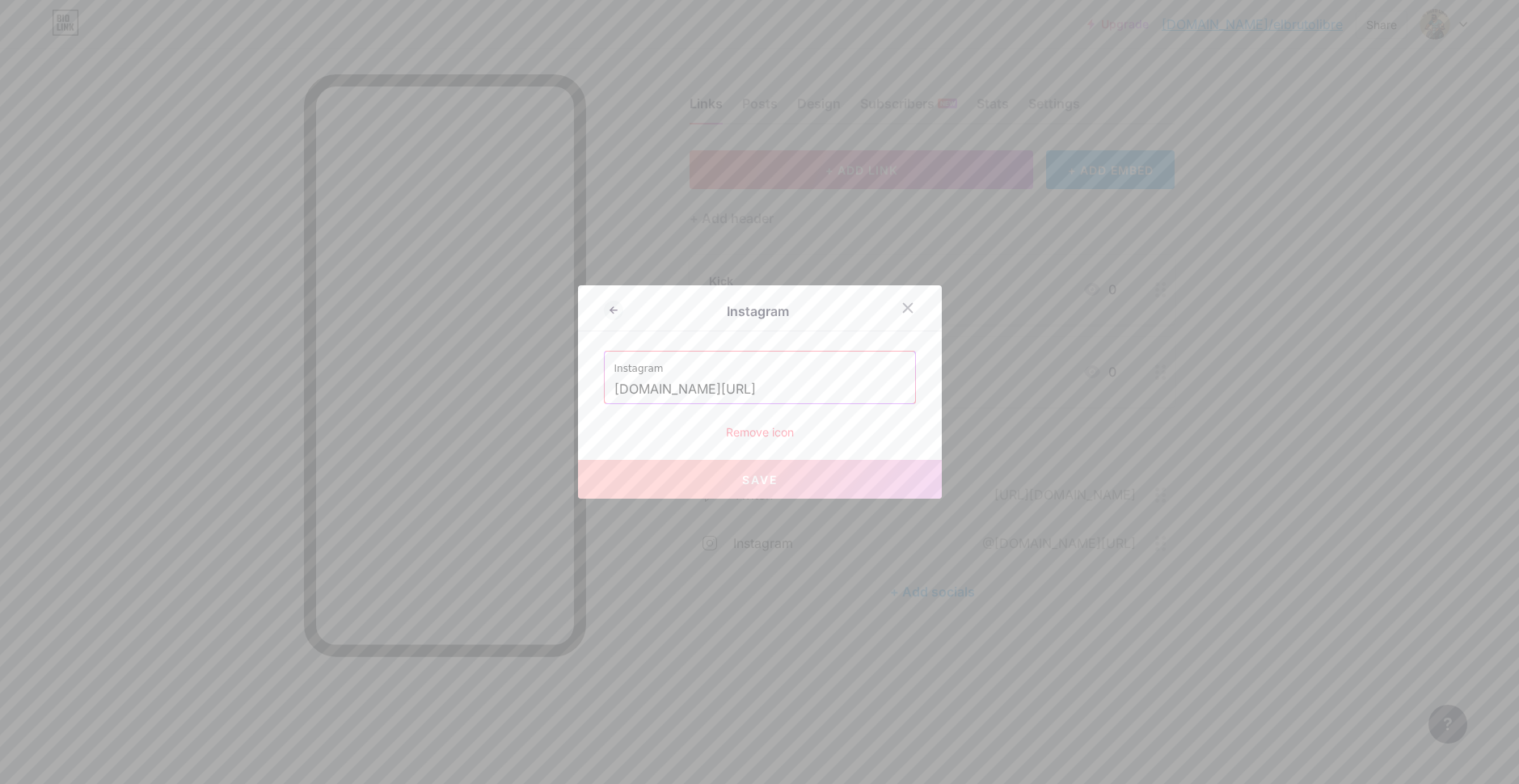
drag, startPoint x: 787, startPoint y: 384, endPoint x: 360, endPoint y: 362, distance: 427.6
click at [362, 363] on div "Instagram Instagram [DOMAIN_NAME][URL] Remove icon Save" at bounding box center [759, 392] width 1519 height 784
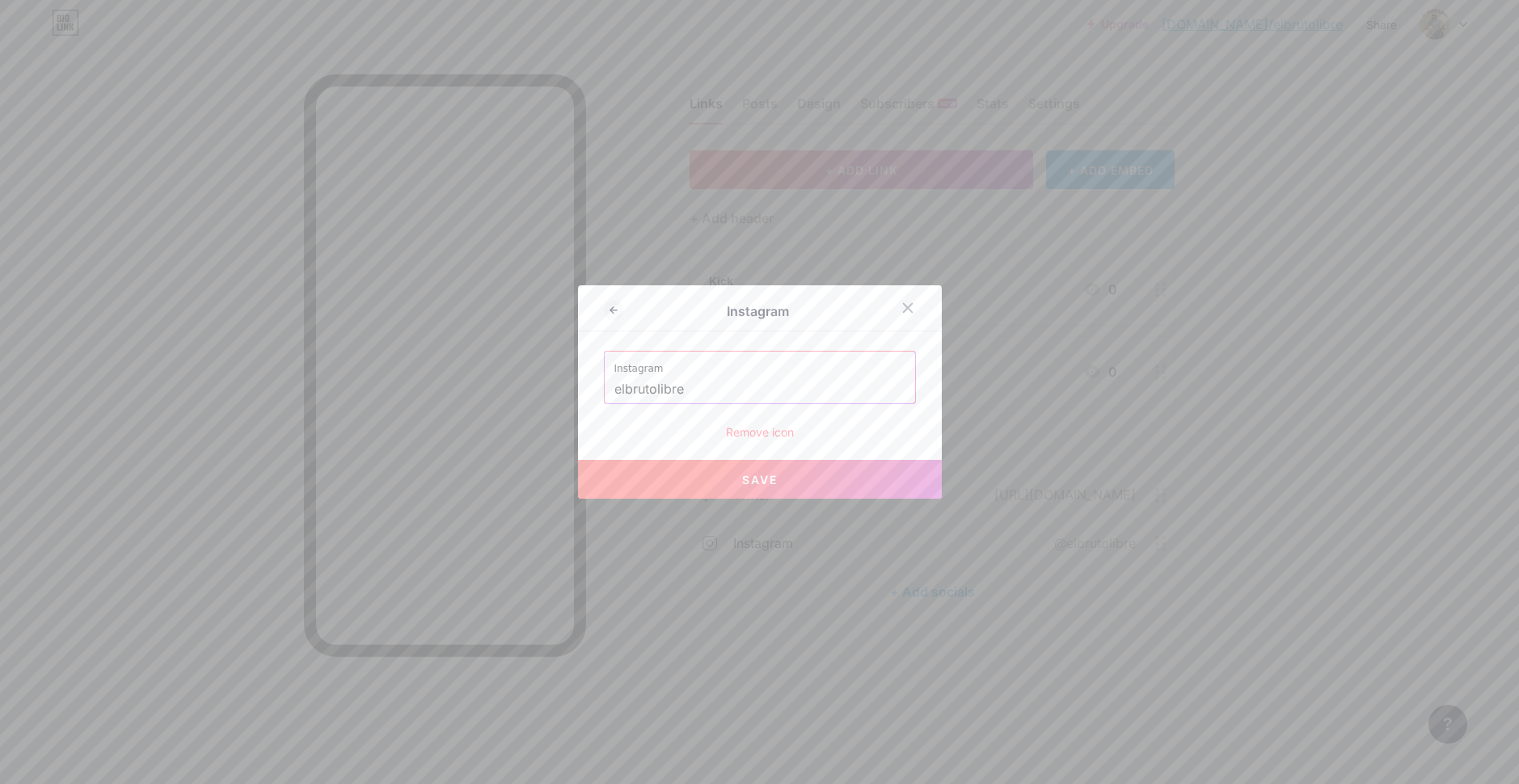
click at [762, 471] on button "Save" at bounding box center [759, 479] width 364 height 39
type input "[URL][DOMAIN_NAME]"
